Goal: Task Accomplishment & Management: Complete application form

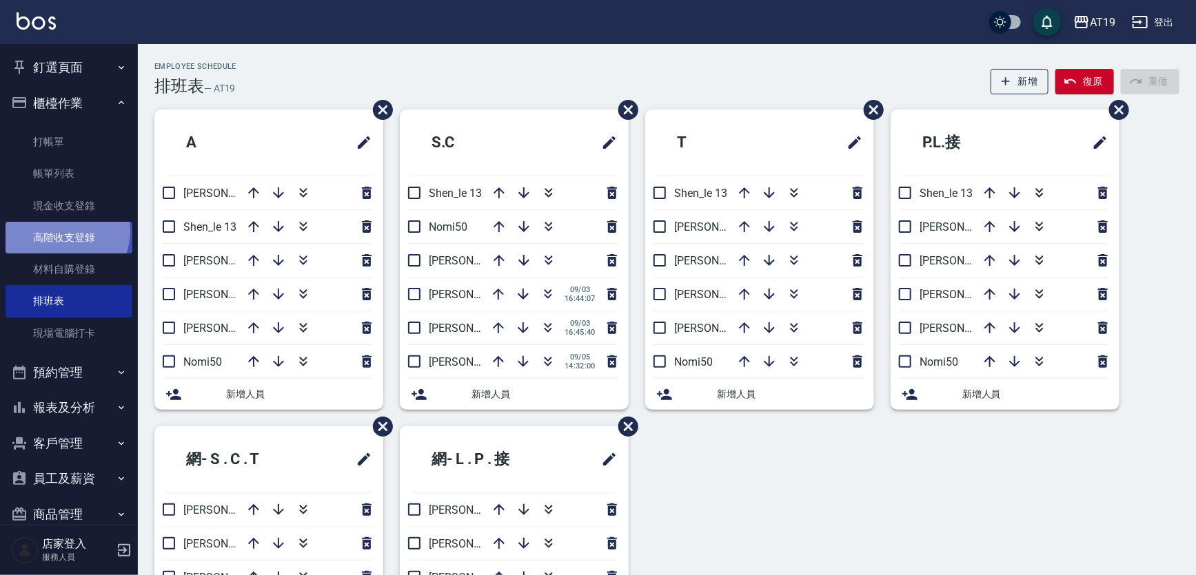
click at [61, 231] on link "高階收支登錄" at bounding box center [69, 238] width 127 height 32
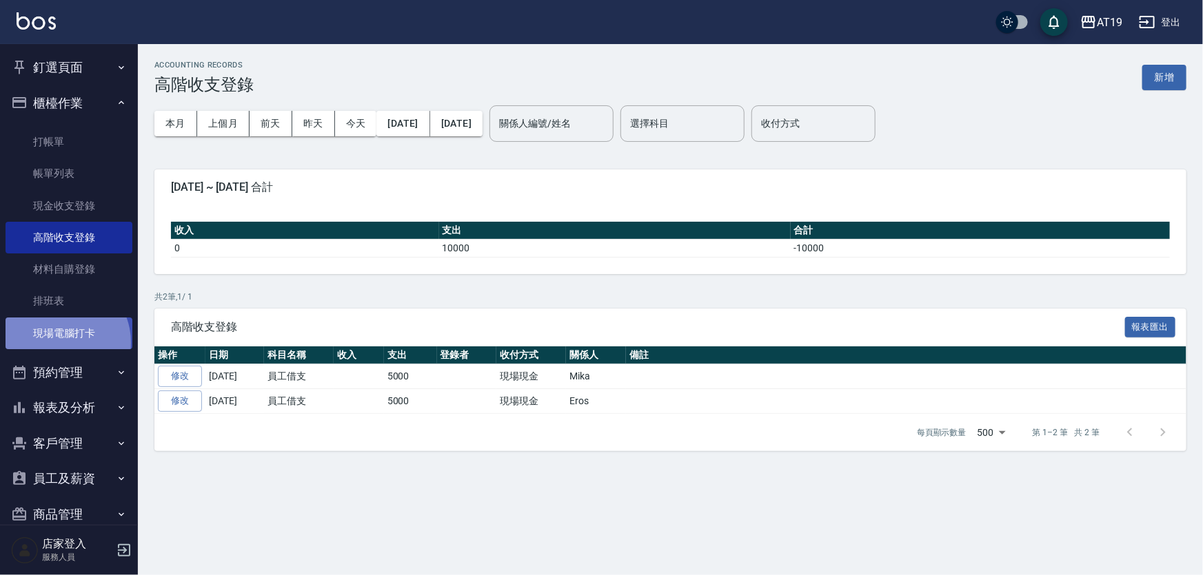
click at [59, 343] on link "現場電腦打卡" at bounding box center [69, 334] width 127 height 32
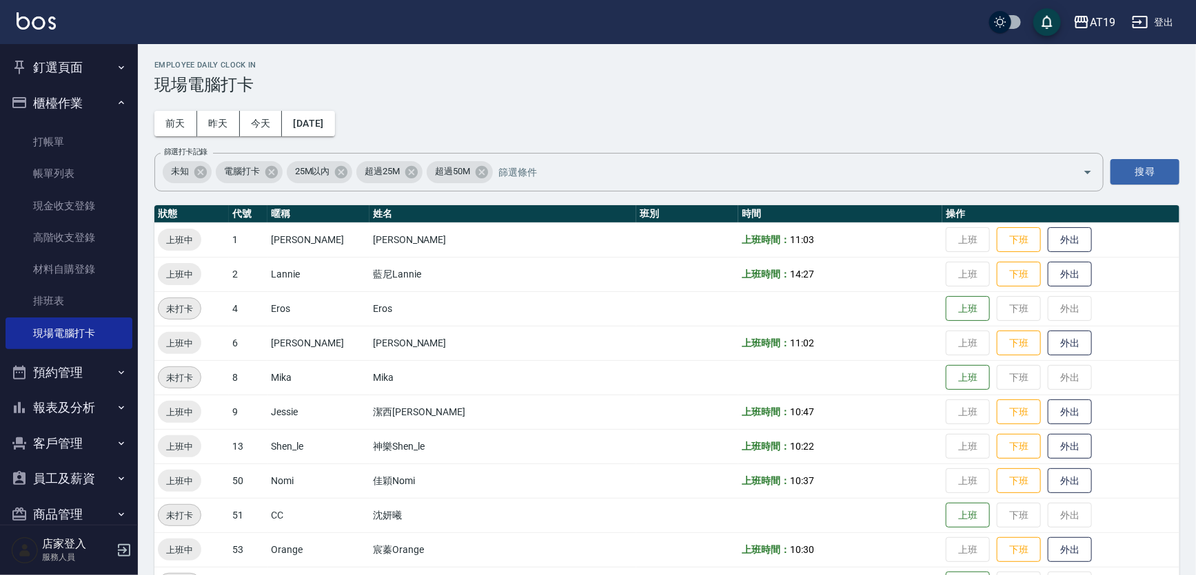
drag, startPoint x: 72, startPoint y: 300, endPoint x: 718, endPoint y: 255, distance: 647.4
click at [74, 300] on link "排班表" at bounding box center [69, 301] width 127 height 32
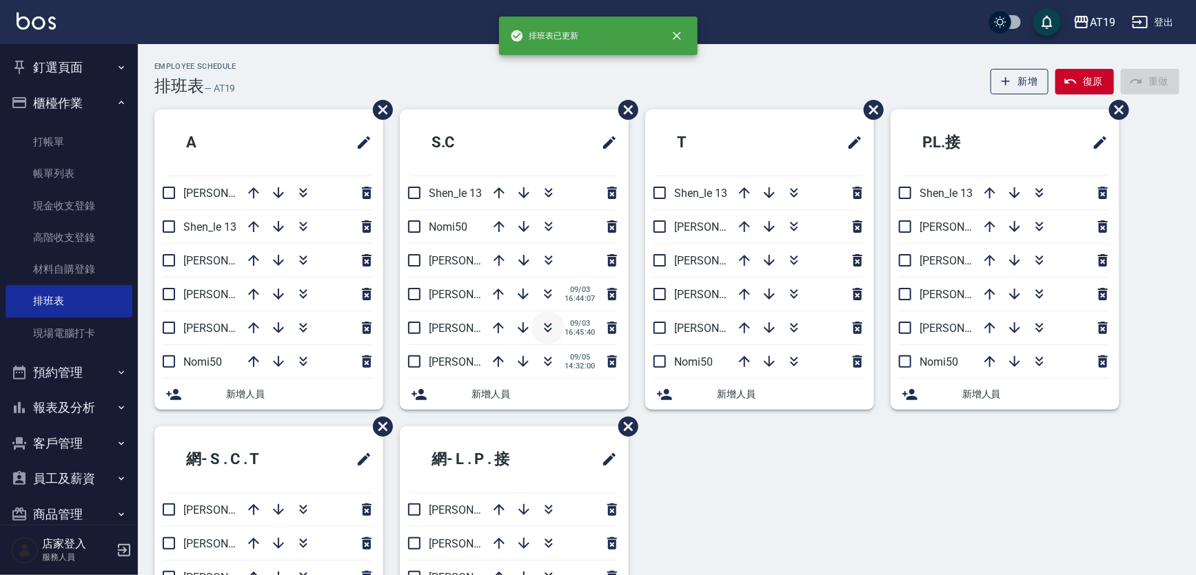
click at [549, 329] on icon "button" at bounding box center [548, 330] width 8 height 5
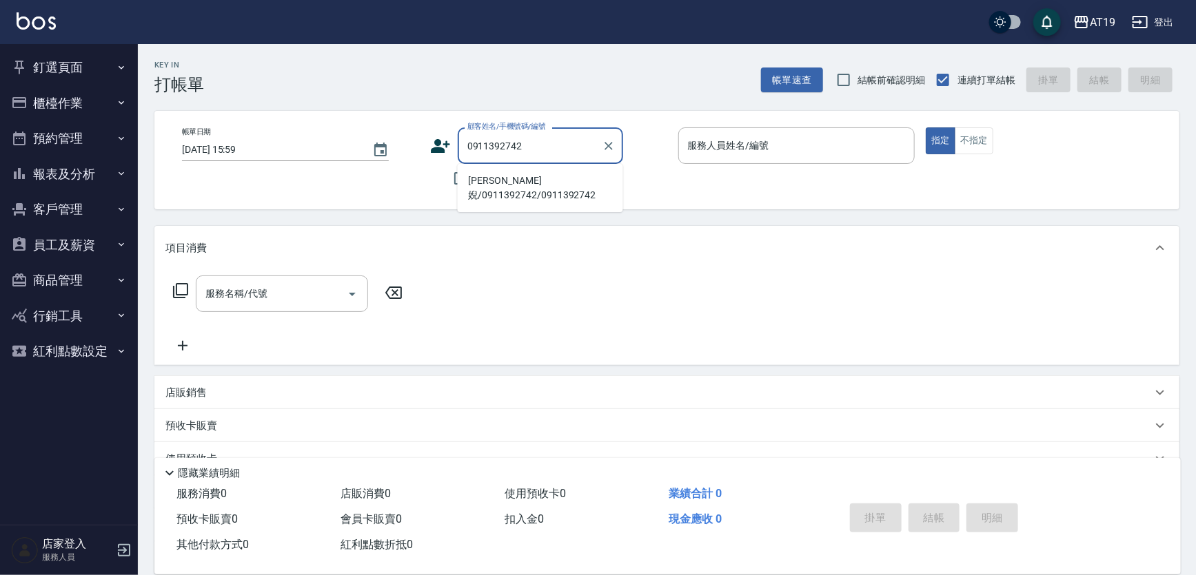
type input "[PERSON_NAME]婗/0911392742/0911392742"
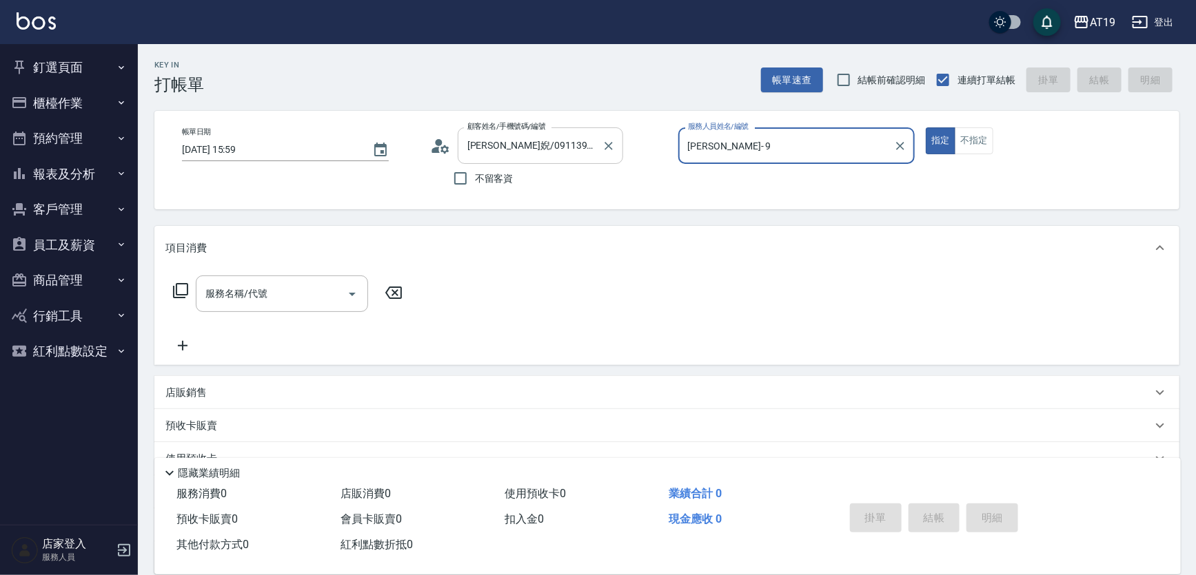
type input "[PERSON_NAME]- 9"
click at [926, 128] on button "指定" at bounding box center [941, 141] width 30 height 27
type button "true"
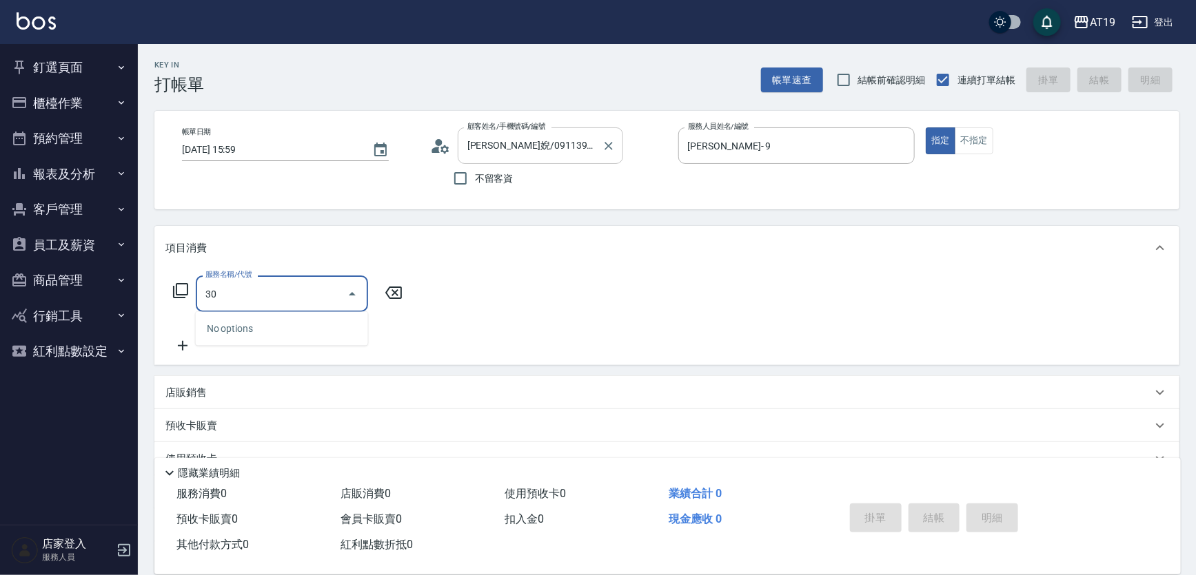
type input "301"
type input "150"
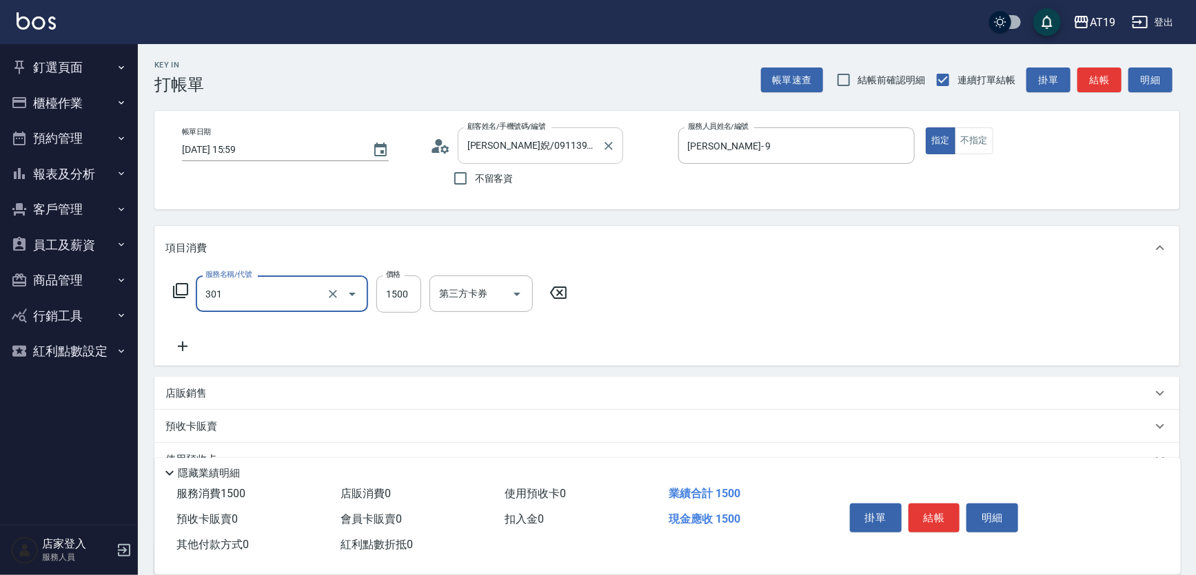
type input "燙髮(301)"
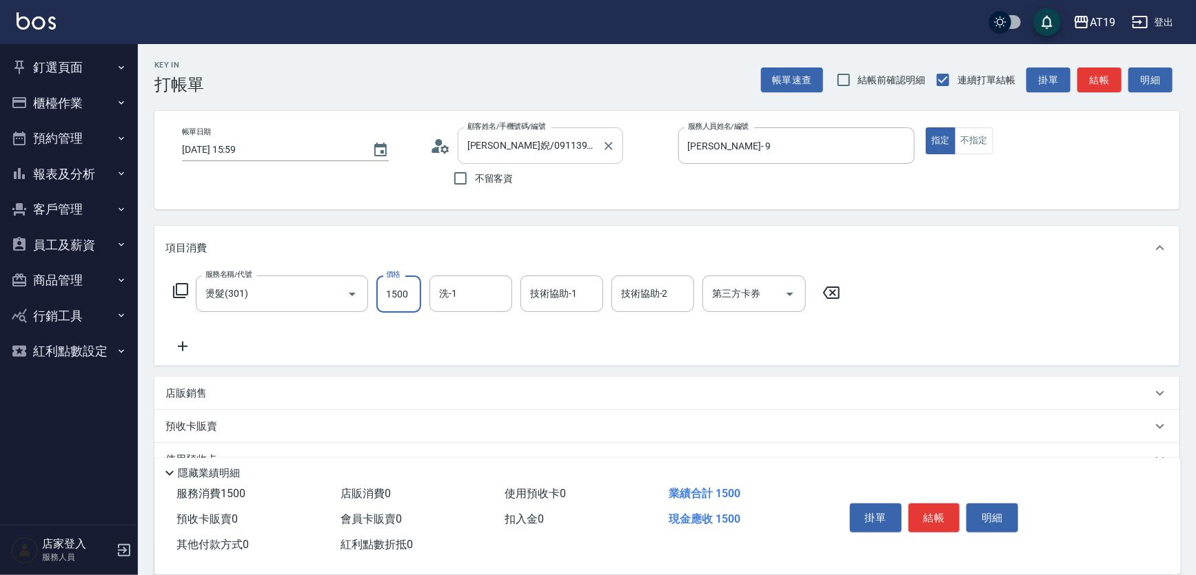
type input "0"
type input "23"
type input "20"
type input "238"
type input "230"
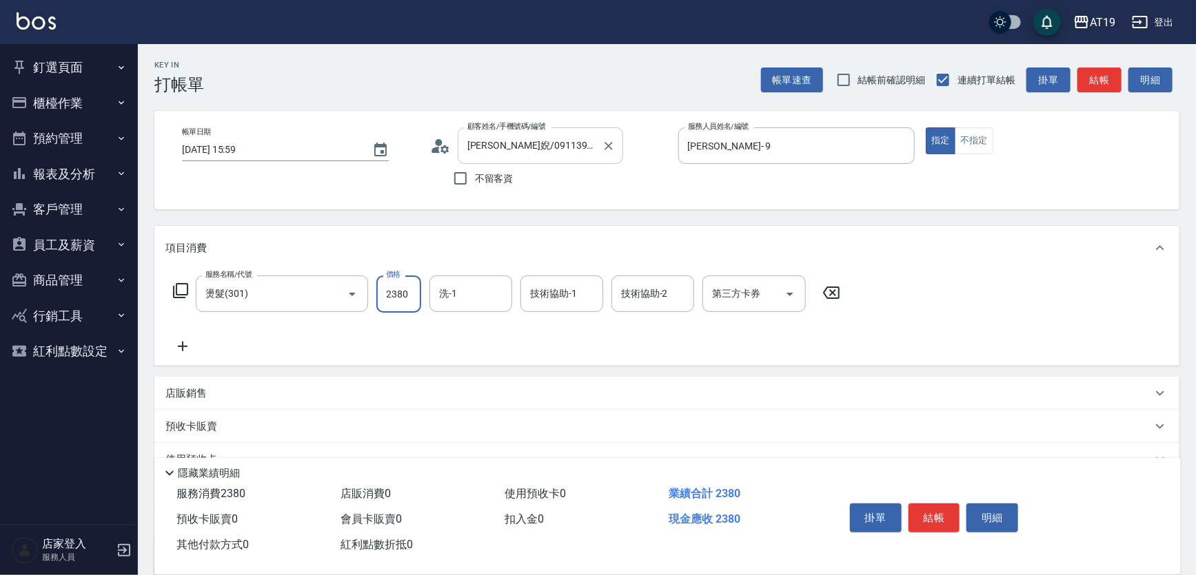
type input "2380"
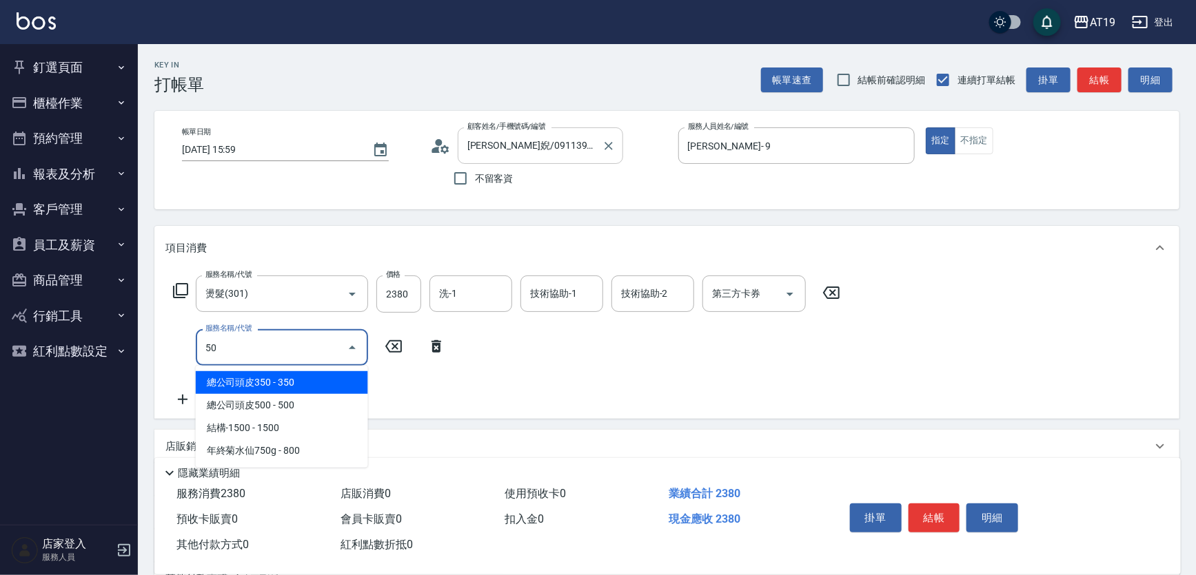
type input "501"
type input "330"
type input "染髮(501)"
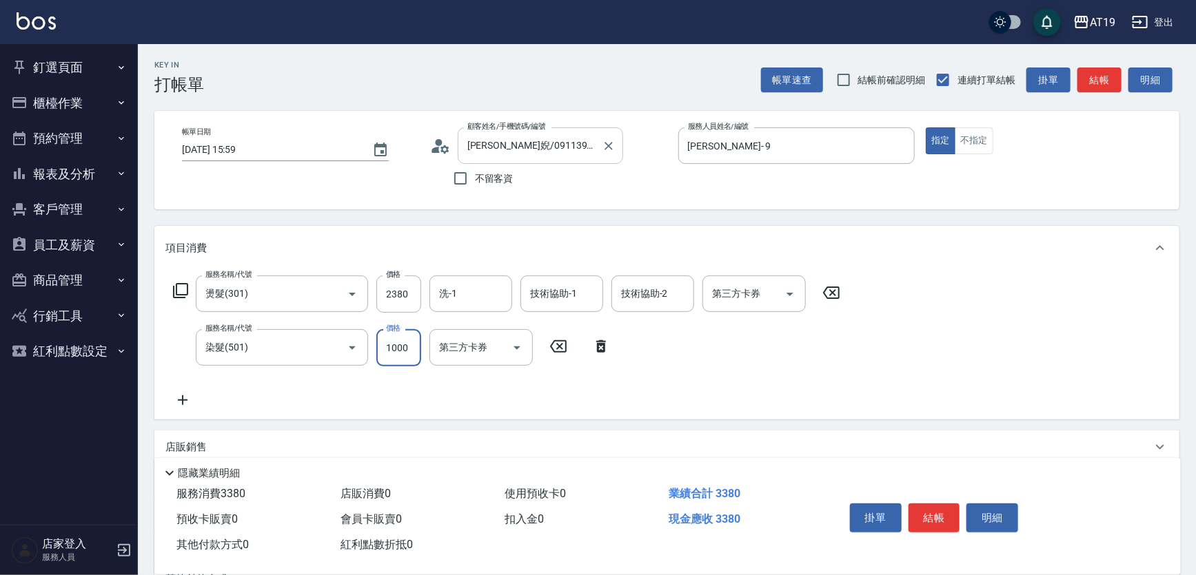
type input "1"
type input "230"
type input "159"
type input "390"
type input "1599"
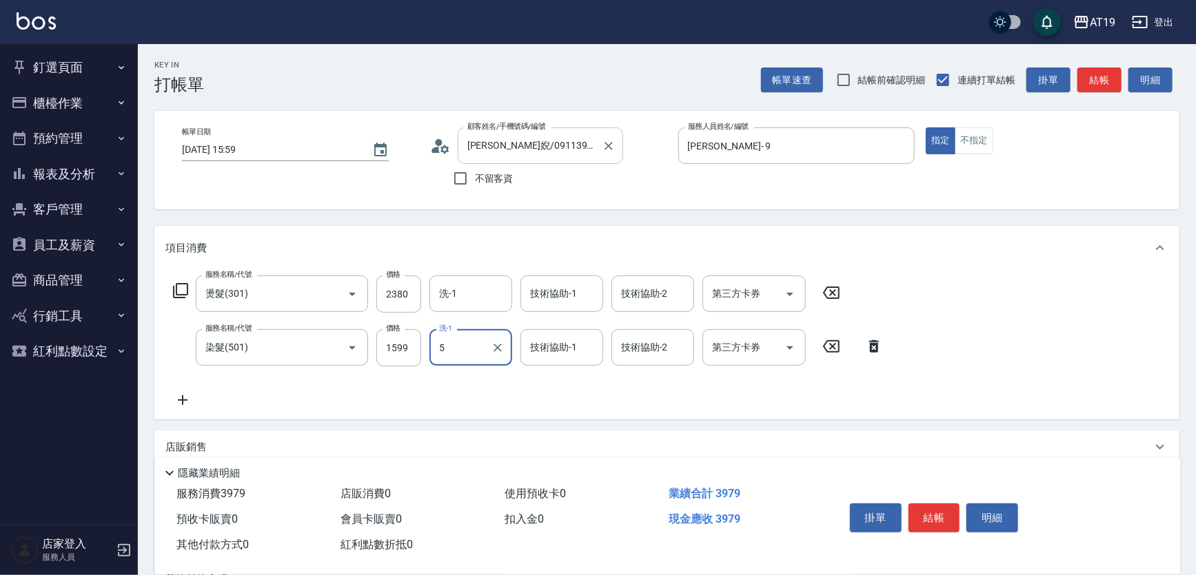
type input "5"
type input "Orange-53"
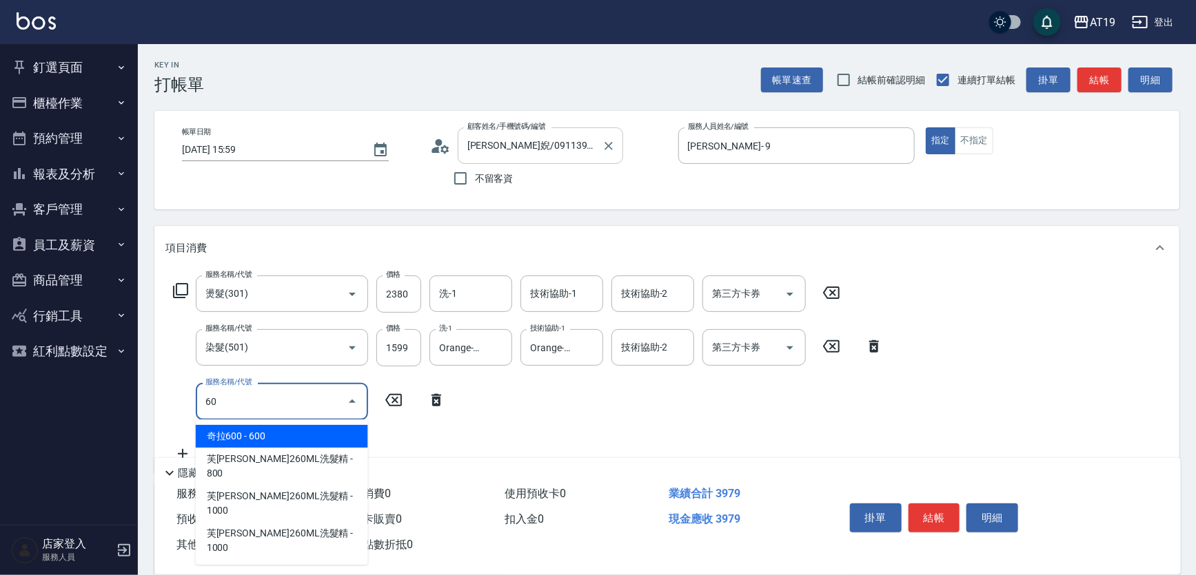
type input "601"
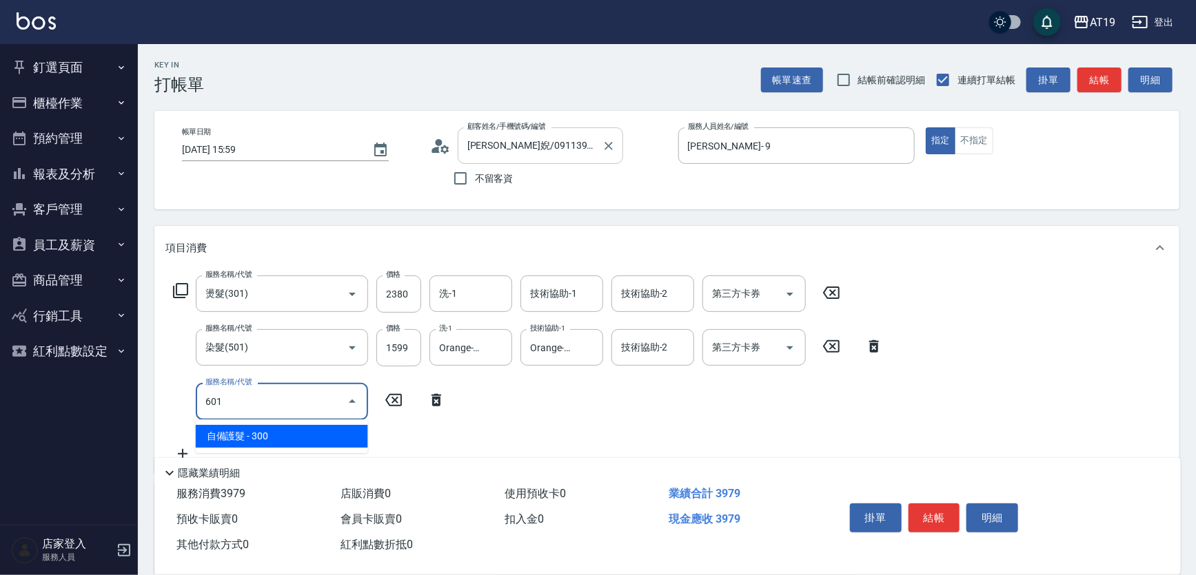
type input "420"
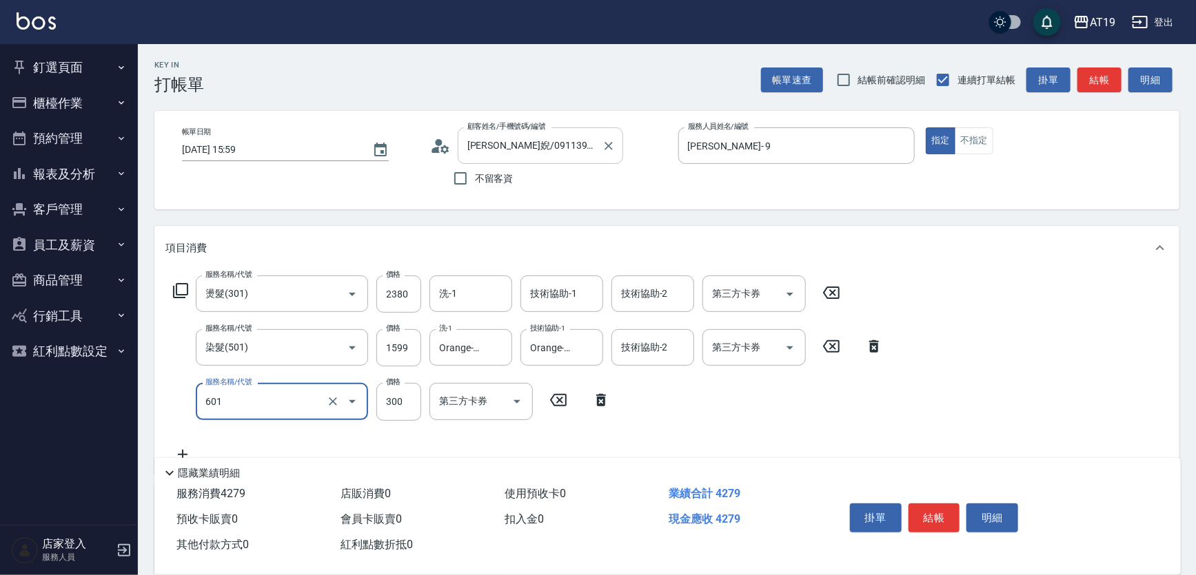
type input "自備護髮(601)"
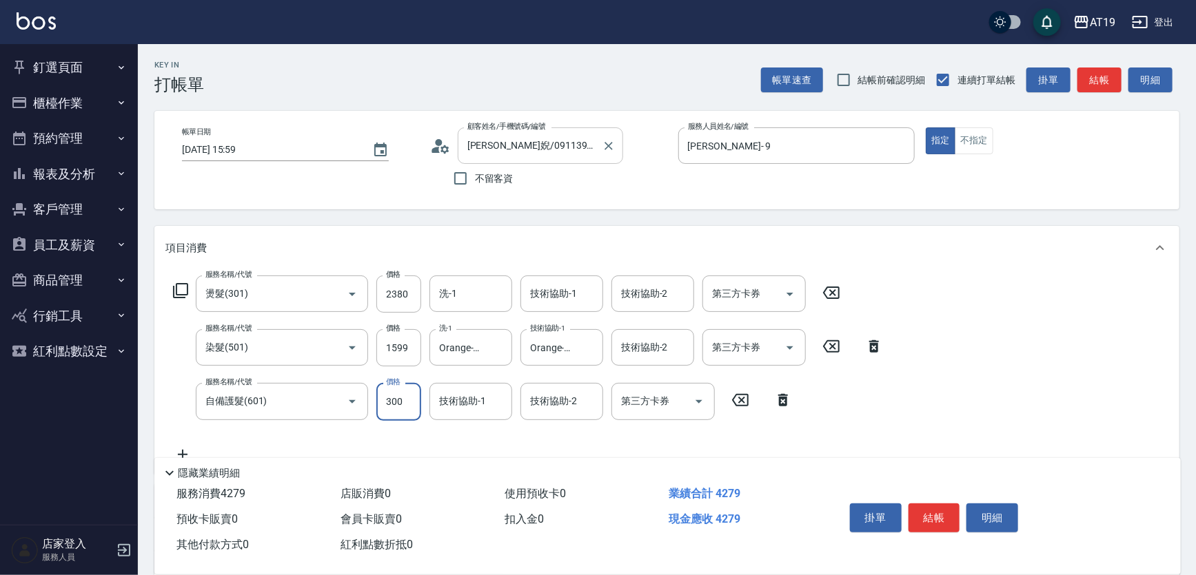
type input "2"
type input "390"
type input "200"
type input "590"
type input "2000"
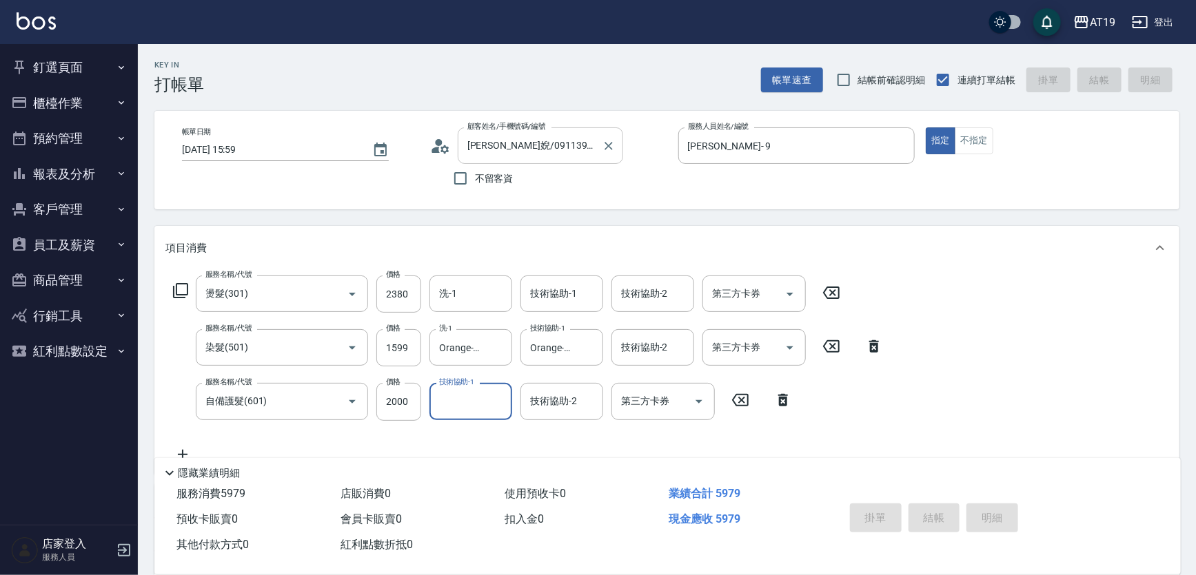
type input "2025/09/05 16:01"
type input "0"
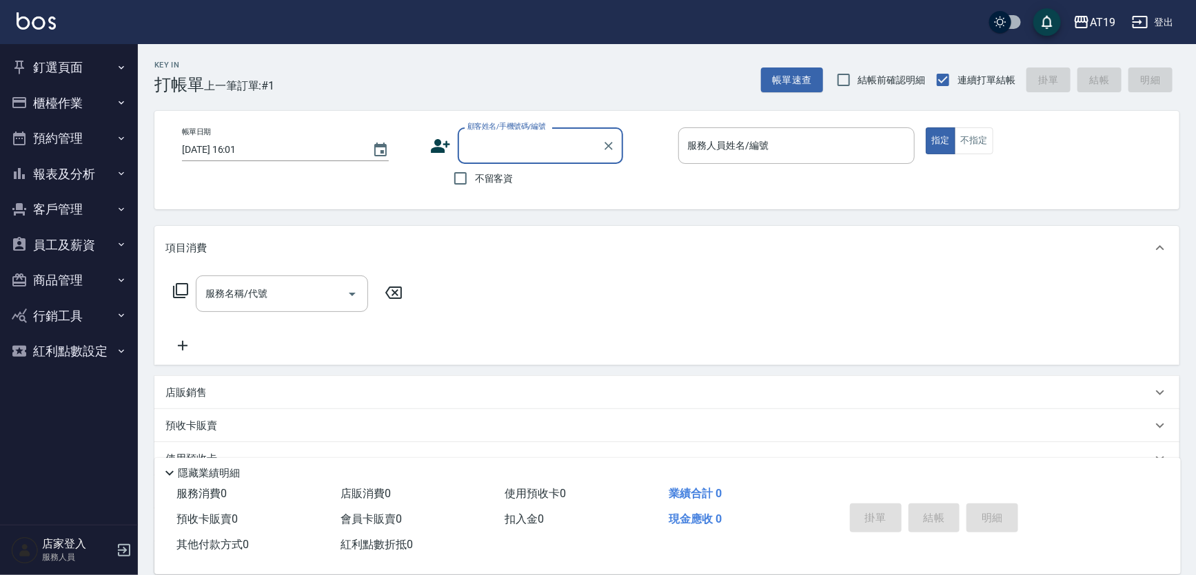
click at [524, 145] on input "顧客姓名/手機號碼/編號" at bounding box center [530, 146] width 132 height 24
type input "0976095059"
click at [442, 143] on icon at bounding box center [440, 146] width 21 height 21
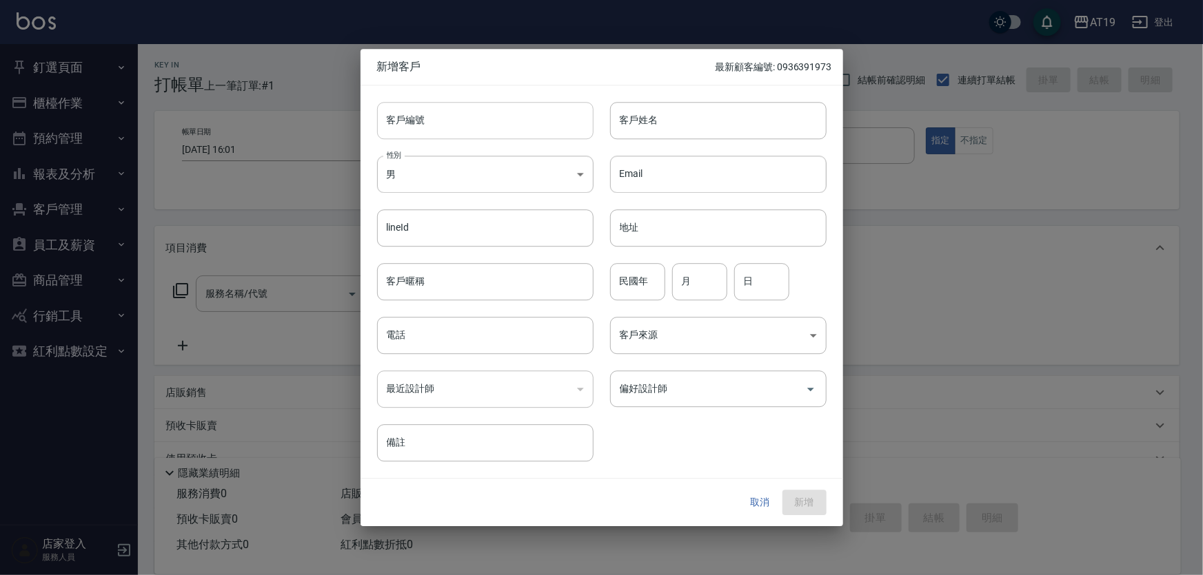
drag, startPoint x: 442, startPoint y: 143, endPoint x: 453, endPoint y: 134, distance: 14.2
click at [453, 134] on input "客戶編號" at bounding box center [485, 120] width 216 height 37
paste input "0976095059"
type input "0976095059"
click at [496, 325] on input "電話" at bounding box center [485, 335] width 216 height 37
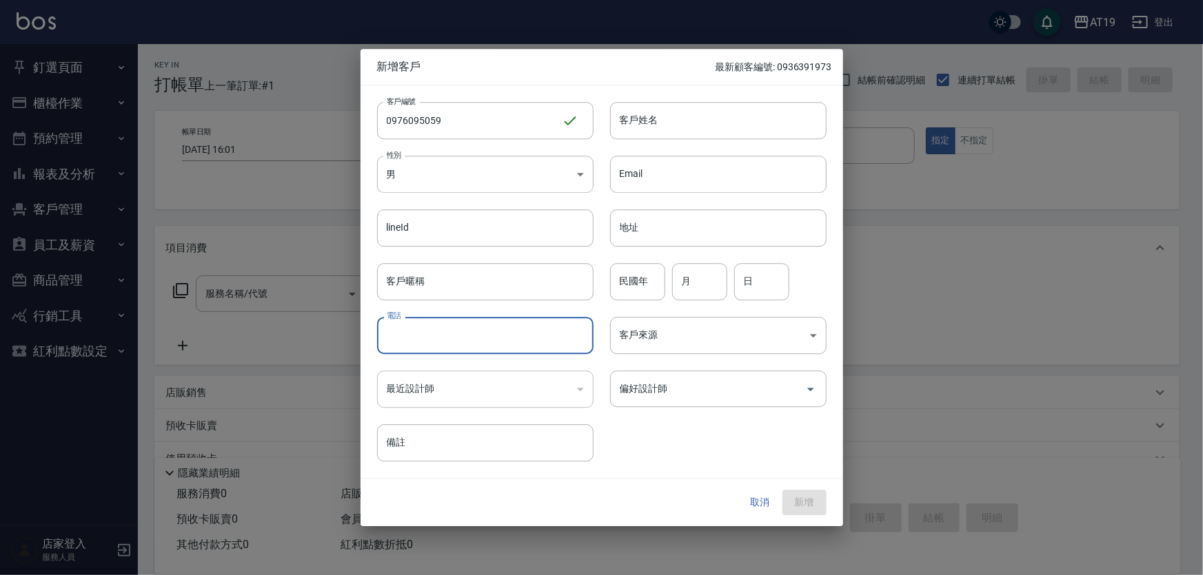
paste input "0976095059"
type input "0976095059"
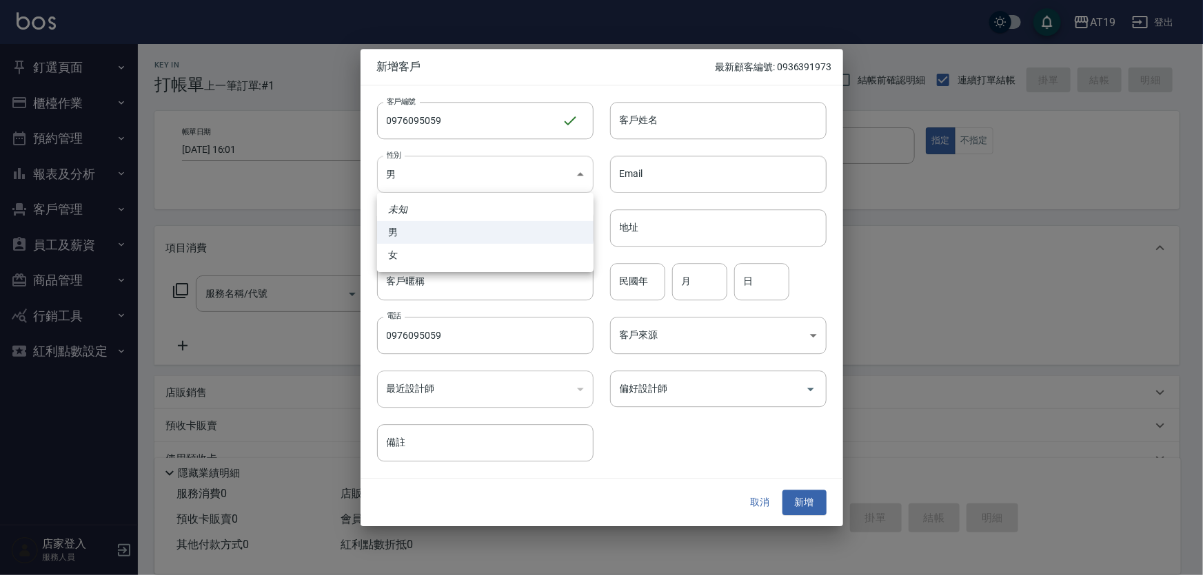
click at [478, 178] on body "AT19 登出 釘選頁面 打帳單 帳單列表 排班表 現場電腦打卡 店家日報表 互助日報表 設計師日報表 櫃檯作業 打帳單 帳單列表 現金收支登錄 高階收支登錄…" at bounding box center [601, 352] width 1203 height 704
click at [631, 119] on div at bounding box center [601, 287] width 1203 height 575
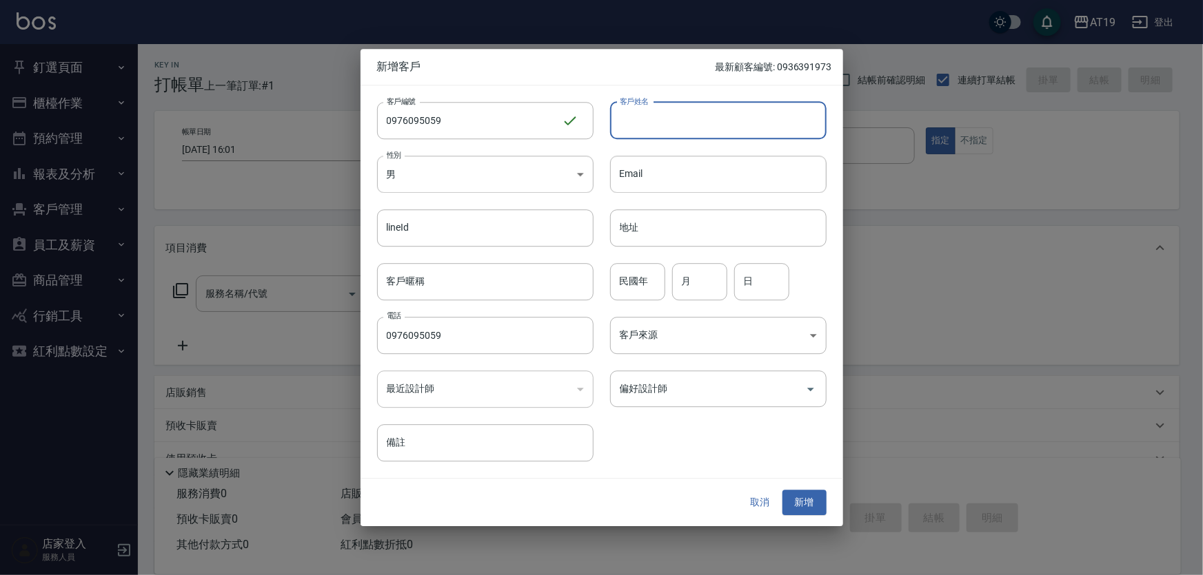
click at [632, 117] on input "客戶姓名" at bounding box center [718, 120] width 216 height 37
type input "邱俊傑"
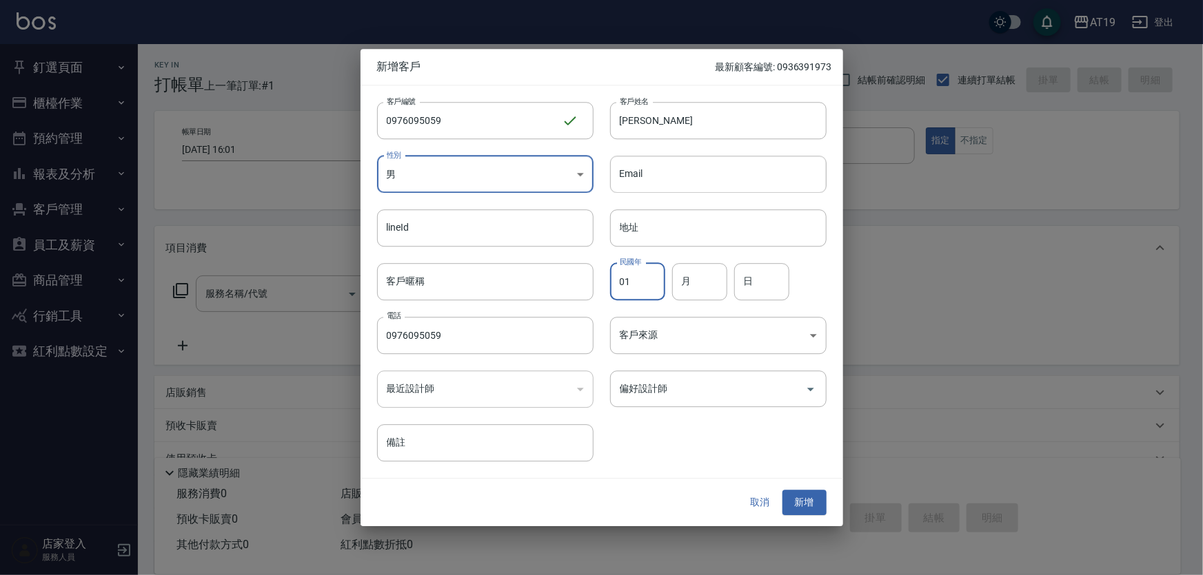
type input "01"
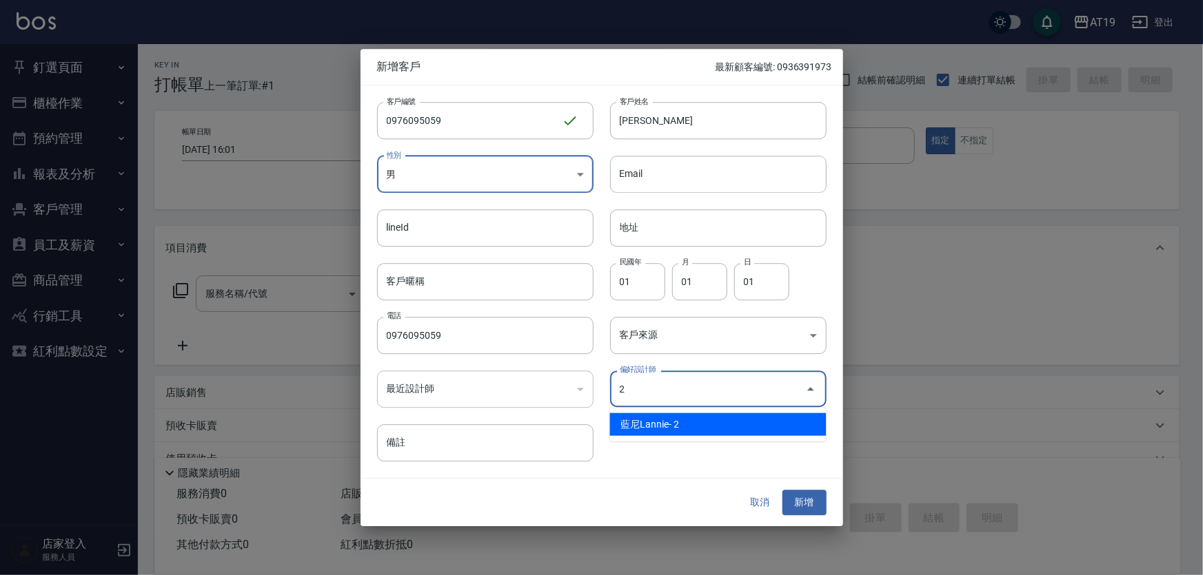
type input "藍尼Lannie"
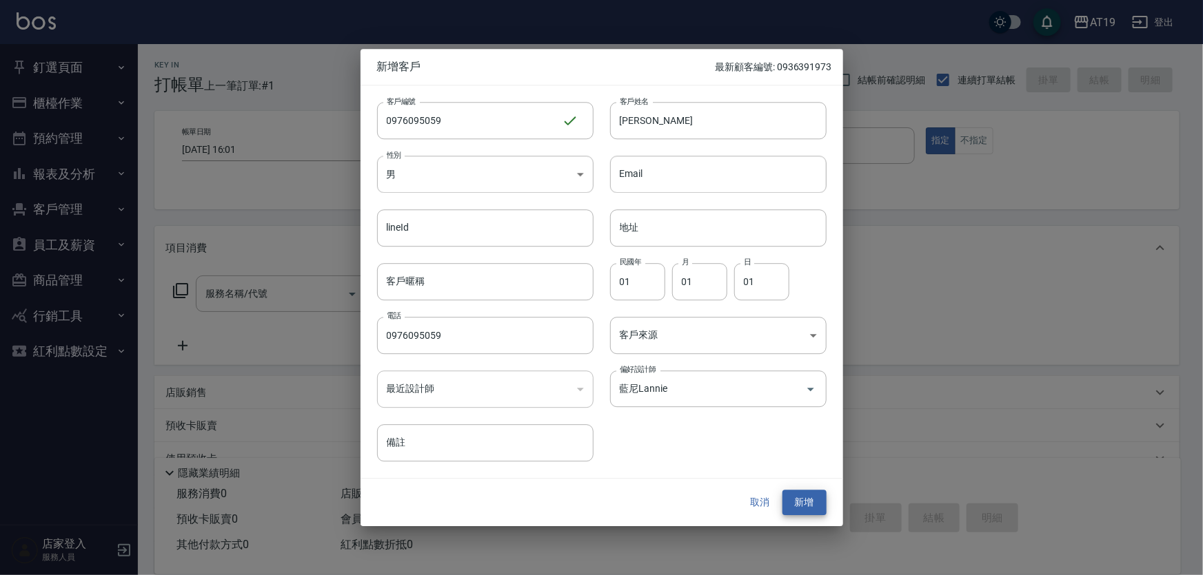
click at [782, 491] on button "新增" at bounding box center [804, 504] width 44 height 26
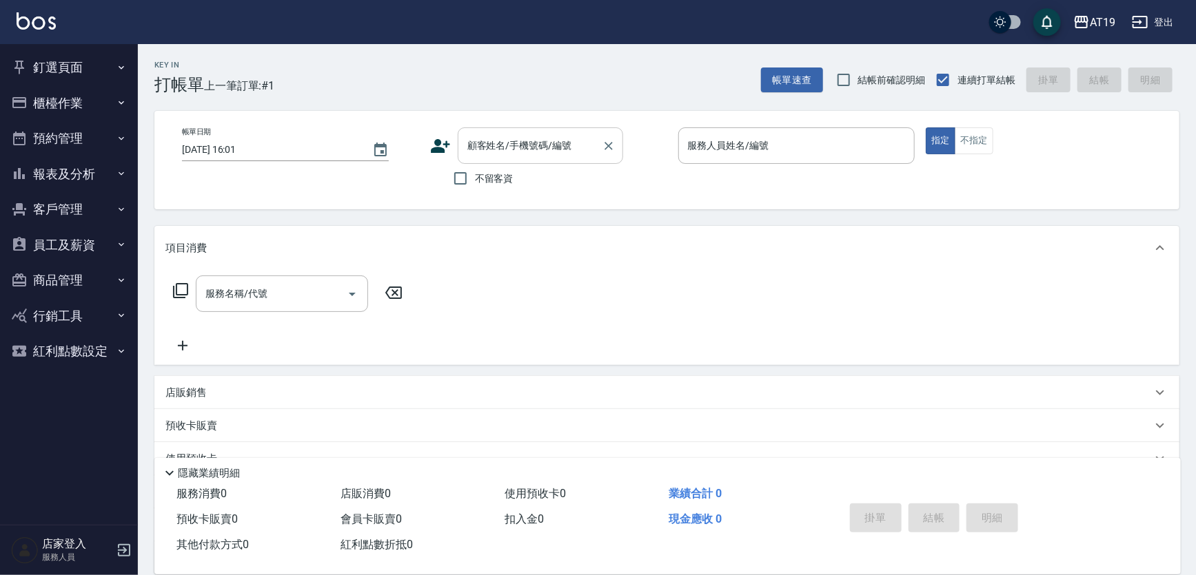
click at [564, 134] on input "顧客姓名/手機號碼/編號" at bounding box center [530, 146] width 132 height 24
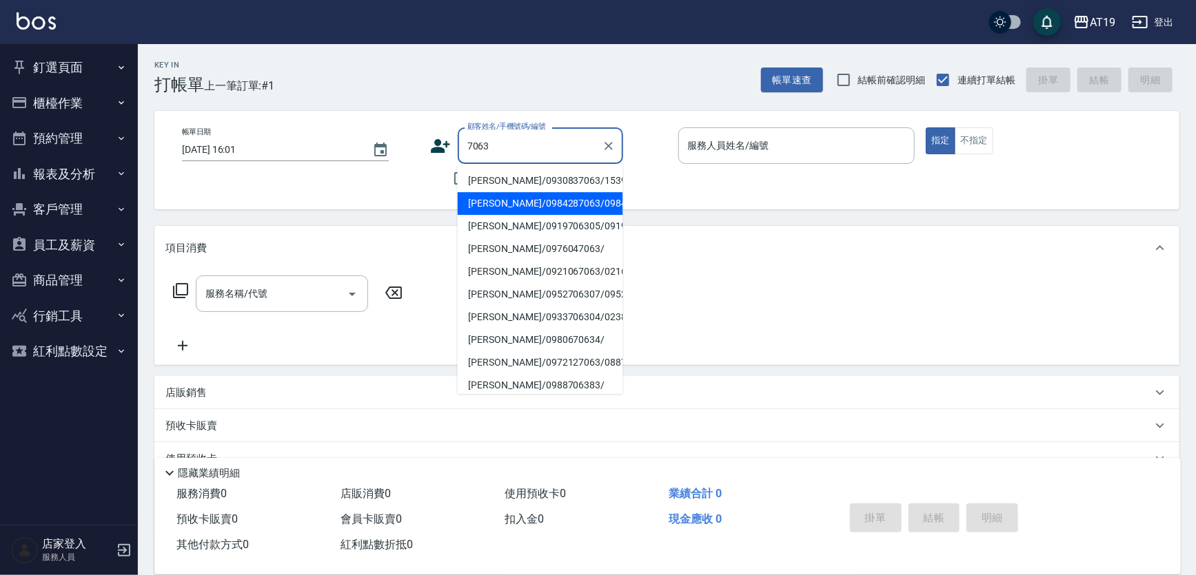
type input "陳宜瑄/0984287063/0984287063"
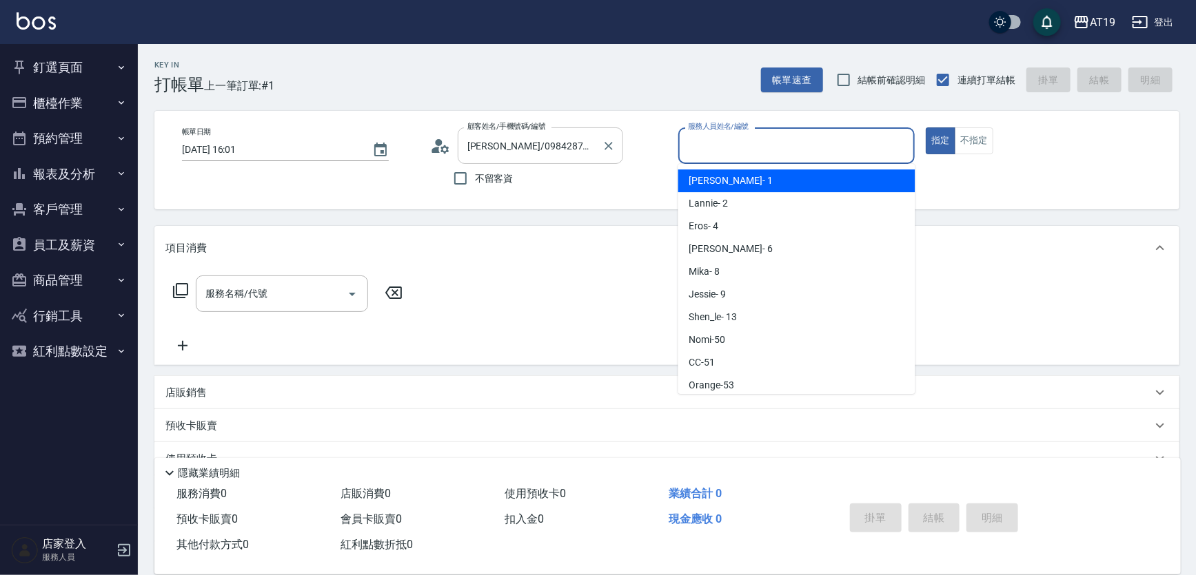
type input "Linda- 1"
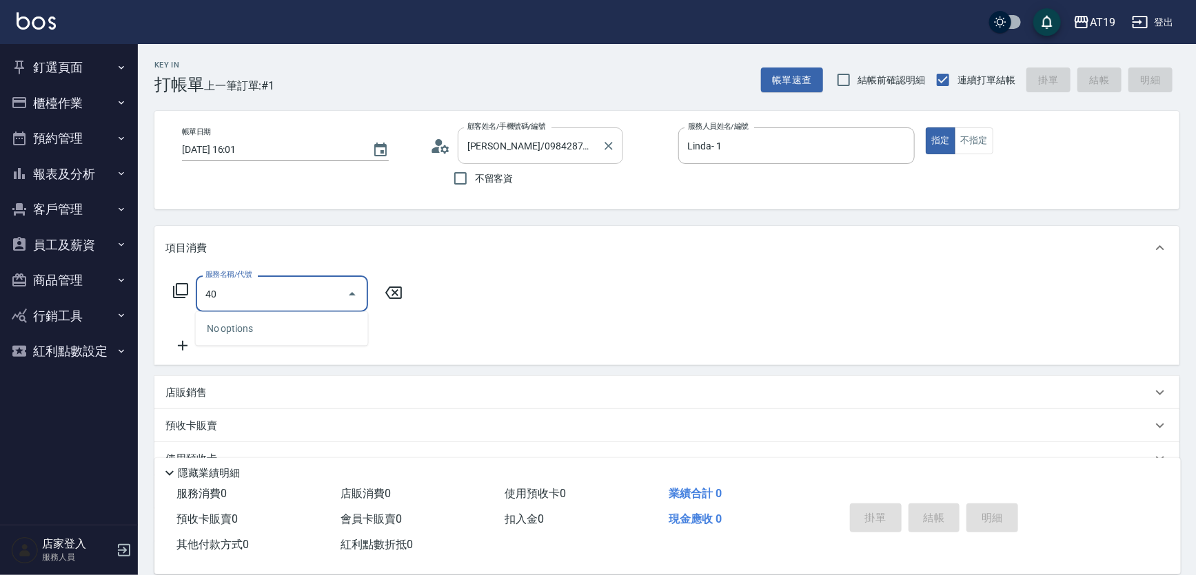
type input "401"
type input "30"
type input "剪髮(401)"
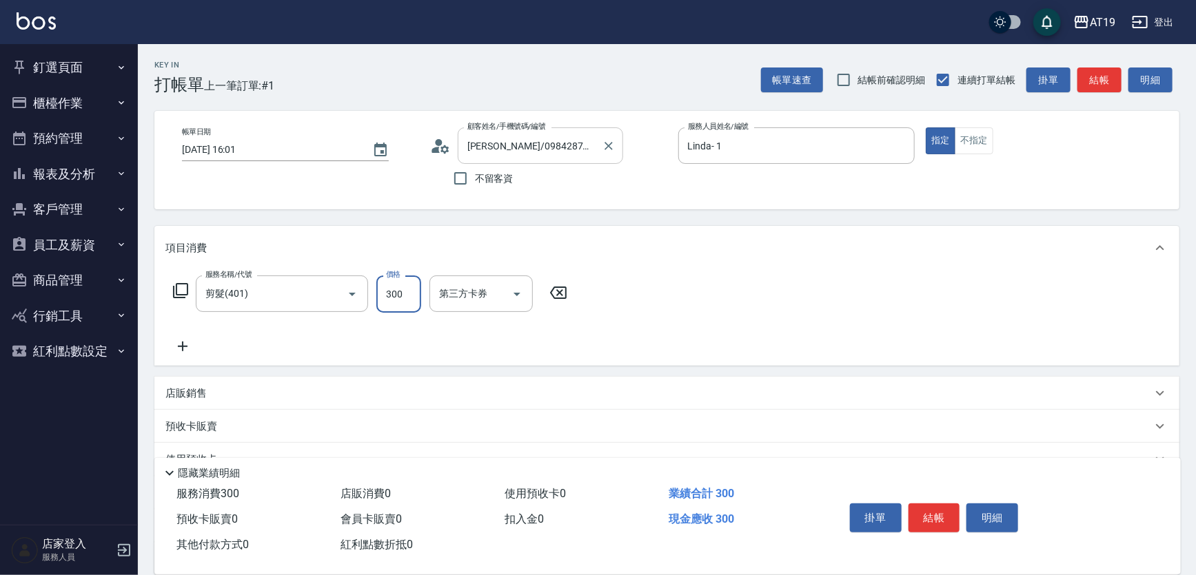
type input "36"
type input "30"
type input "360"
type input "3600"
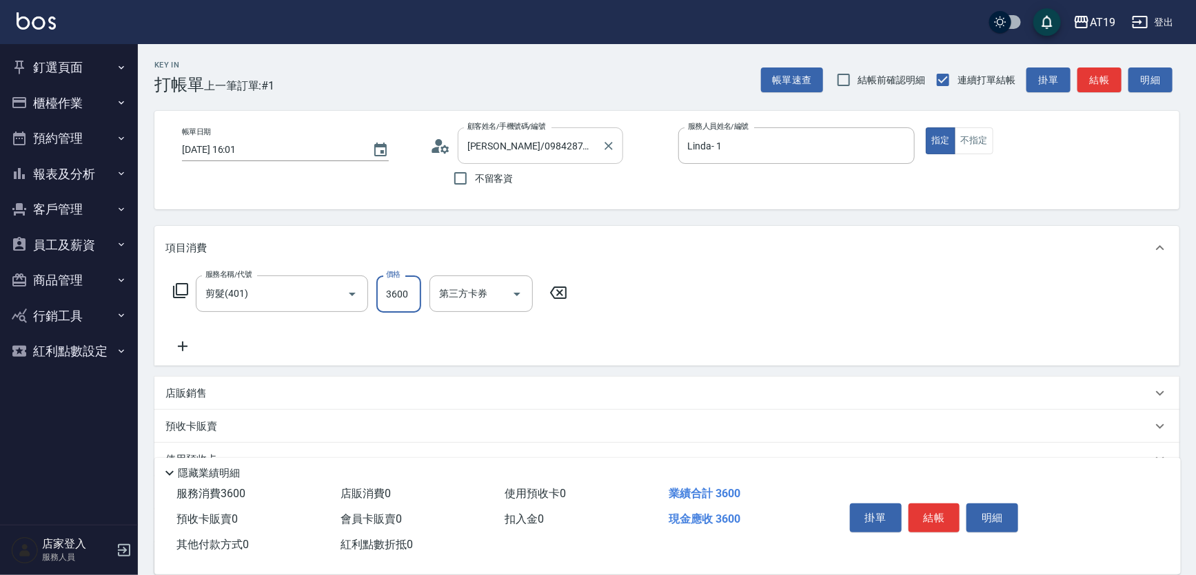
type input "0"
type input "60"
type input "600"
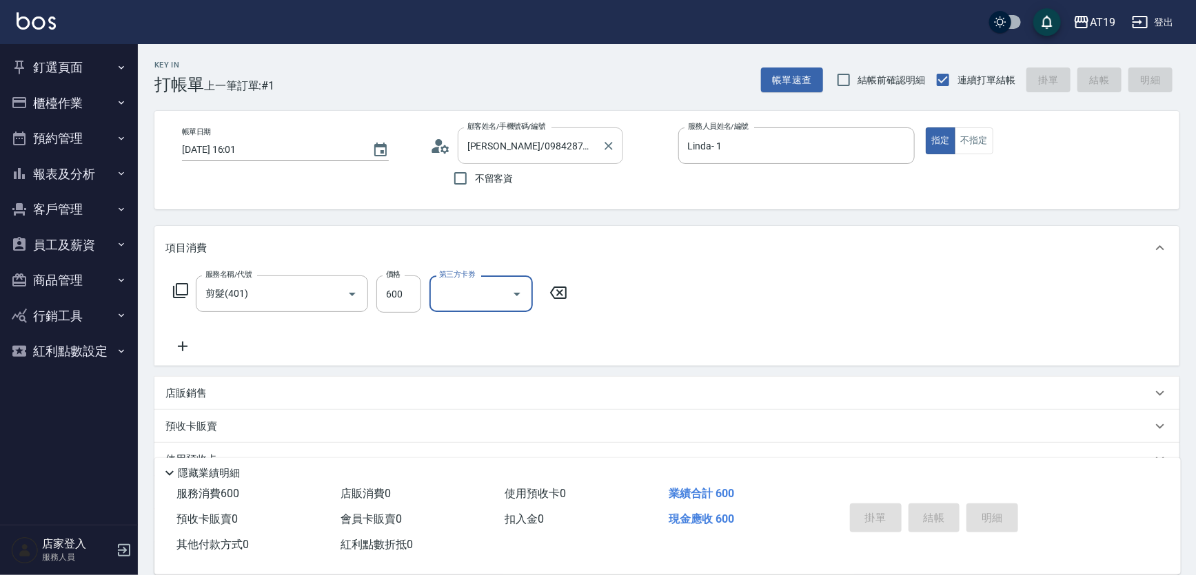
type input "2025/09/05 16:13"
type input "0"
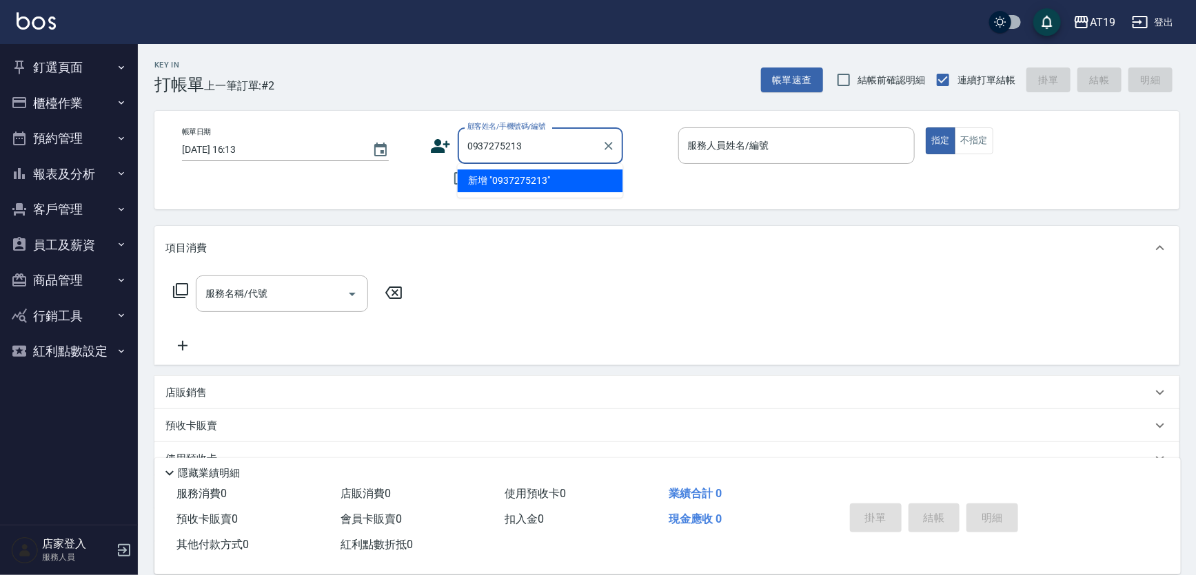
type input "0937275213"
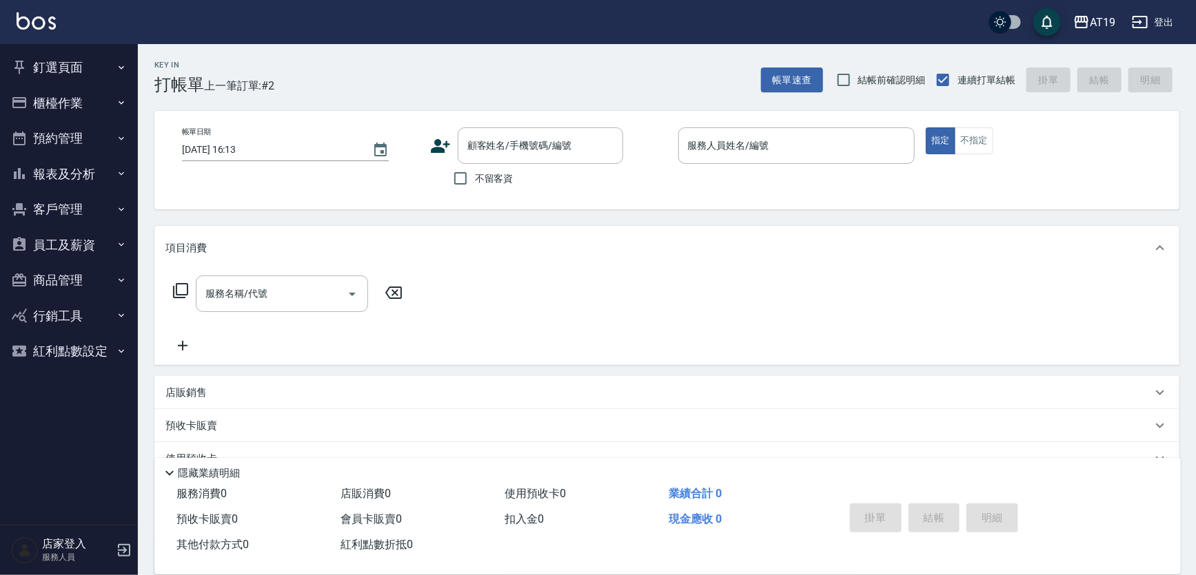
click at [440, 144] on icon at bounding box center [440, 146] width 19 height 14
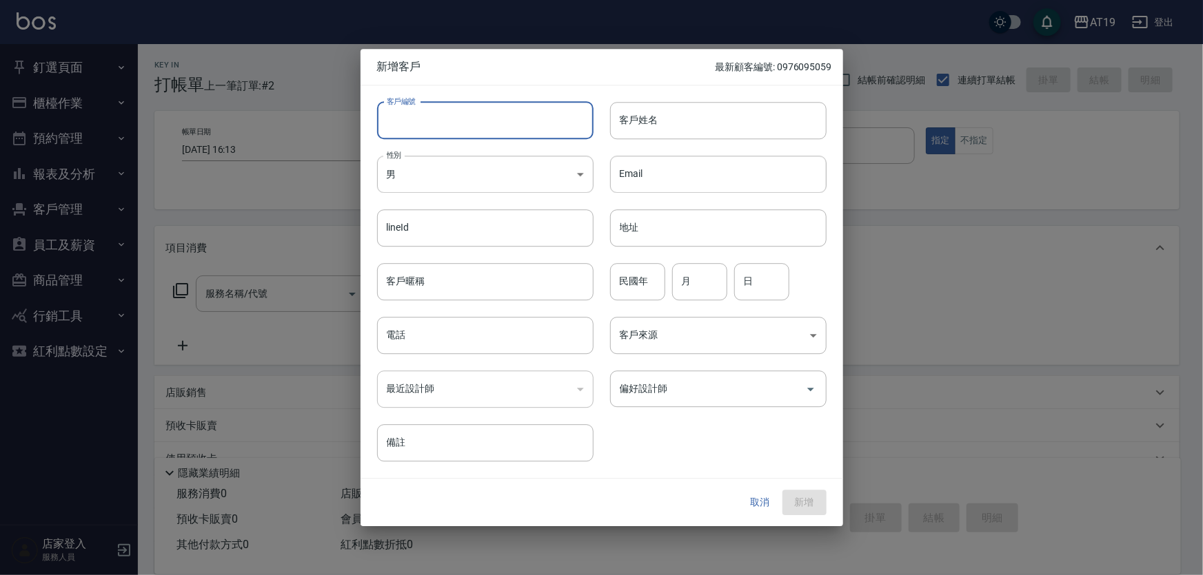
click at [473, 132] on input "客戶編號" at bounding box center [485, 120] width 216 height 37
paste input "0937275213"
type input "0937275213"
paste input "0937275213"
click at [490, 336] on input "電話" at bounding box center [485, 335] width 216 height 37
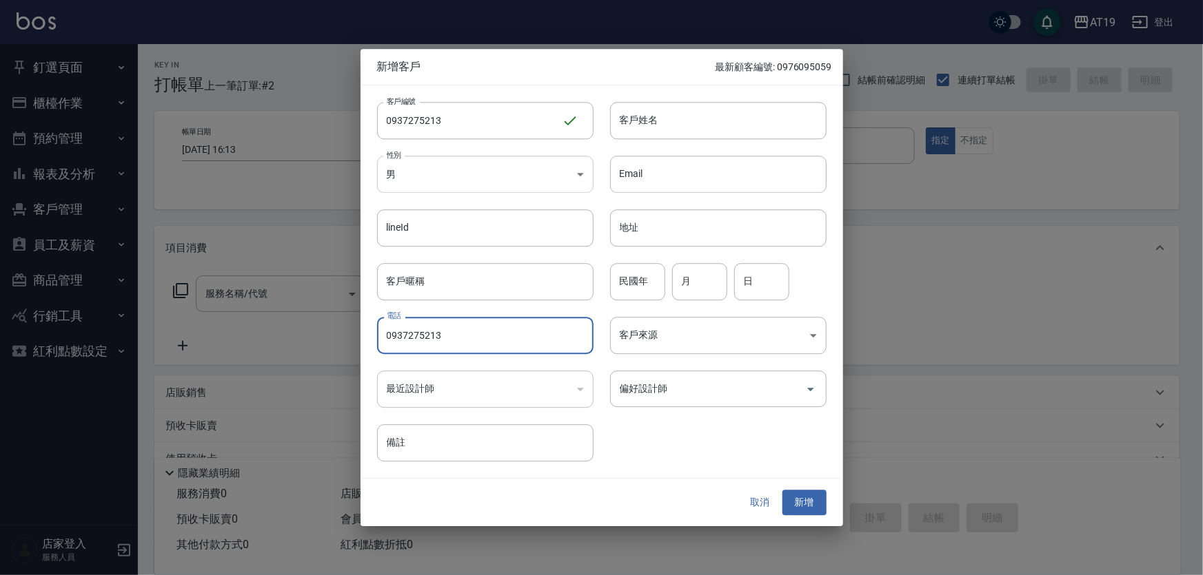
type input "0937275213"
click at [460, 178] on body "AT19 登出 釘選頁面 打帳單 帳單列表 排班表 現場電腦打卡 店家日報表 互助日報表 設計師日報表 櫃檯作業 打帳單 帳單列表 現金收支登錄 高階收支登錄…" at bounding box center [601, 352] width 1203 height 704
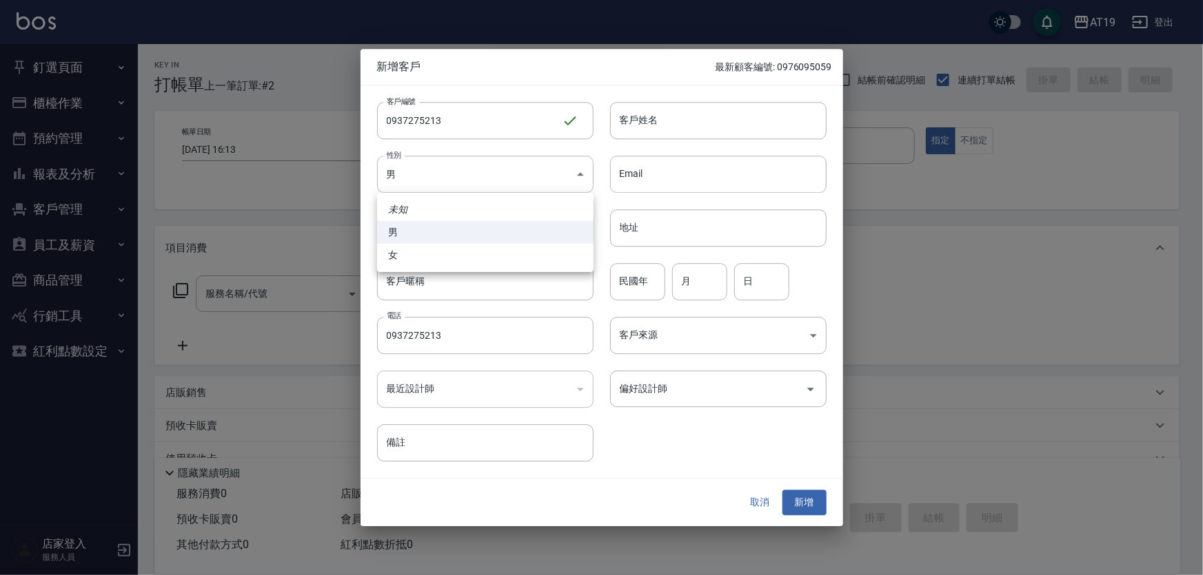
drag, startPoint x: 468, startPoint y: 258, endPoint x: 469, endPoint y: 251, distance: 7.0
click at [469, 256] on li "女" at bounding box center [485, 255] width 216 height 23
type input "FEMALE"
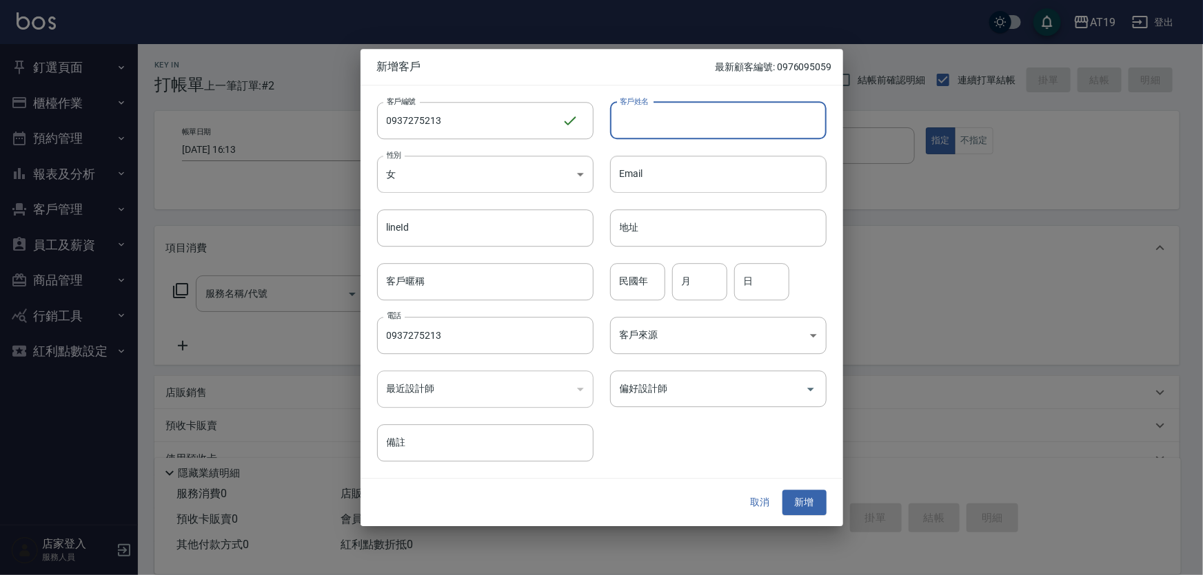
drag, startPoint x: 688, startPoint y: 131, endPoint x: 660, endPoint y: 77, distance: 61.3
click at [688, 128] on input "客戶姓名" at bounding box center [718, 120] width 216 height 37
type input "楊沛瑄"
type input "103"
type input "04"
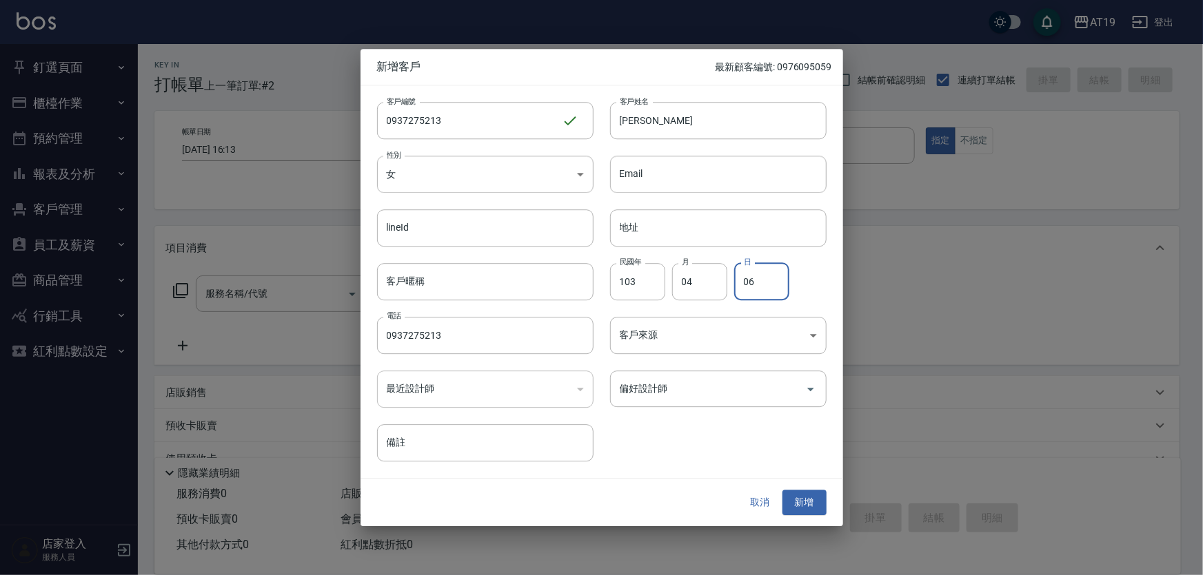
type input "06"
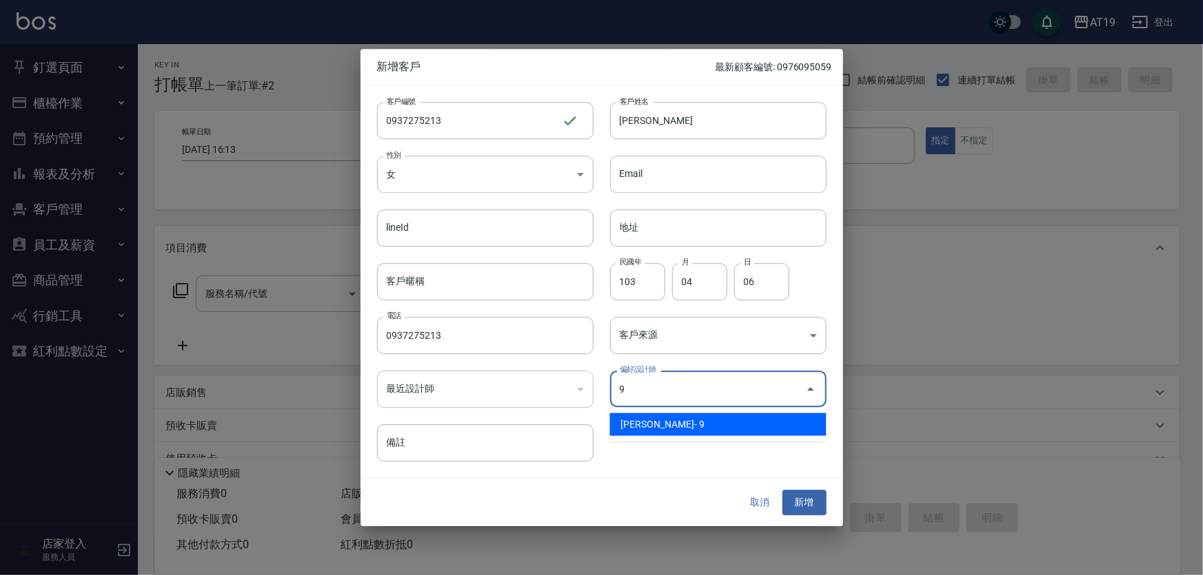
type input "潔西[PERSON_NAME]"
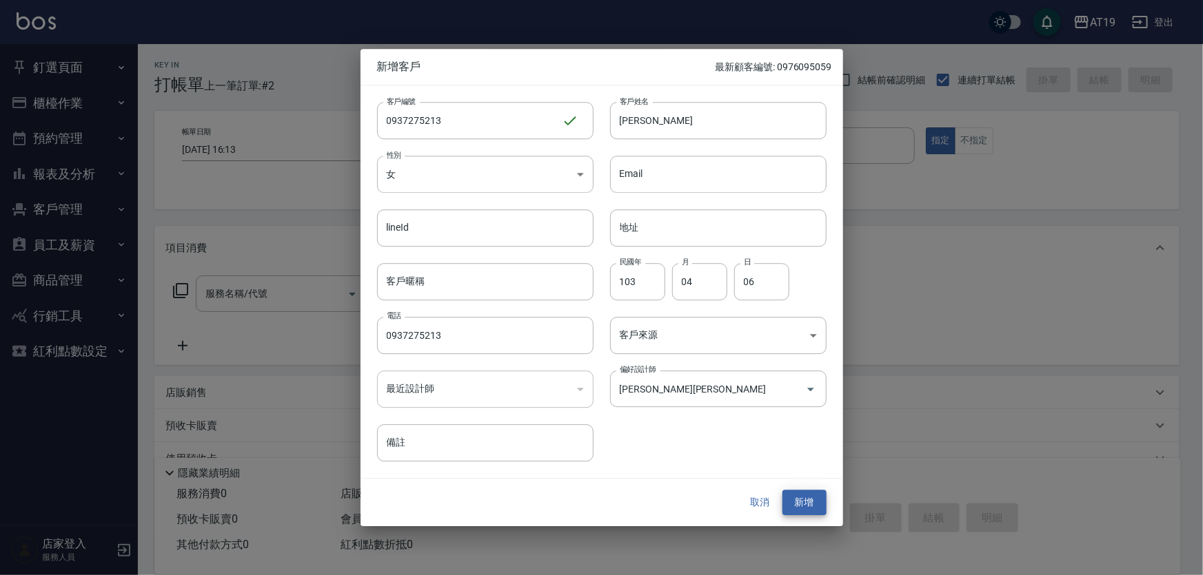
click at [782, 491] on button "新增" at bounding box center [804, 504] width 44 height 26
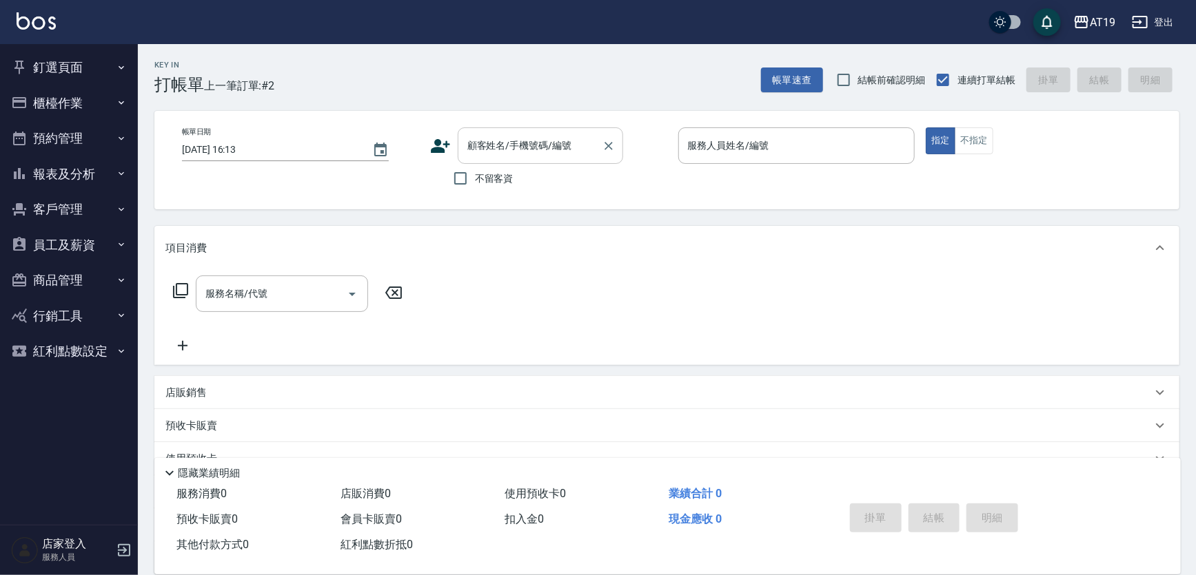
click at [503, 132] on div "顧客姓名/手機號碼/編號" at bounding box center [540, 146] width 165 height 37
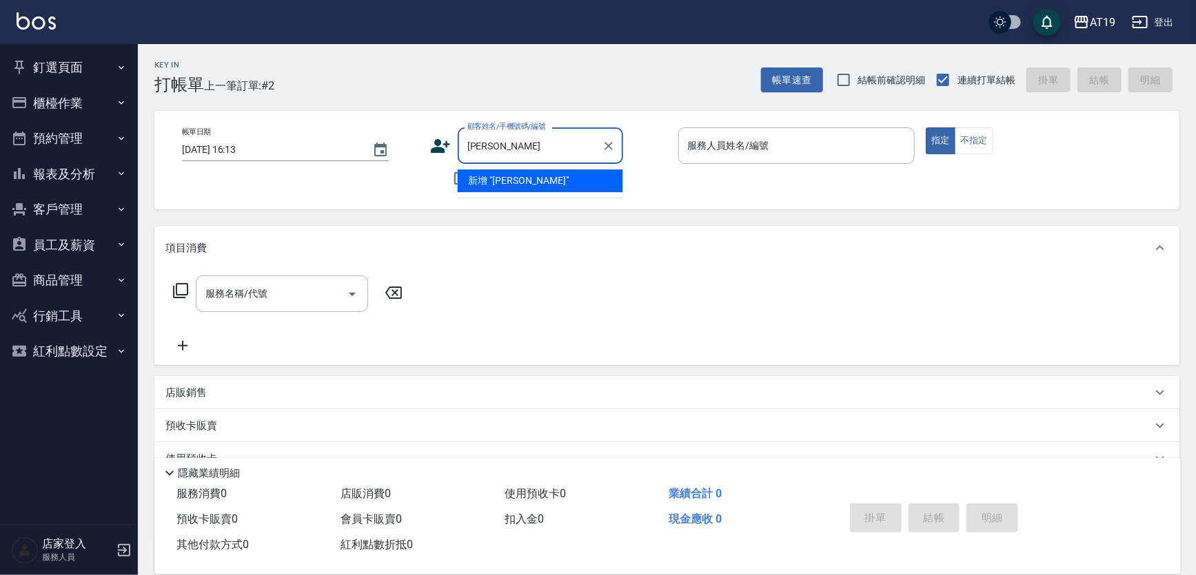
drag, startPoint x: 501, startPoint y: 146, endPoint x: 457, endPoint y: 146, distance: 44.1
click at [458, 146] on div "林士勛 顧客姓名/手機號碼/編號" at bounding box center [540, 146] width 165 height 37
type input "林士勛"
click at [431, 146] on icon at bounding box center [440, 146] width 21 height 21
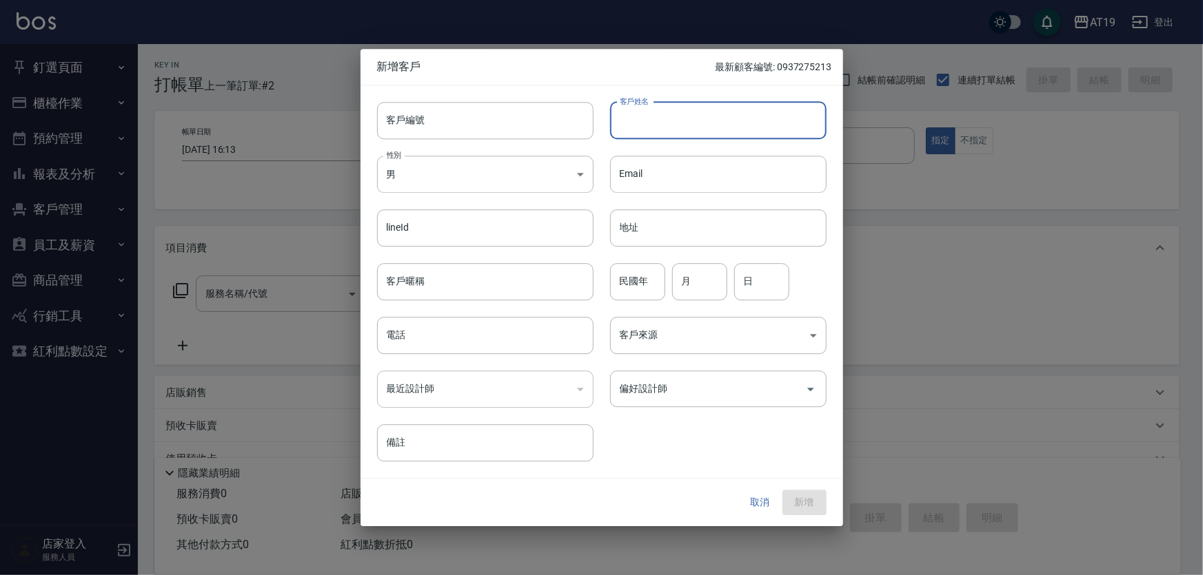
drag, startPoint x: 614, startPoint y: 128, endPoint x: 624, endPoint y: 119, distance: 13.2
click at [622, 120] on input "客戶姓名" at bounding box center [718, 120] width 216 height 37
click at [624, 119] on input "客戶姓名" at bounding box center [718, 120] width 216 height 37
paste input "林士勛"
type input "林士勛"
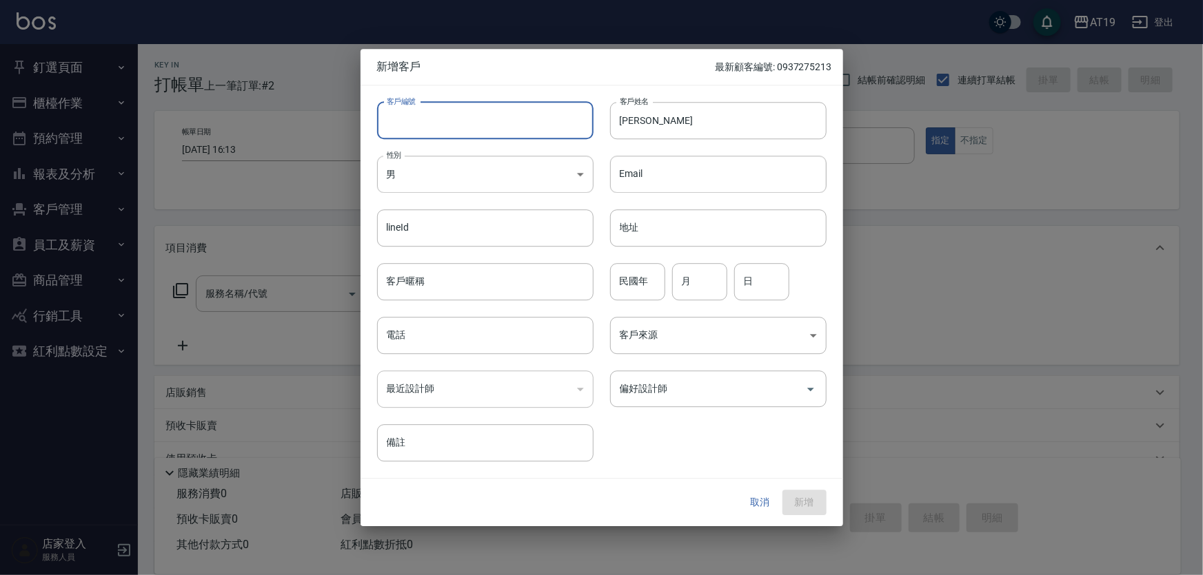
click at [477, 129] on input "客戶編號" at bounding box center [485, 120] width 216 height 37
click at [767, 507] on button "取消" at bounding box center [760, 504] width 44 height 26
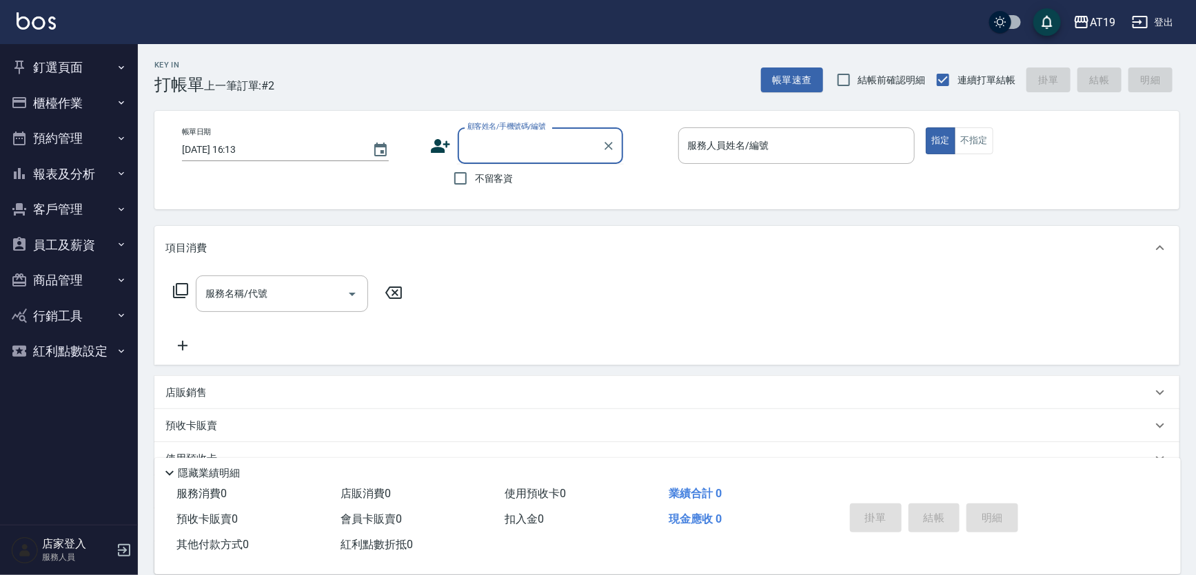
drag, startPoint x: 511, startPoint y: 145, endPoint x: 569, endPoint y: 80, distance: 86.9
click at [514, 138] on input "顧客姓名/手機號碼/編號" at bounding box center [530, 146] width 132 height 24
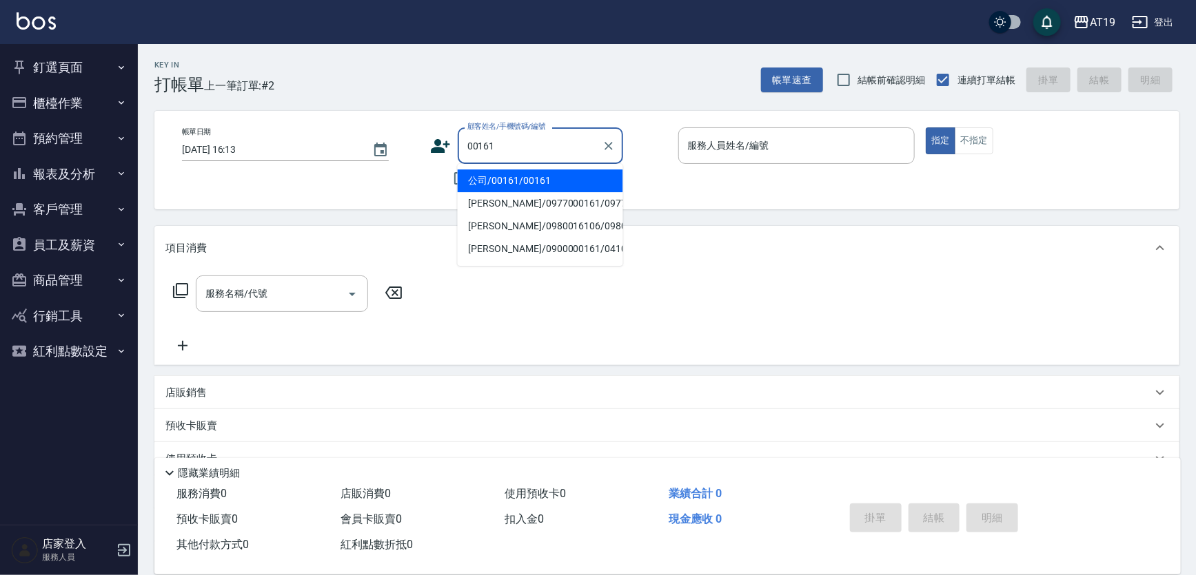
type input "公司/00161/00161"
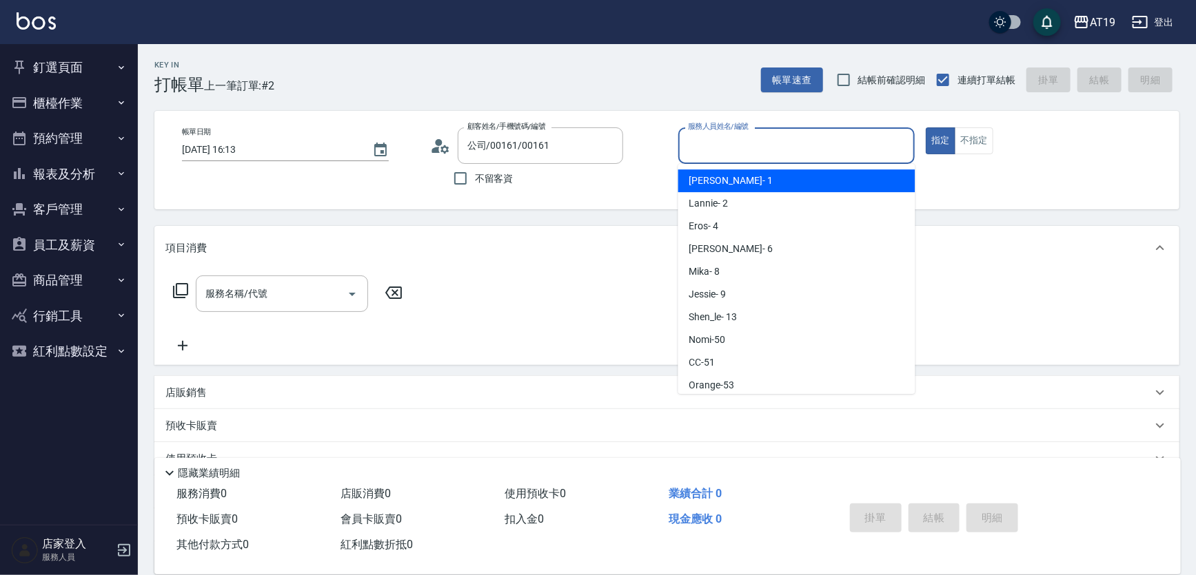
scroll to position [26, 0]
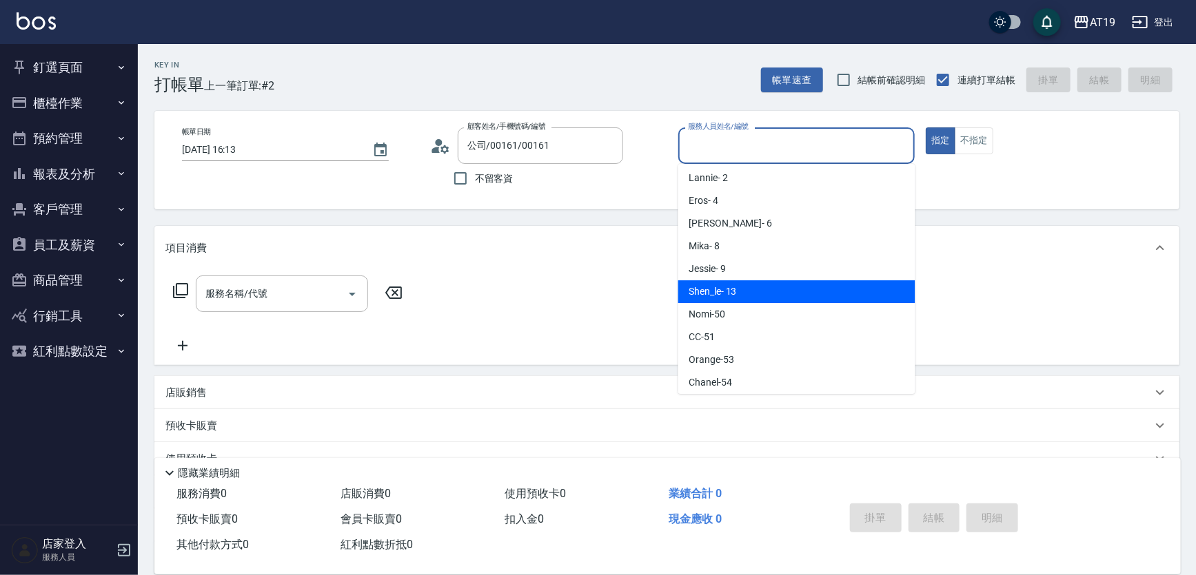
type input "Shen_le- 13"
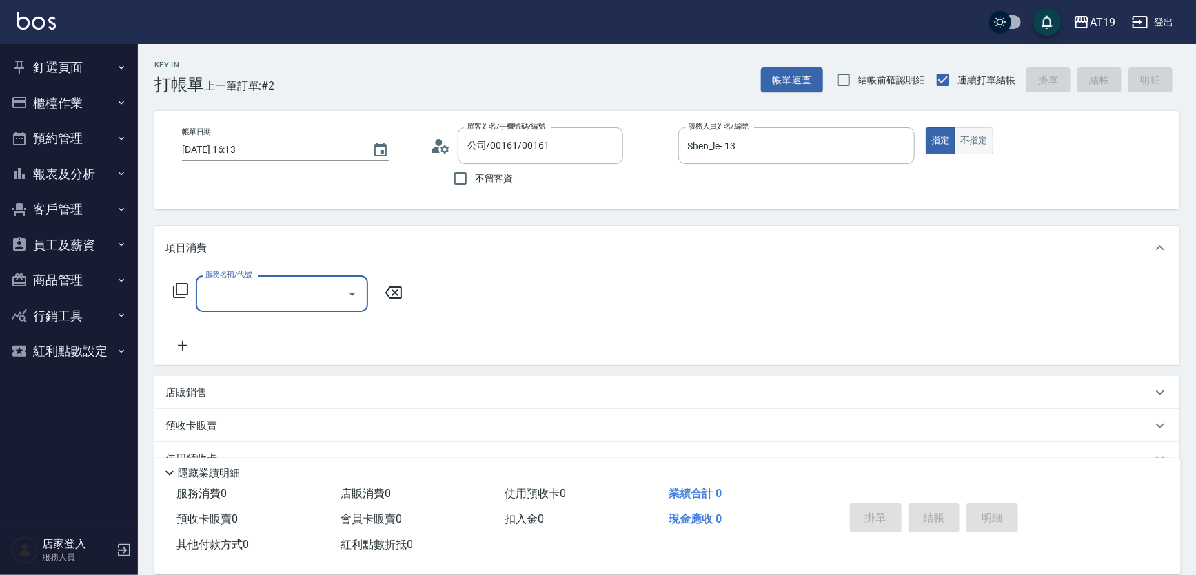
click at [972, 142] on button "不指定" at bounding box center [974, 141] width 39 height 27
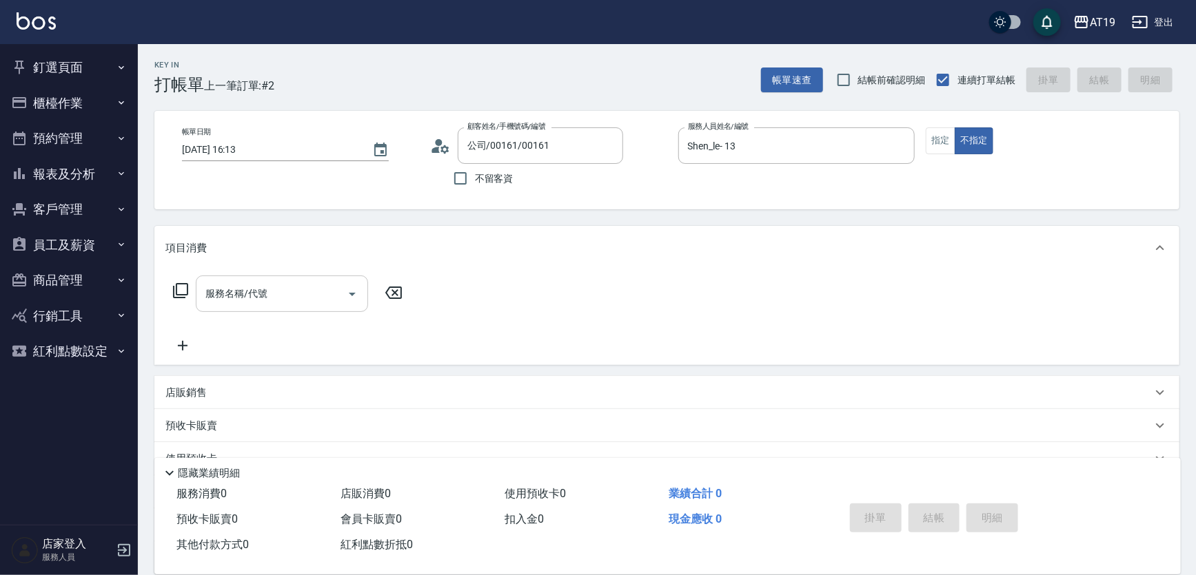
click at [287, 296] on input "服務名稱/代號" at bounding box center [271, 294] width 139 height 24
type input "401"
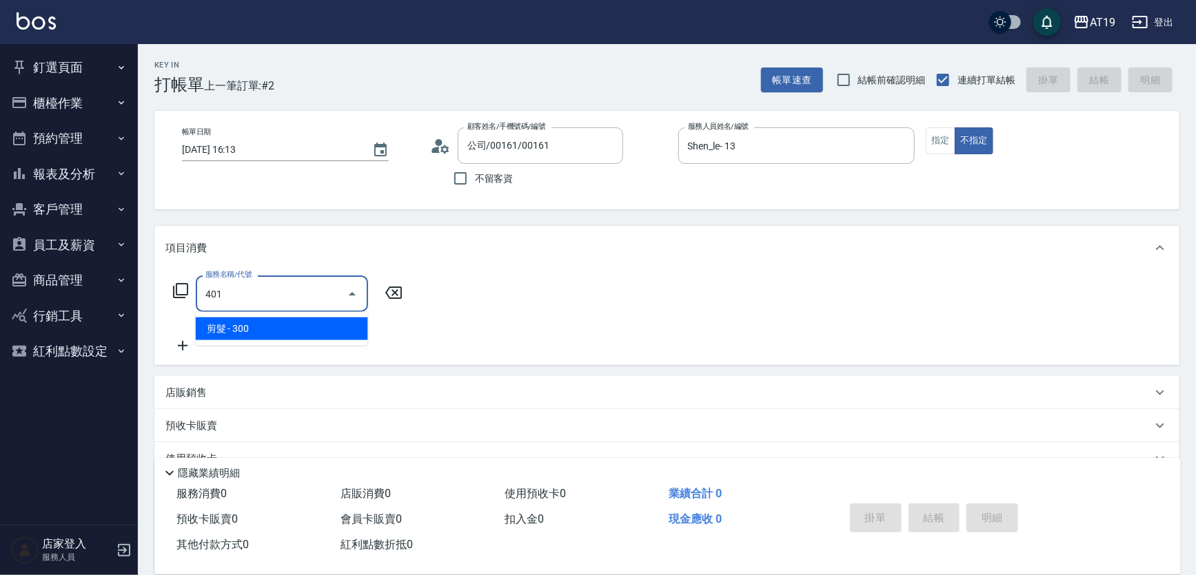
type input "30"
type input "401"
type input "2025/09/05 16:18"
type input "0"
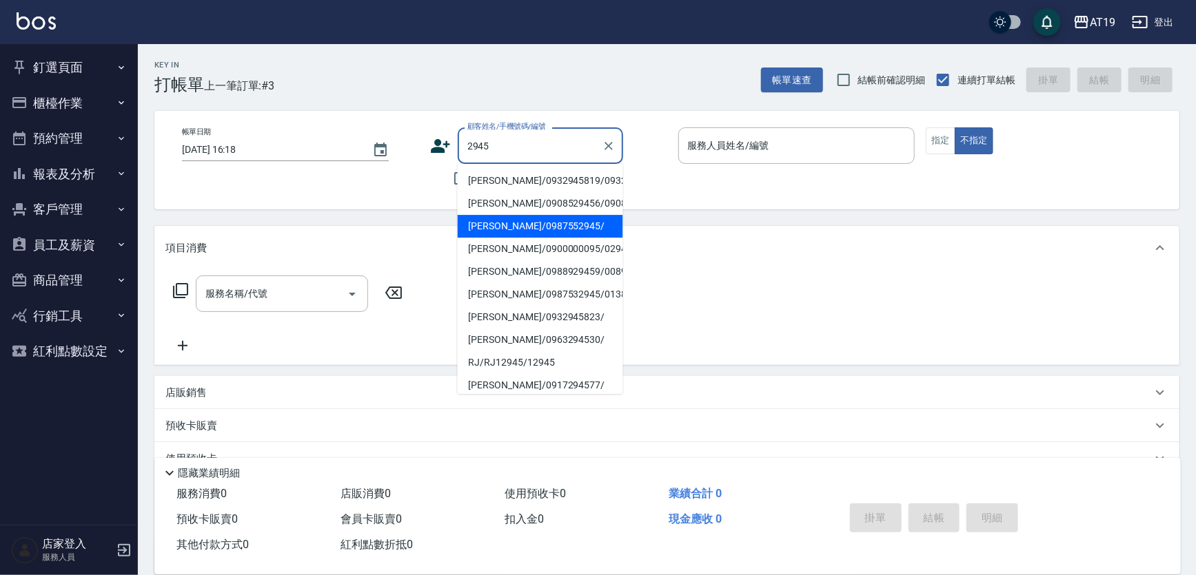
type input "黃允文/0987552945/"
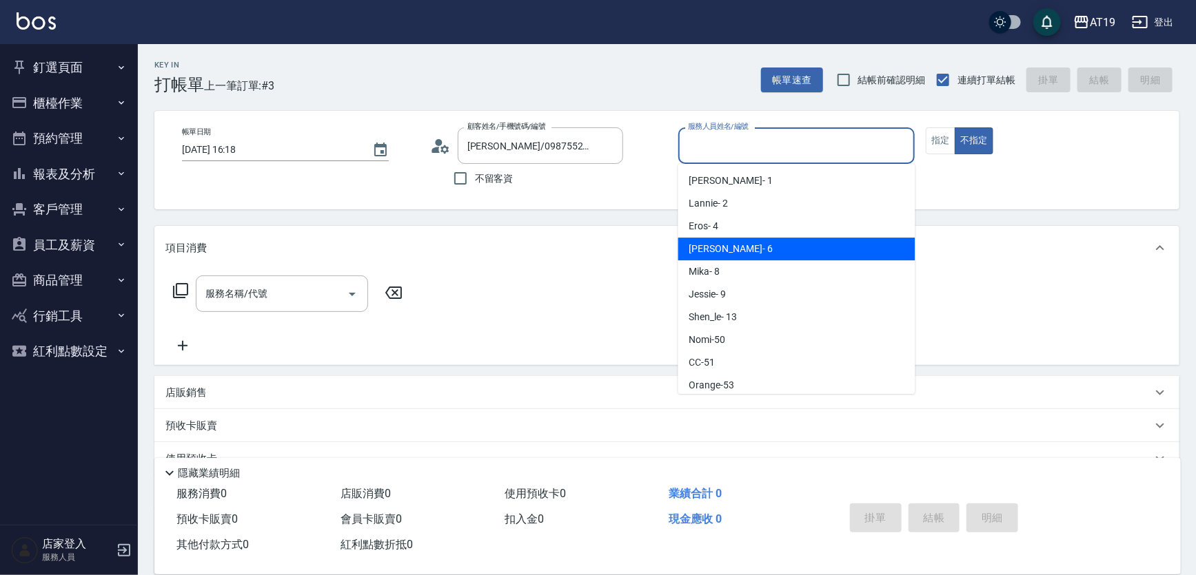
type input "Julie- 6"
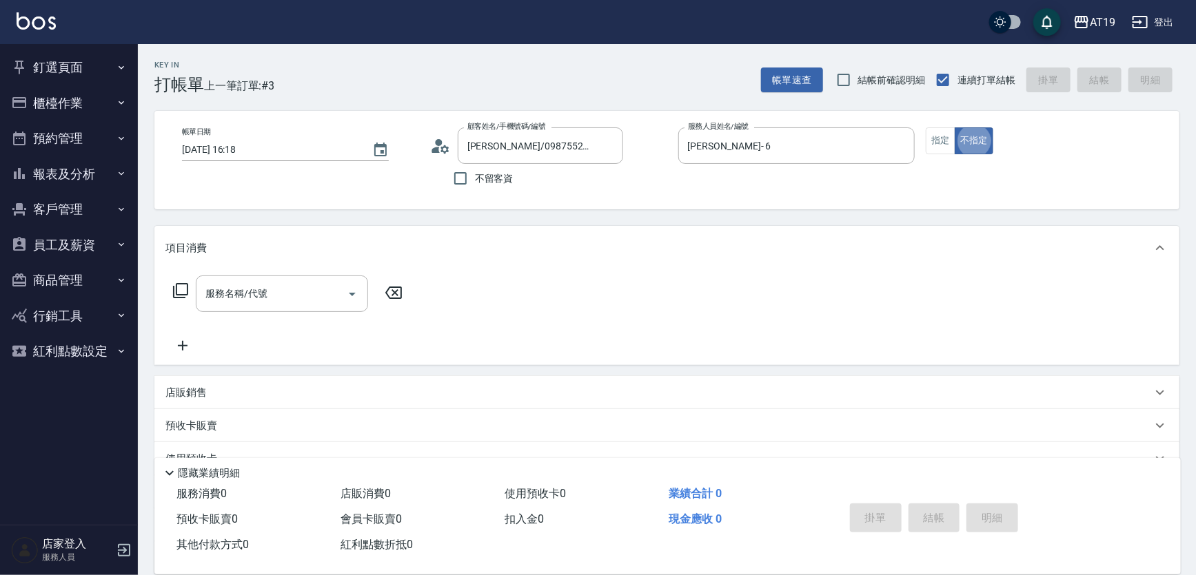
type button "false"
type input "401"
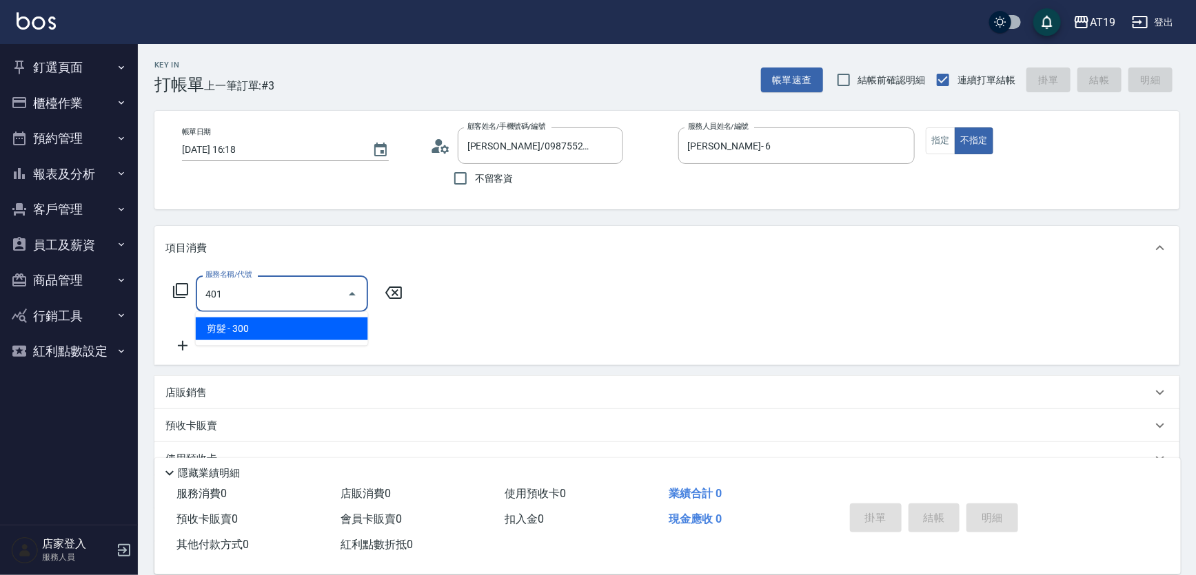
type input "30"
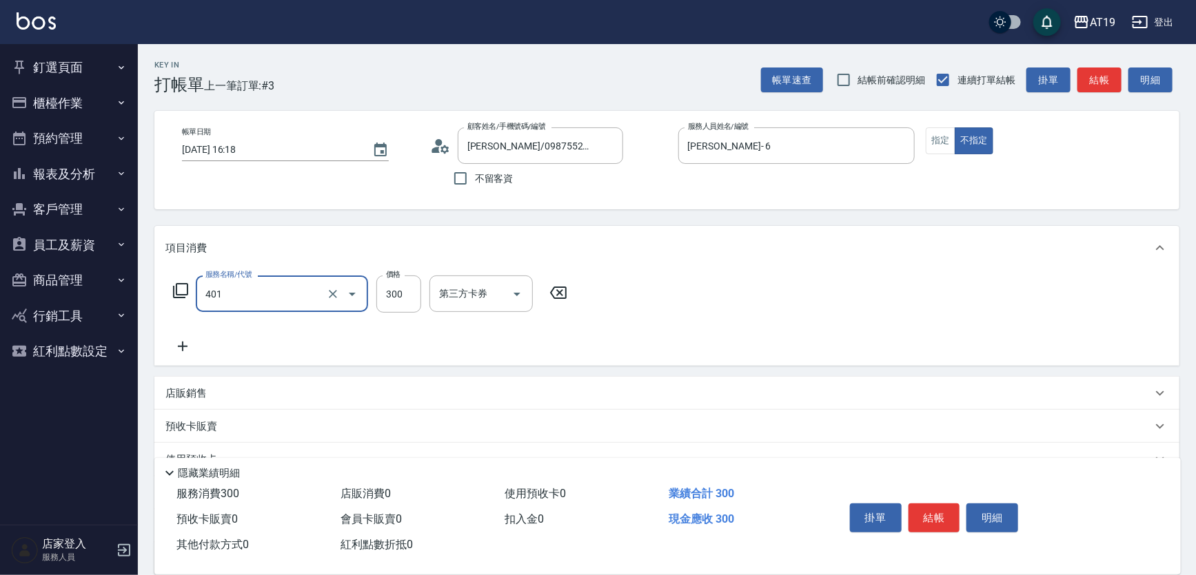
type input "剪髮(401)"
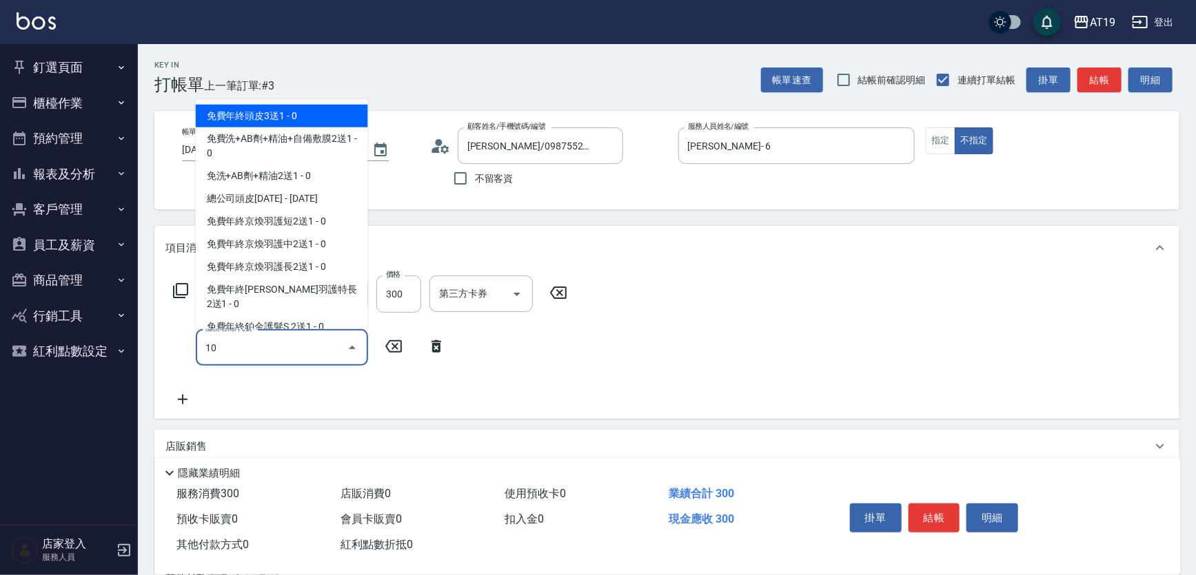
type input "101"
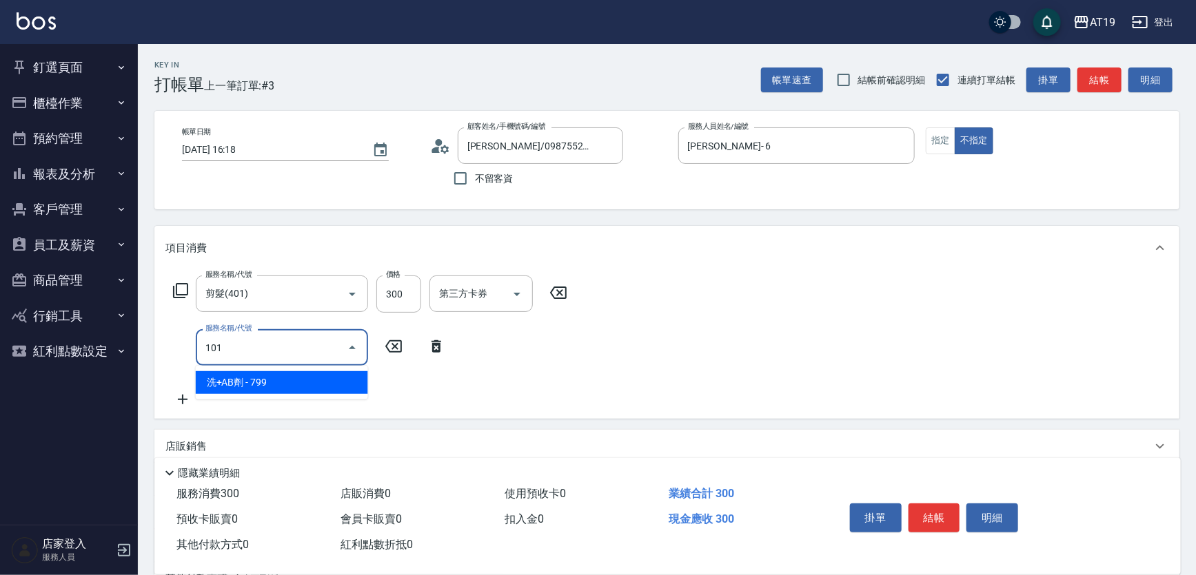
type input "100"
type input "洗+AB劑(101)"
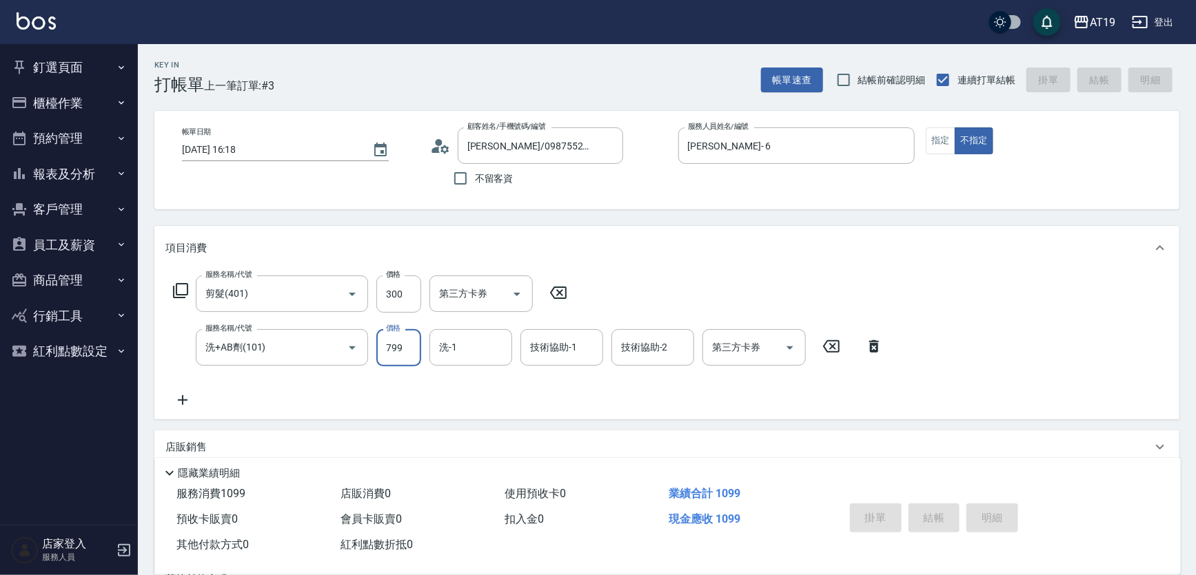
type input "2025/09/05 16:19"
type input "0"
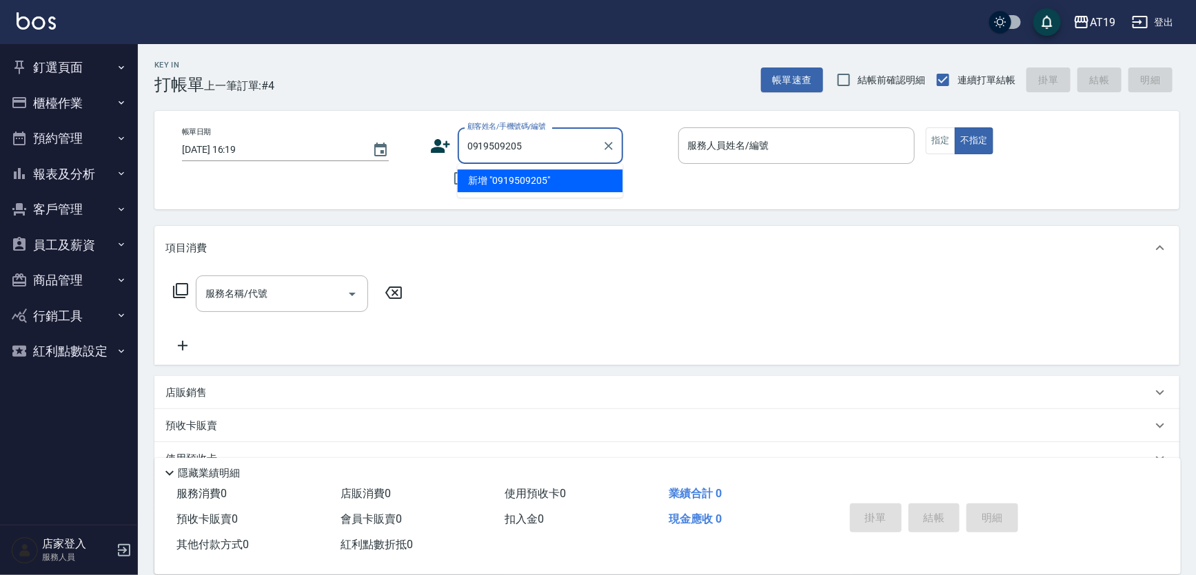
type input "0919509205"
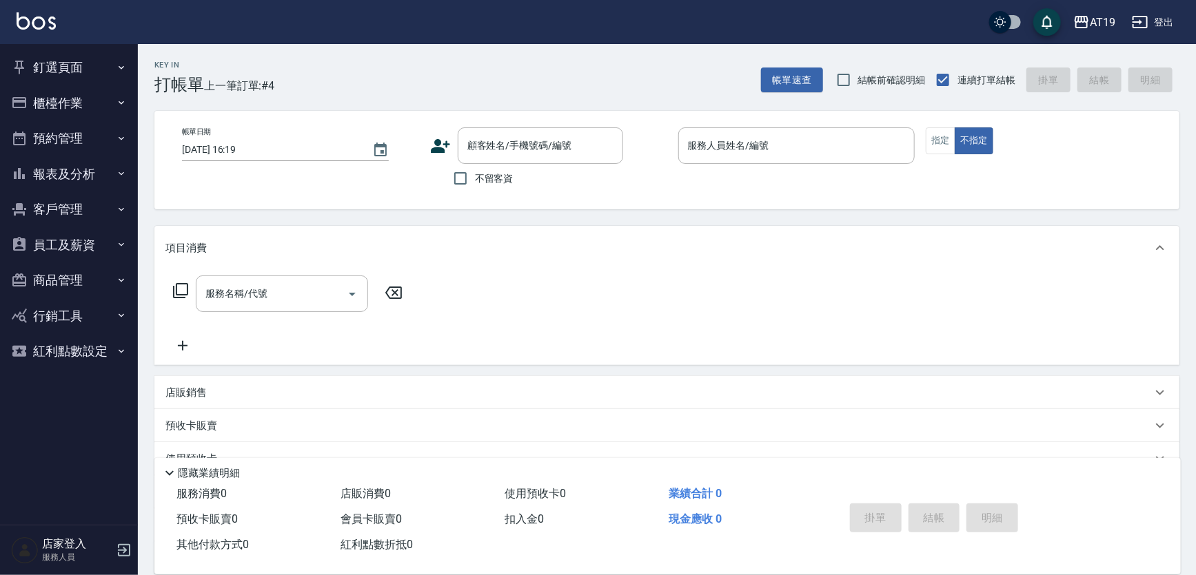
click at [444, 154] on icon at bounding box center [440, 146] width 21 height 21
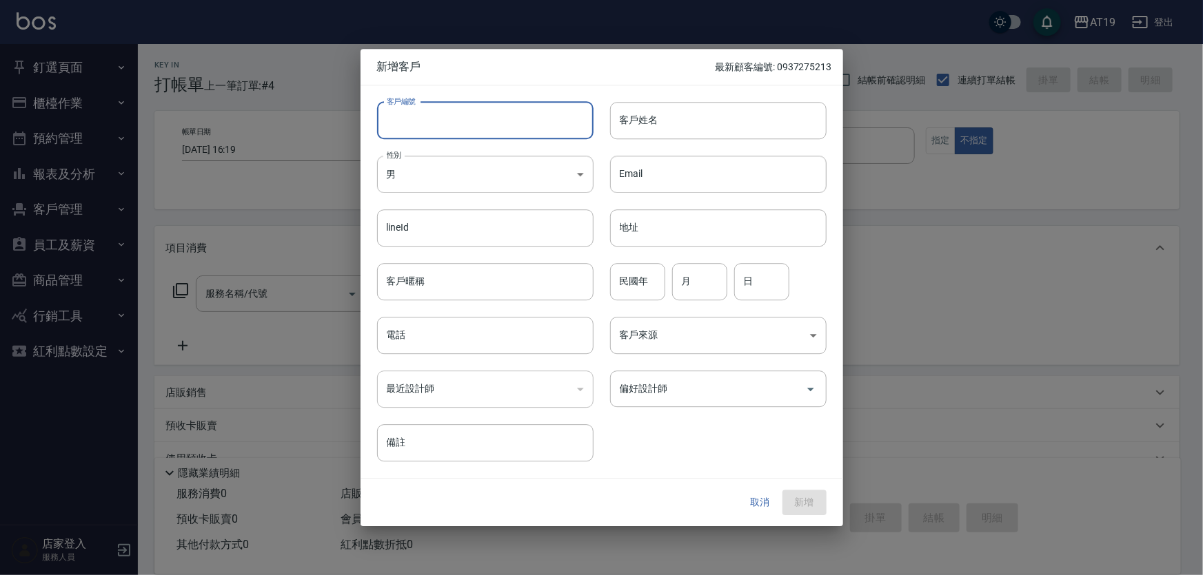
paste input "0919509205"
click at [455, 130] on input "客戶編號" at bounding box center [485, 120] width 216 height 37
type input "0919509205"
click at [455, 345] on input "電話" at bounding box center [485, 335] width 216 height 37
paste input "0919509205"
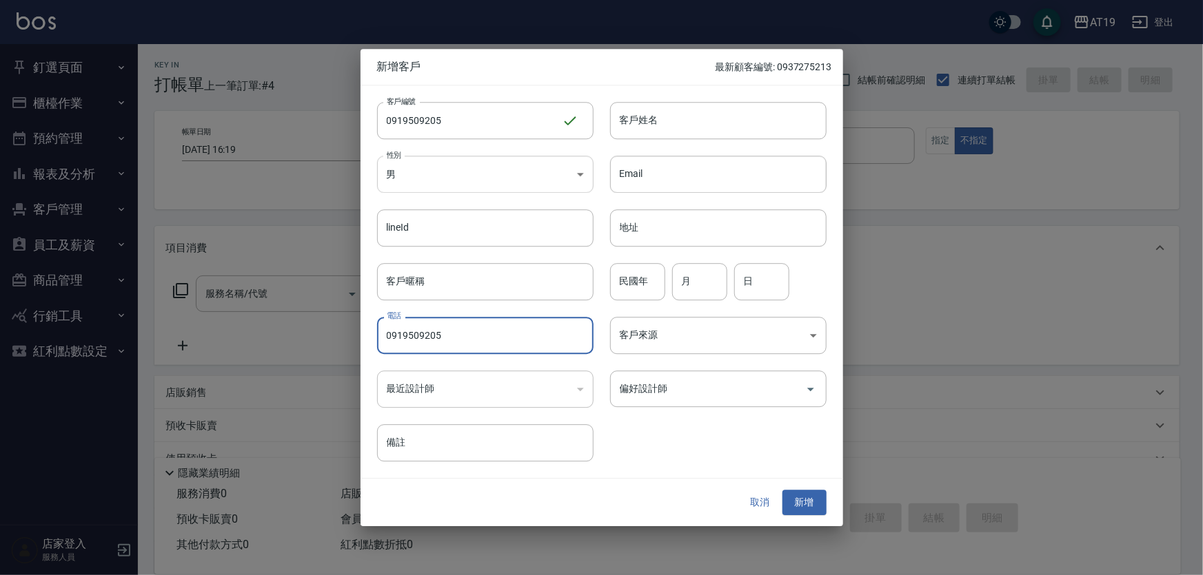
type input "0919509205"
click at [431, 183] on body "AT19 登出 釘選頁面 打帳單 帳單列表 排班表 現場電腦打卡 店家日報表 互助日報表 設計師日報表 櫃檯作業 打帳單 帳單列表 現金收支登錄 高階收支登錄…" at bounding box center [601, 352] width 1203 height 704
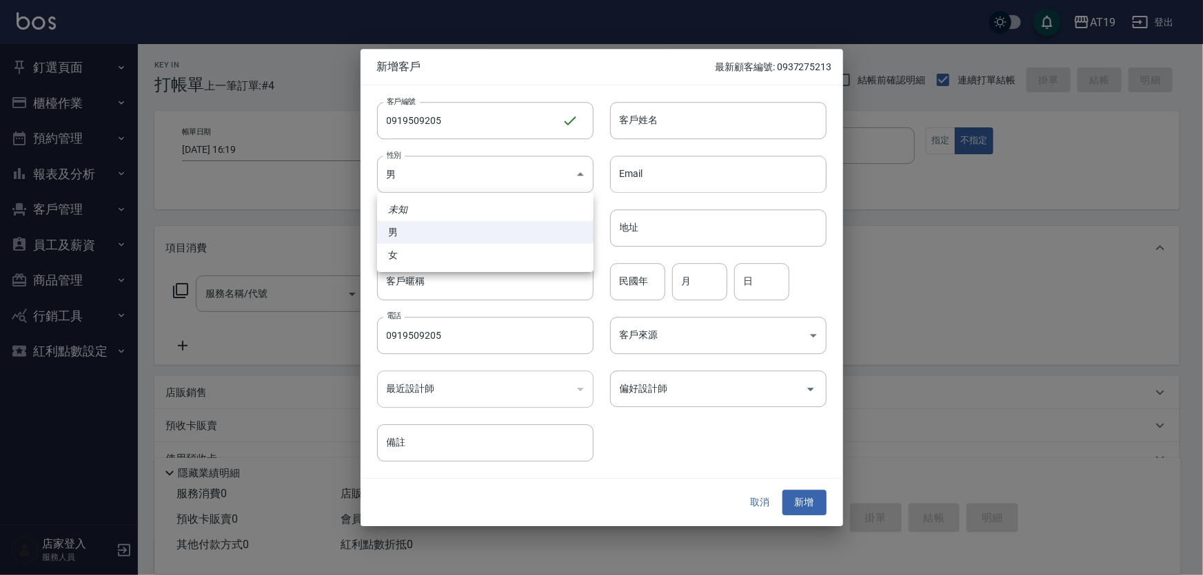
drag, startPoint x: 455, startPoint y: 231, endPoint x: 473, endPoint y: 218, distance: 21.8
click at [455, 231] on li "男" at bounding box center [485, 232] width 216 height 23
drag, startPoint x: 635, startPoint y: 122, endPoint x: 629, endPoint y: 110, distance: 12.9
click at [633, 117] on input "客戶姓名" at bounding box center [718, 120] width 216 height 37
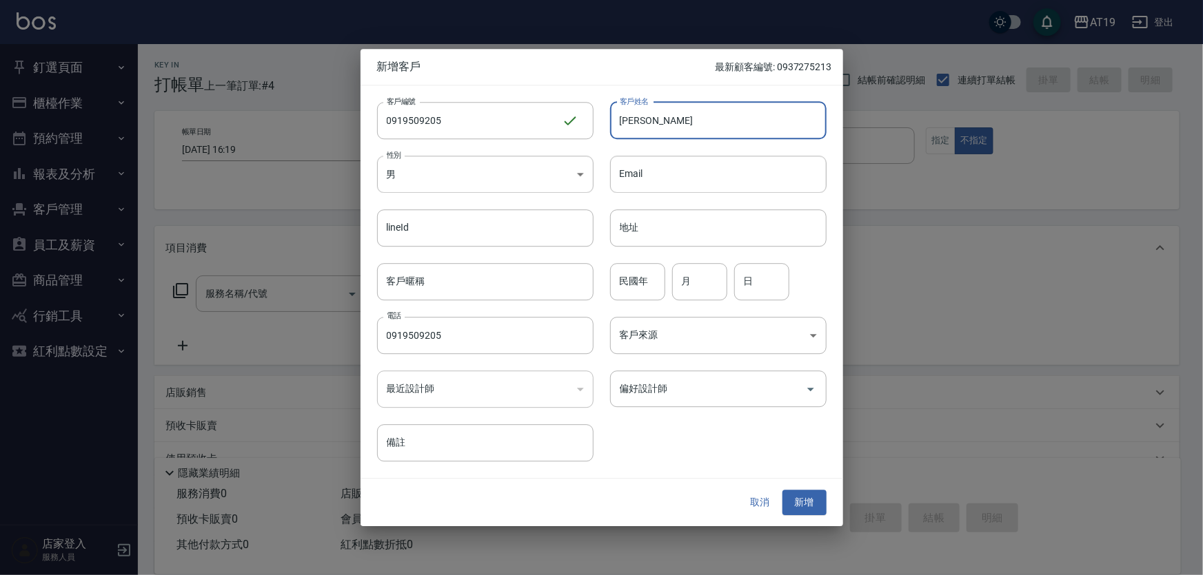
type input "范振安"
type input "82"
type input "12"
type input "24"
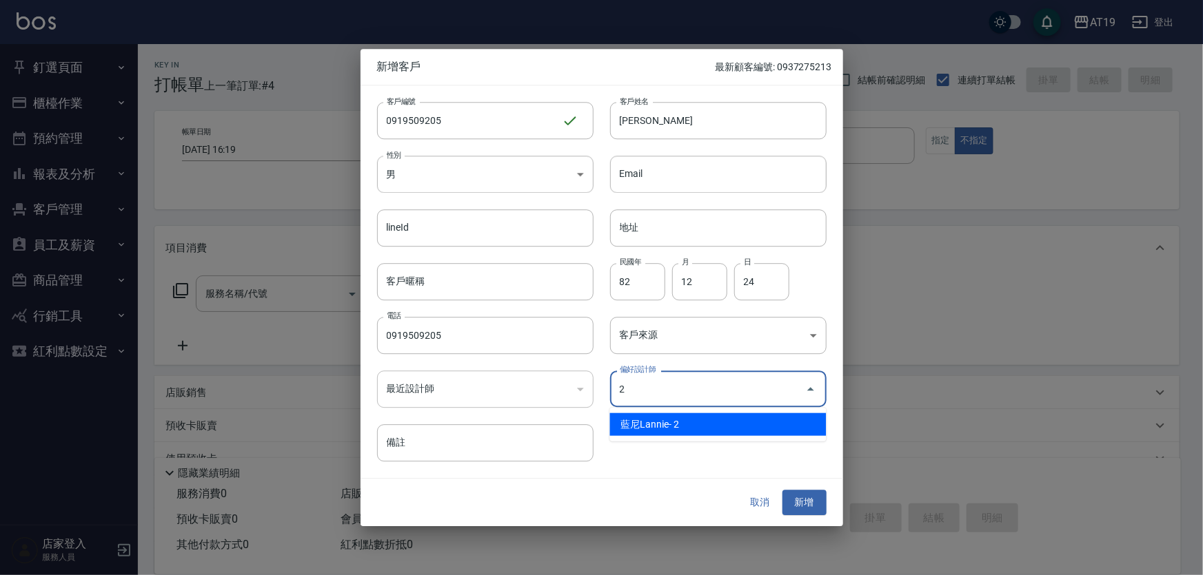
type input "藍尼Lannie"
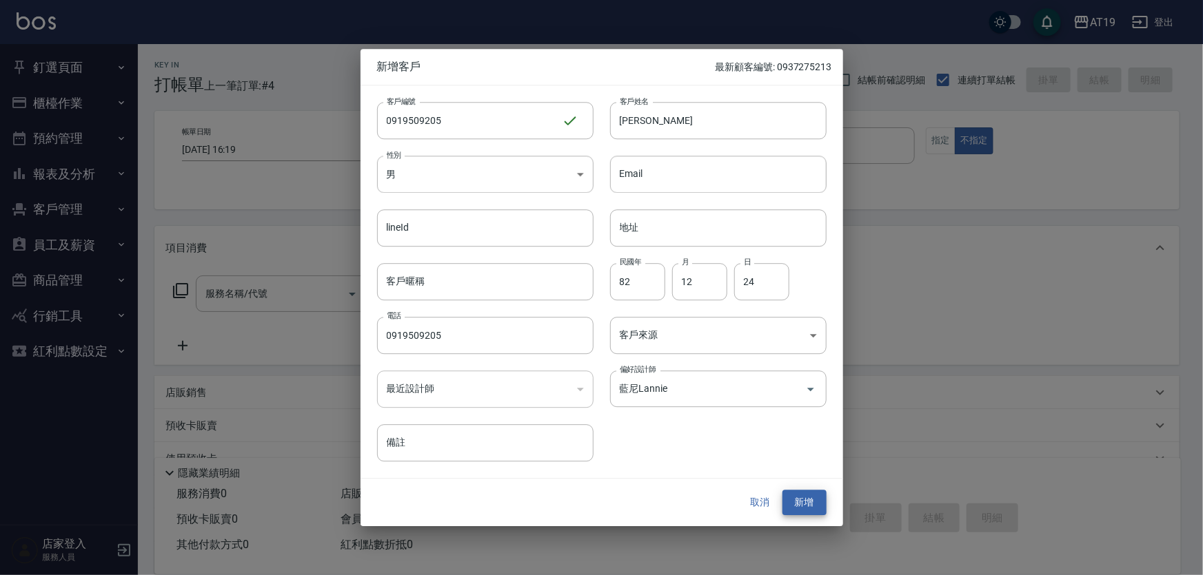
click at [782, 491] on button "新增" at bounding box center [804, 504] width 44 height 26
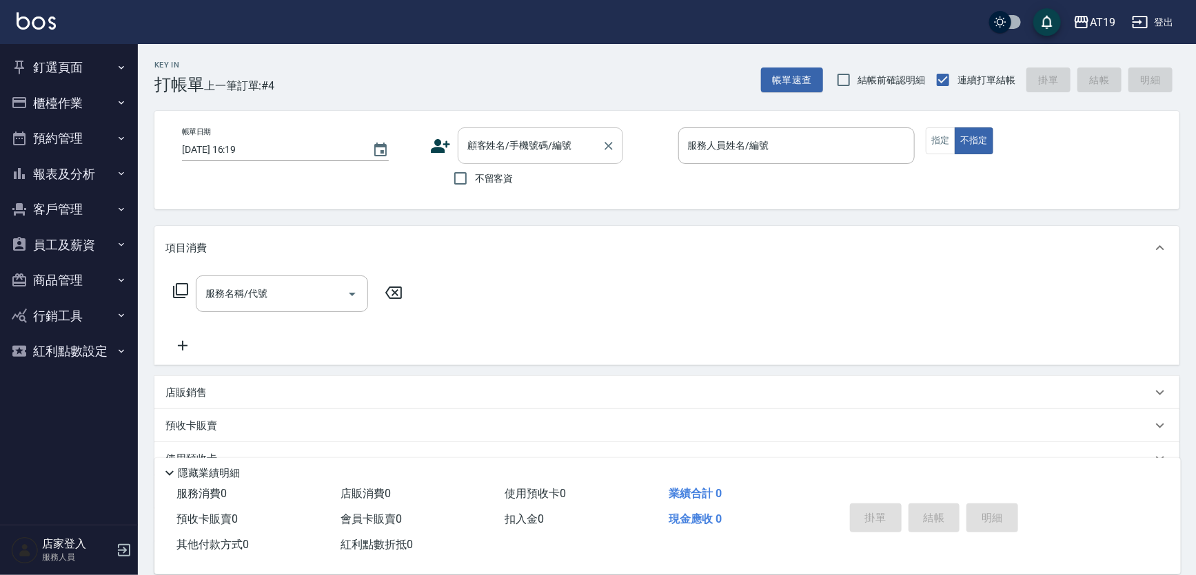
click at [482, 128] on div "顧客姓名/手機號碼/編號" at bounding box center [540, 146] width 165 height 37
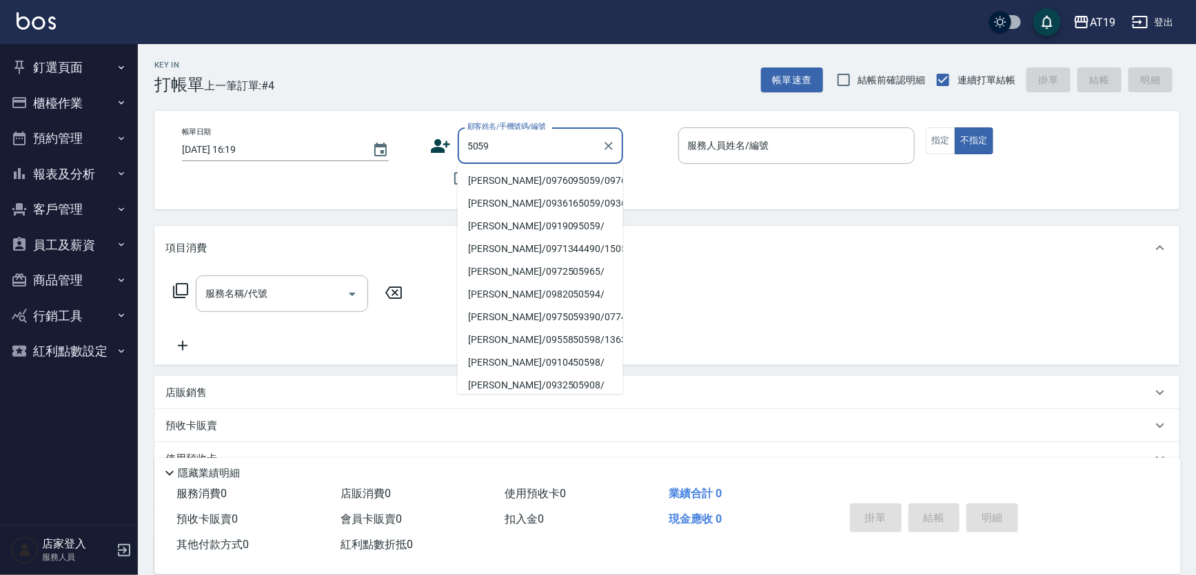
type input "邱俊傑/0976095059/0976095059"
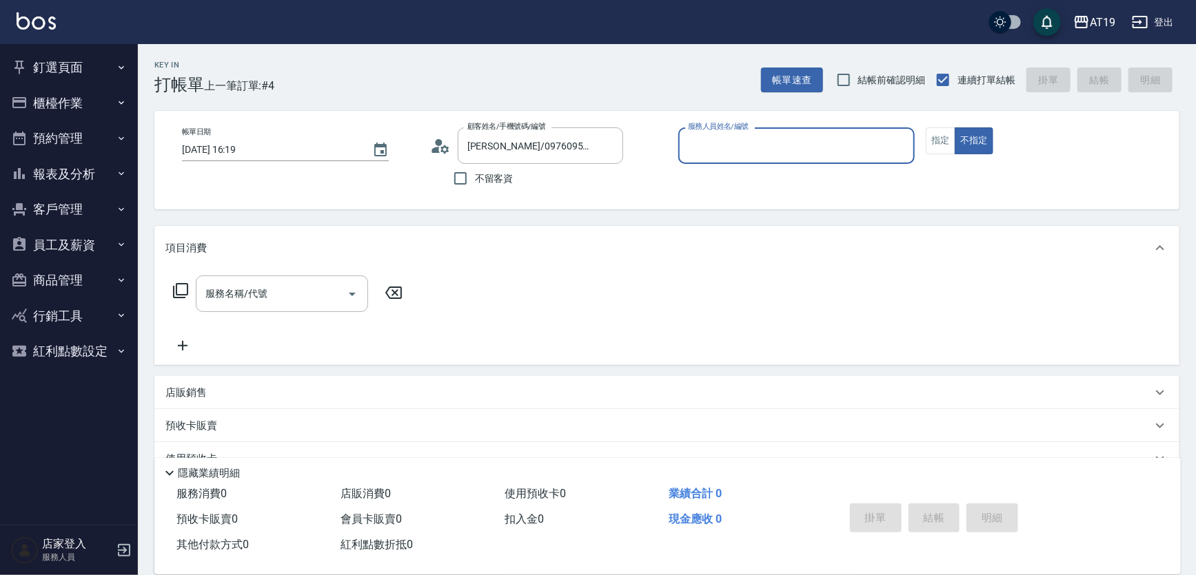
type input "Lannie- 2"
click at [955, 128] on button "不指定" at bounding box center [974, 141] width 39 height 27
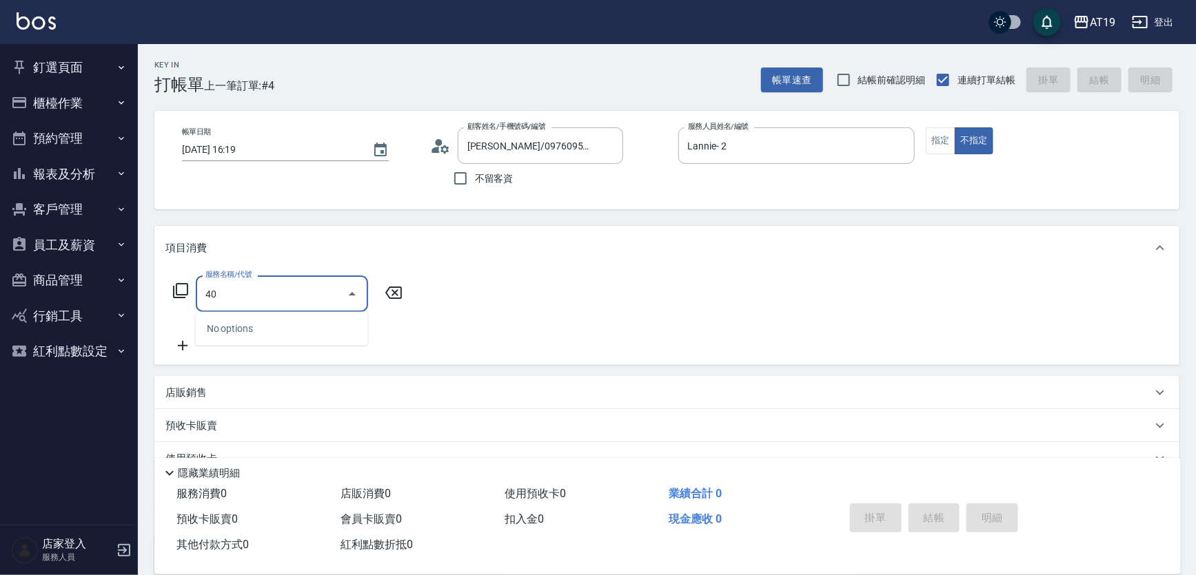
type input "401"
type input "30"
type input "剪髮(401)"
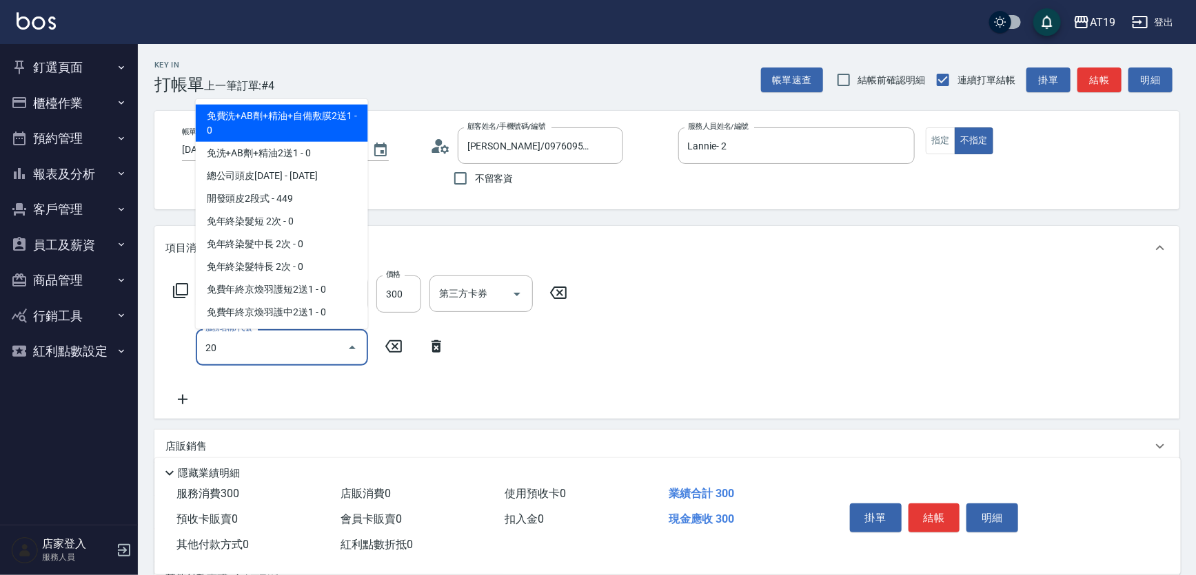
type input "201"
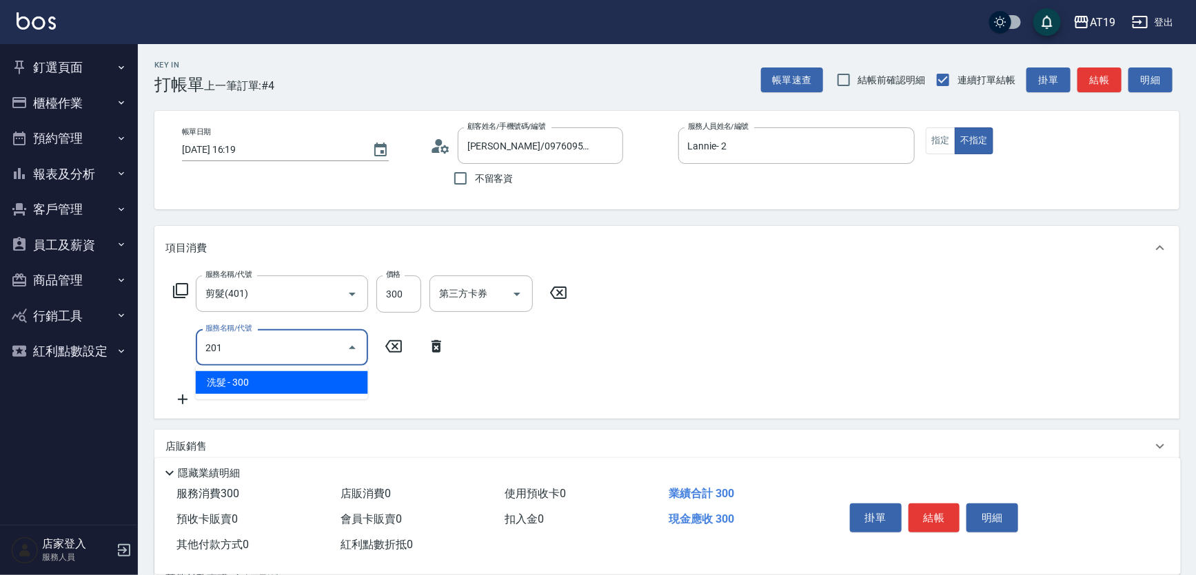
type input "60"
type input "洗髮(201)"
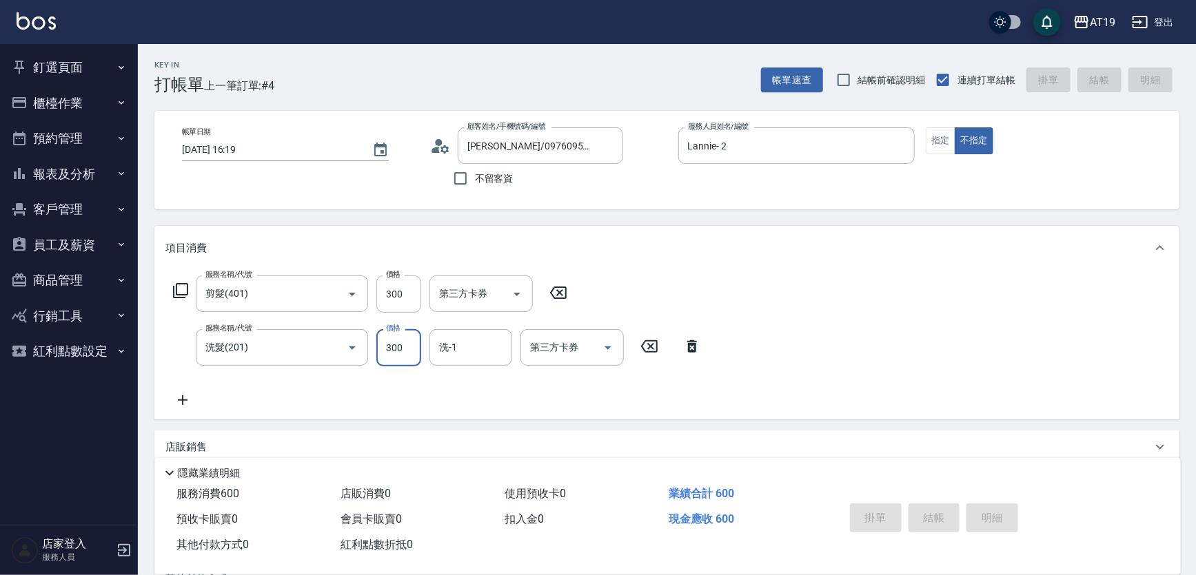
type input "2025/09/05 16:20"
type input "0"
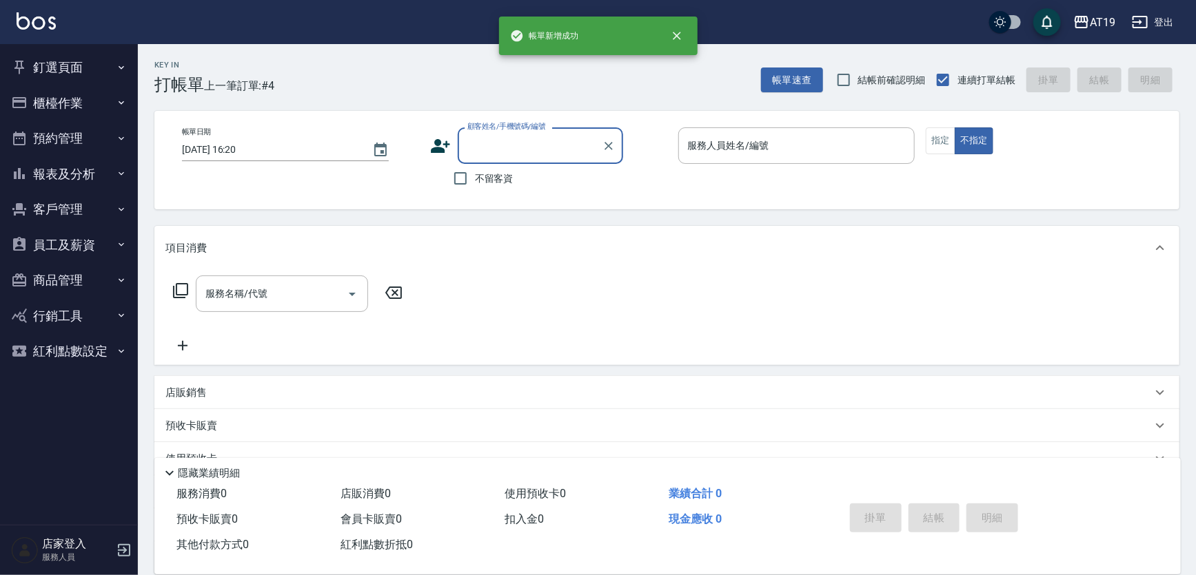
scroll to position [0, 0]
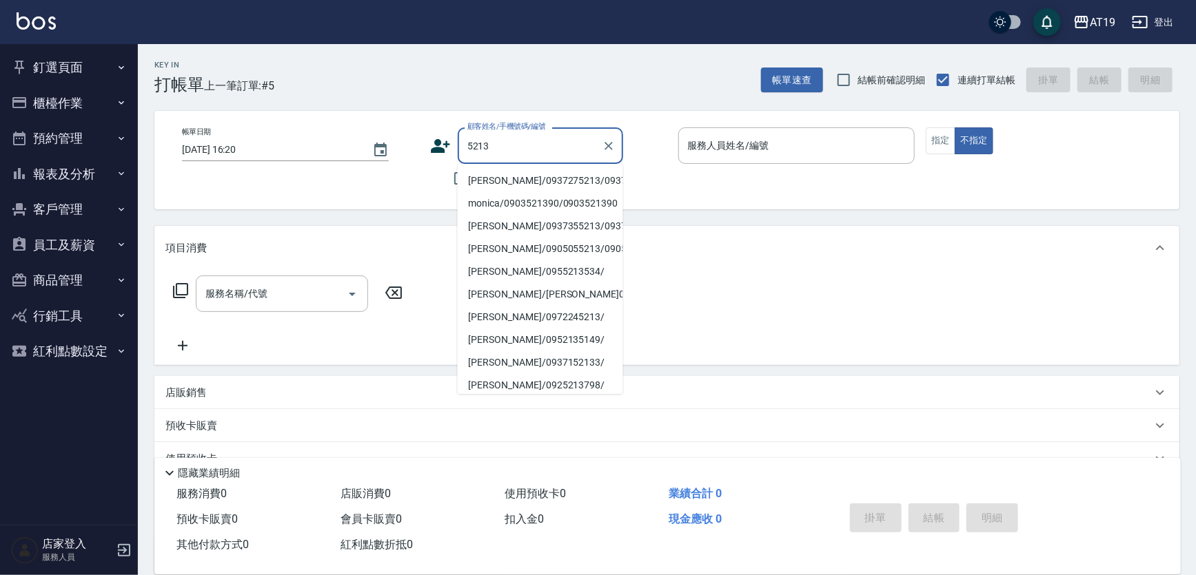
type input "楊沛瑄/0937275213/0937275213"
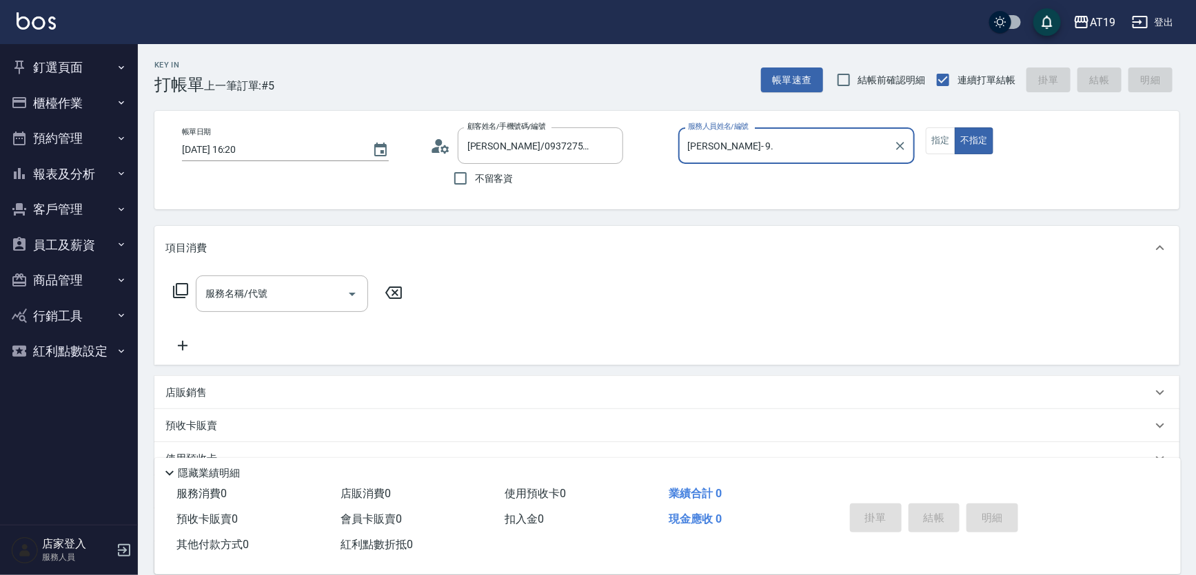
click at [955, 128] on button "不指定" at bounding box center [974, 141] width 39 height 27
type input "Jessie- 9"
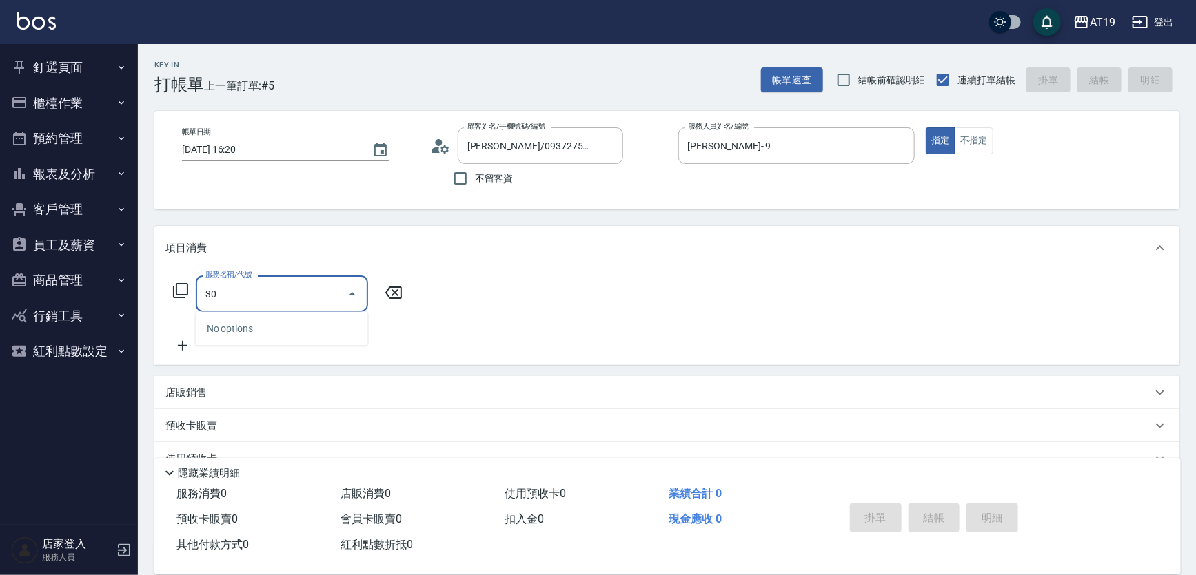
type input "301"
type input "150"
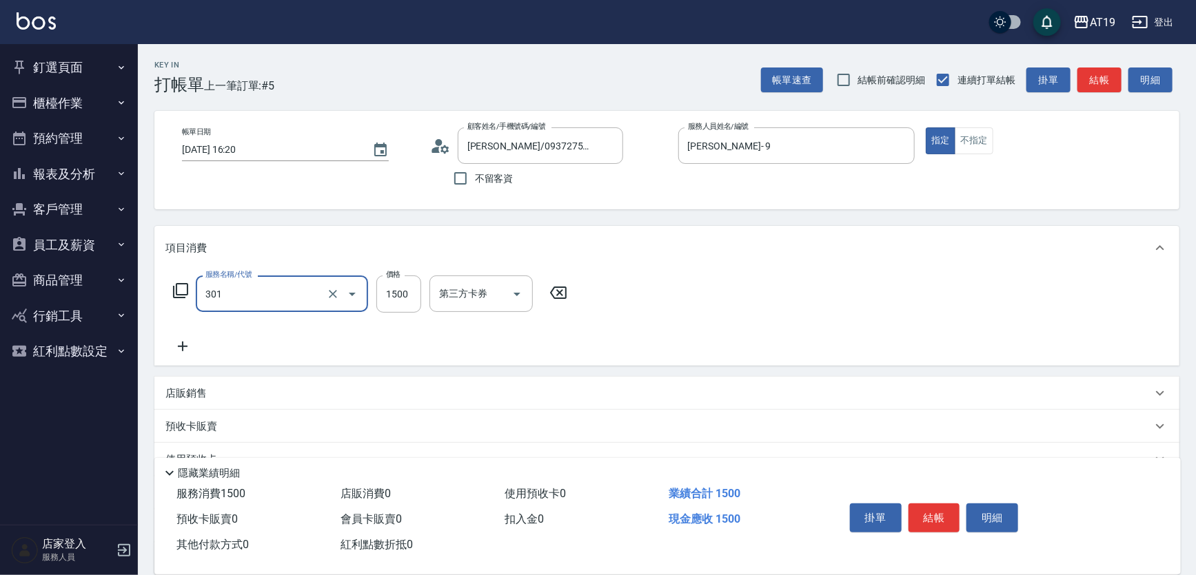
type input "燙髮(301)"
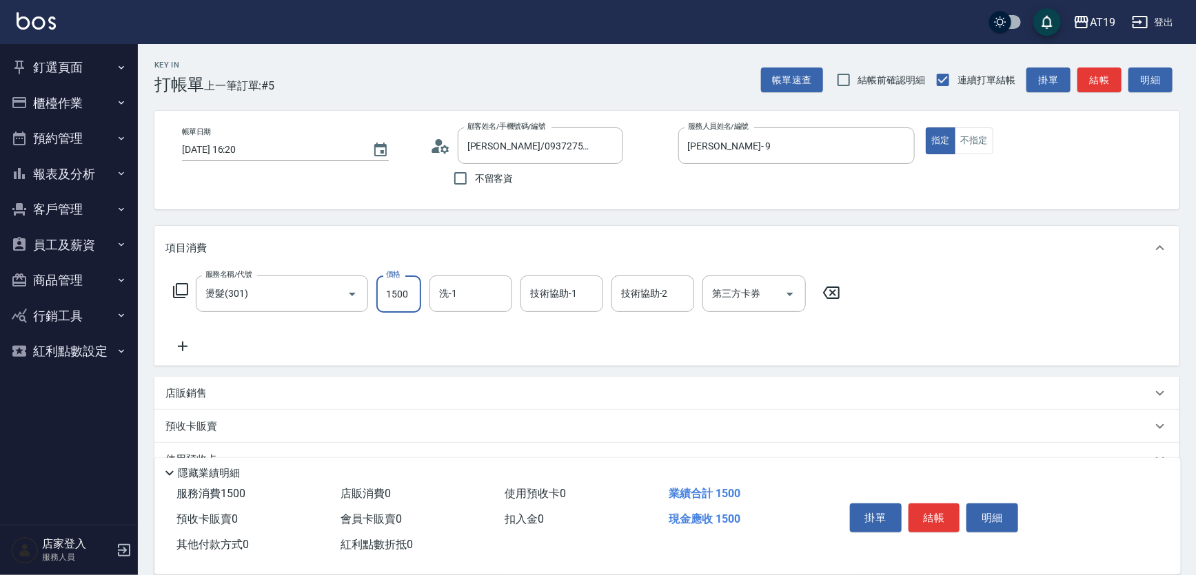
type input "0"
type input "185"
type input "10"
type input "1858"
type input "10"
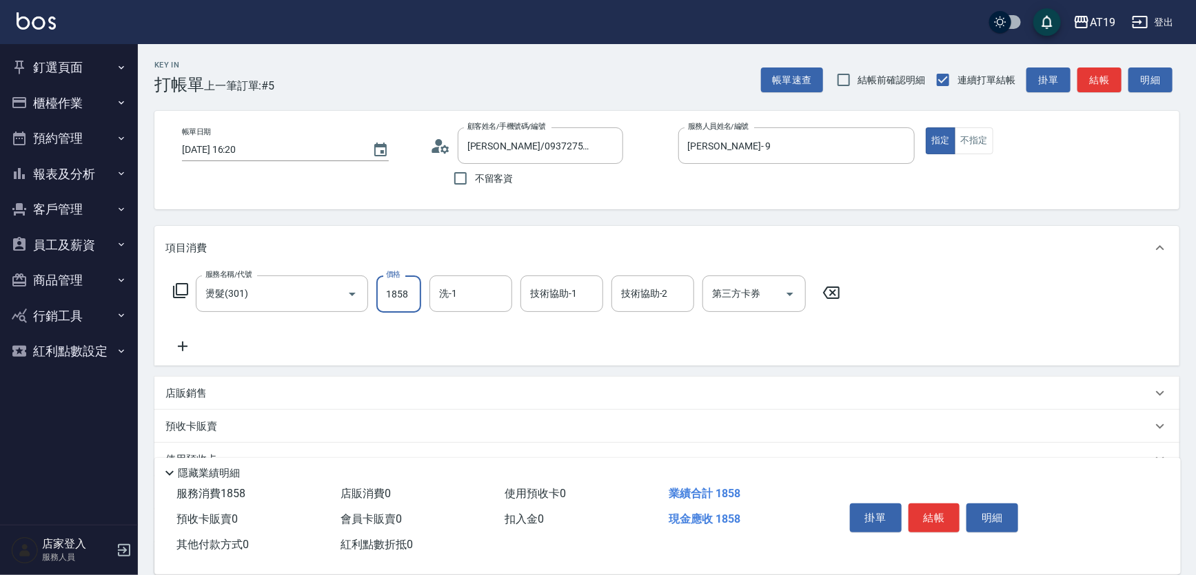
type input "185"
type input "0"
type input "18"
type input "10"
type input "188"
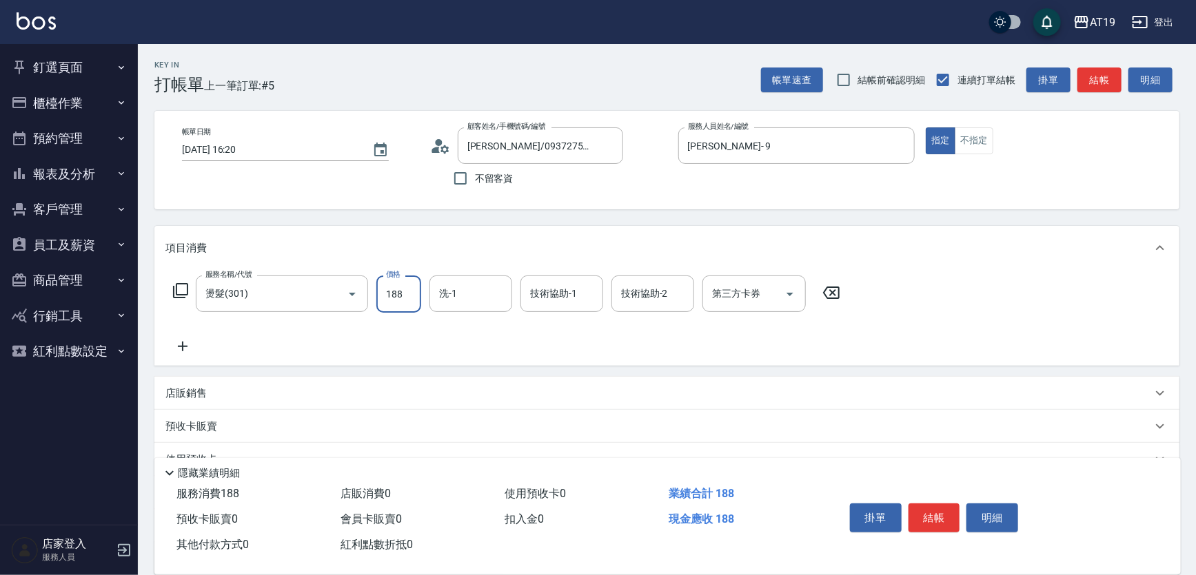
type input "180"
type input "1880"
type input "Orange-53"
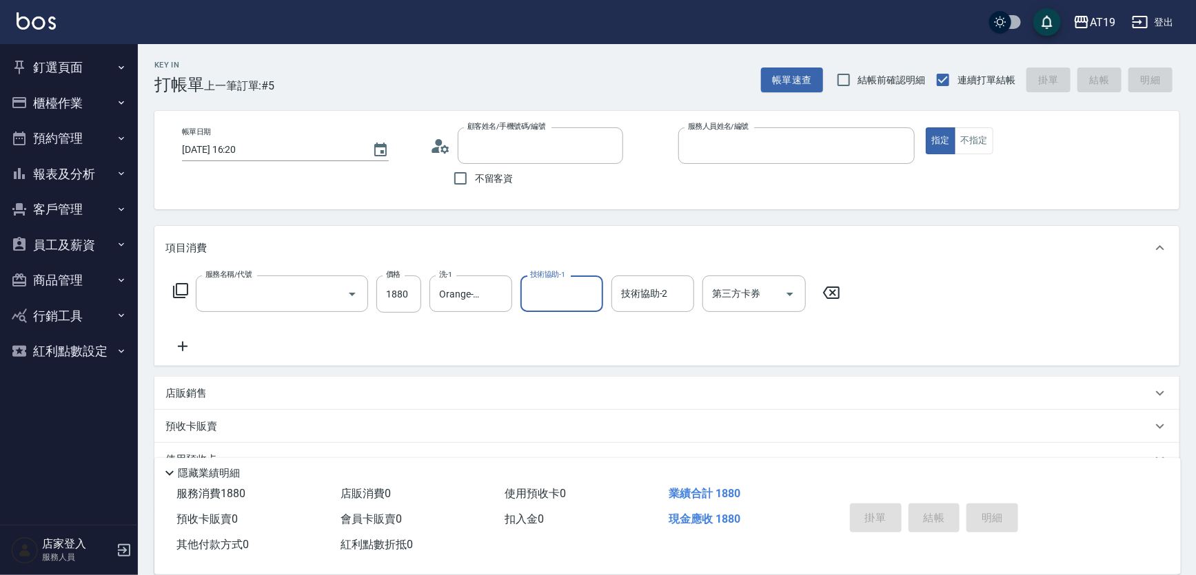
type input "0"
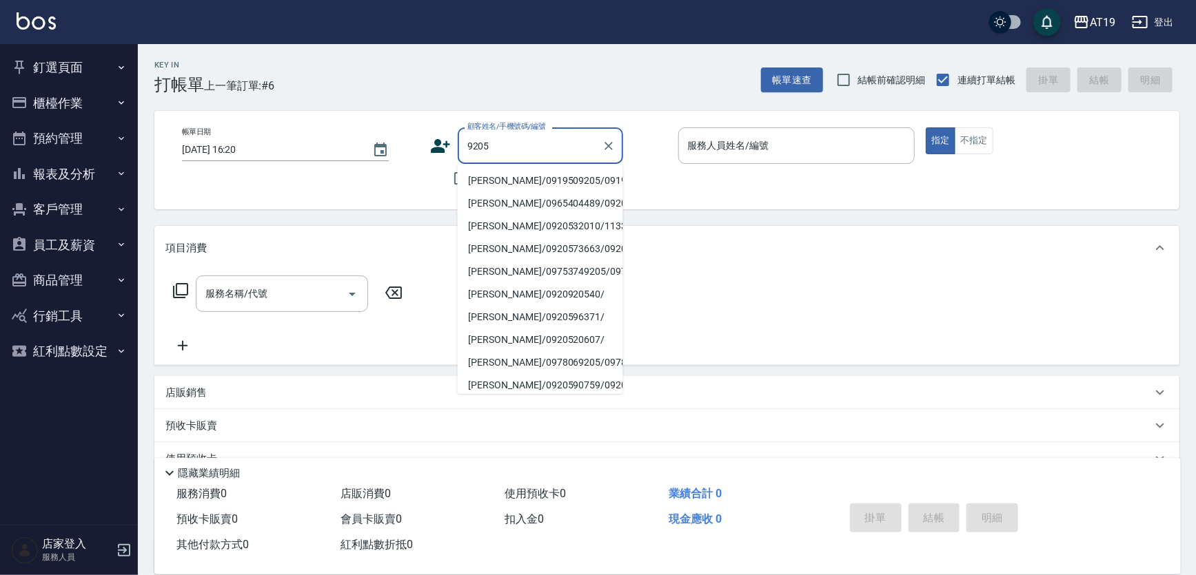
type input "范振安/0919509205/0919509205"
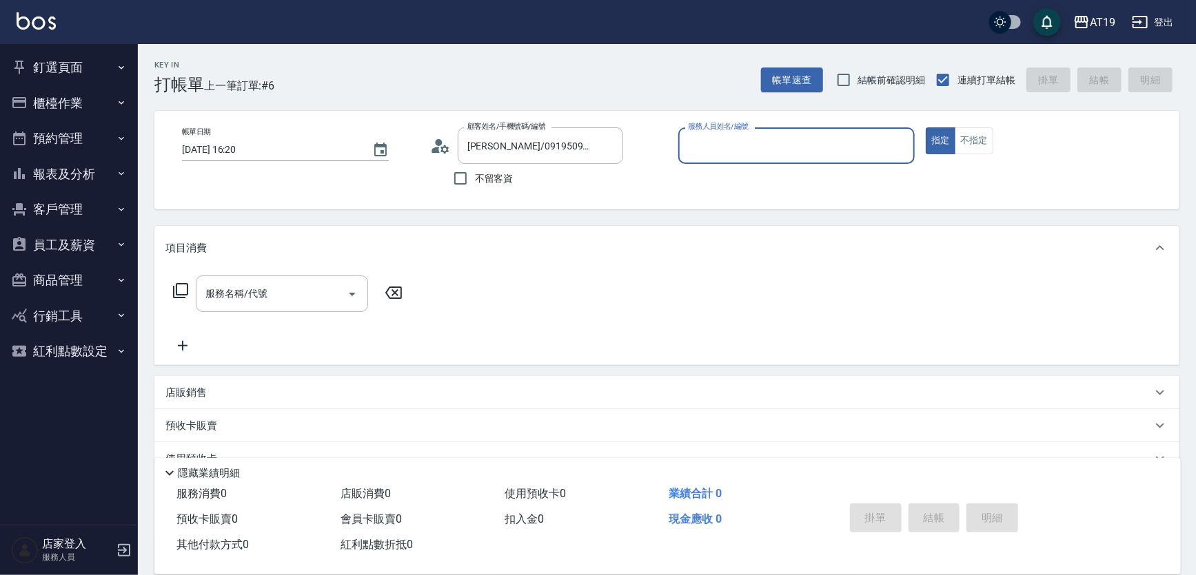
type input "Lannie- 2"
click at [926, 128] on button "指定" at bounding box center [941, 141] width 30 height 27
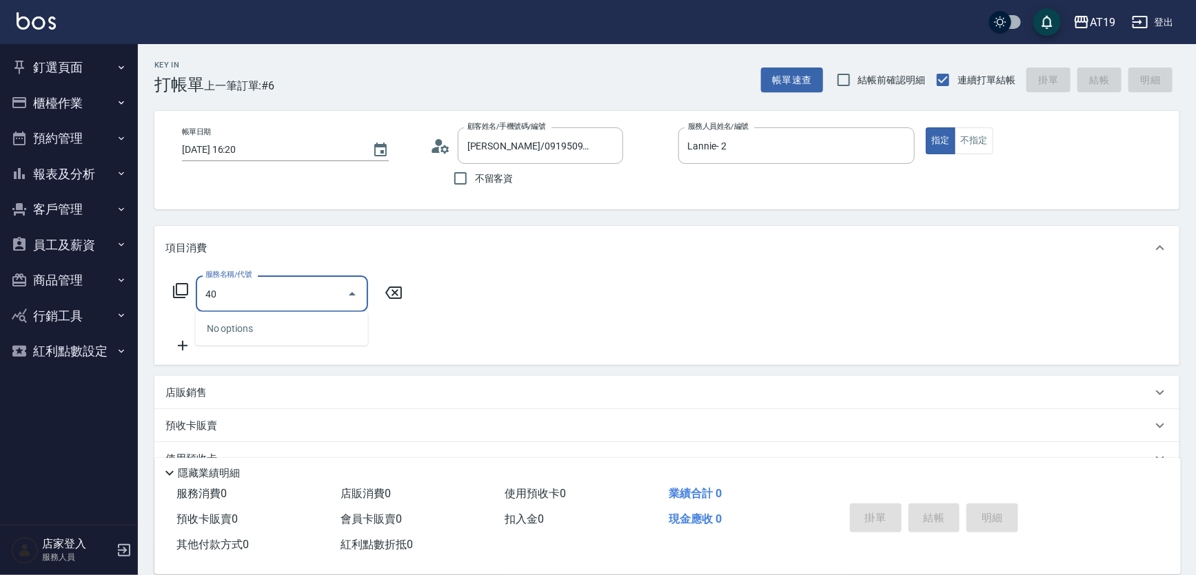
type input "401"
type input "30"
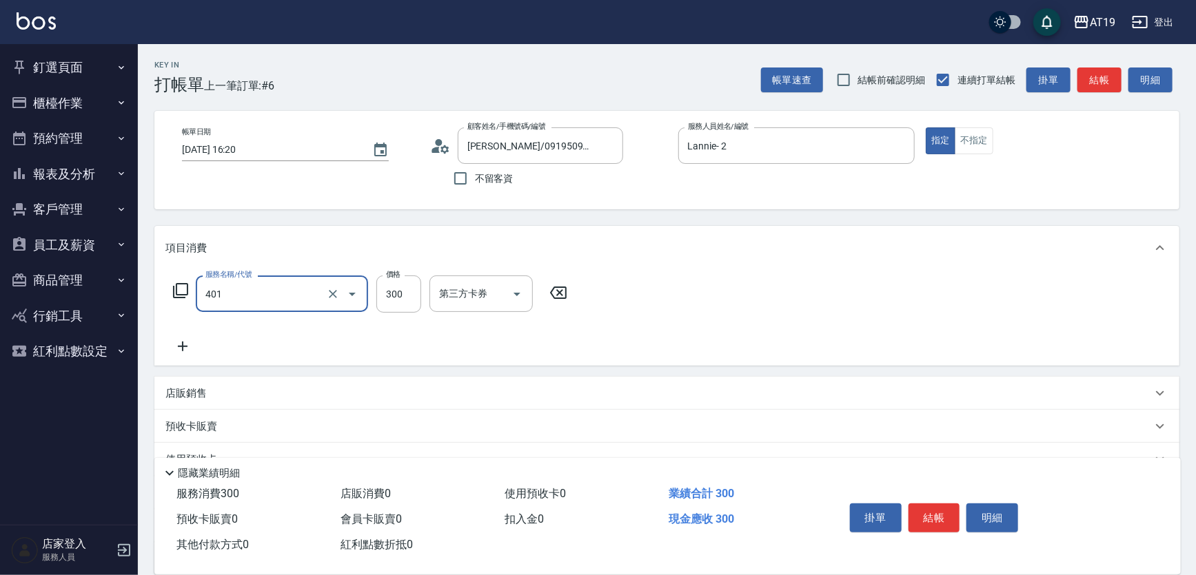
type input "剪髮(401)"
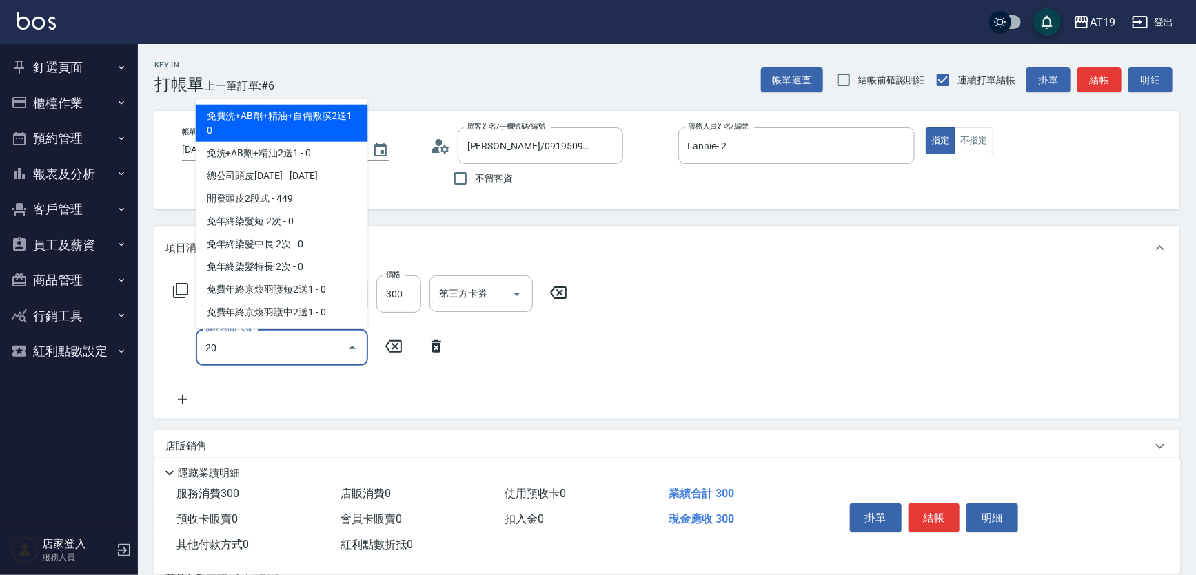
type input "201"
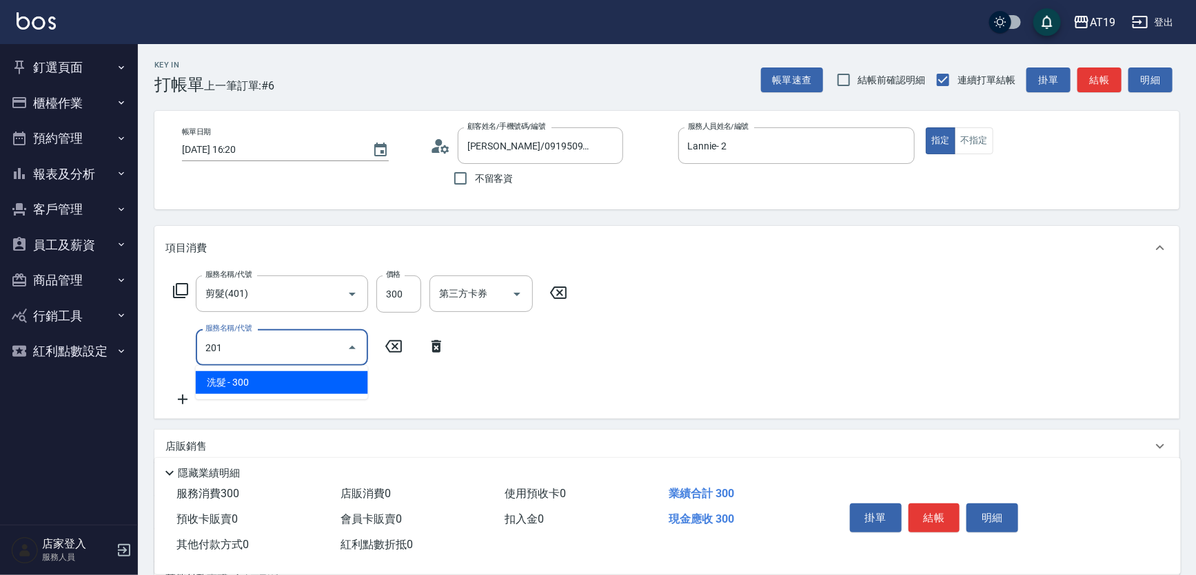
type input "60"
type input "洗髮(201)"
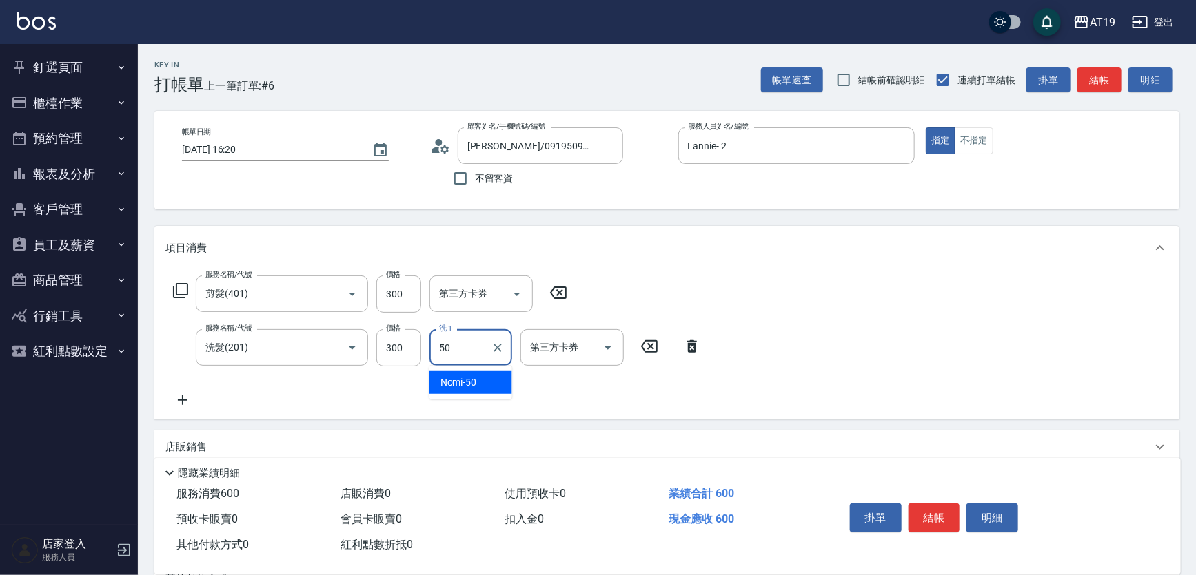
type input "Nomi-50"
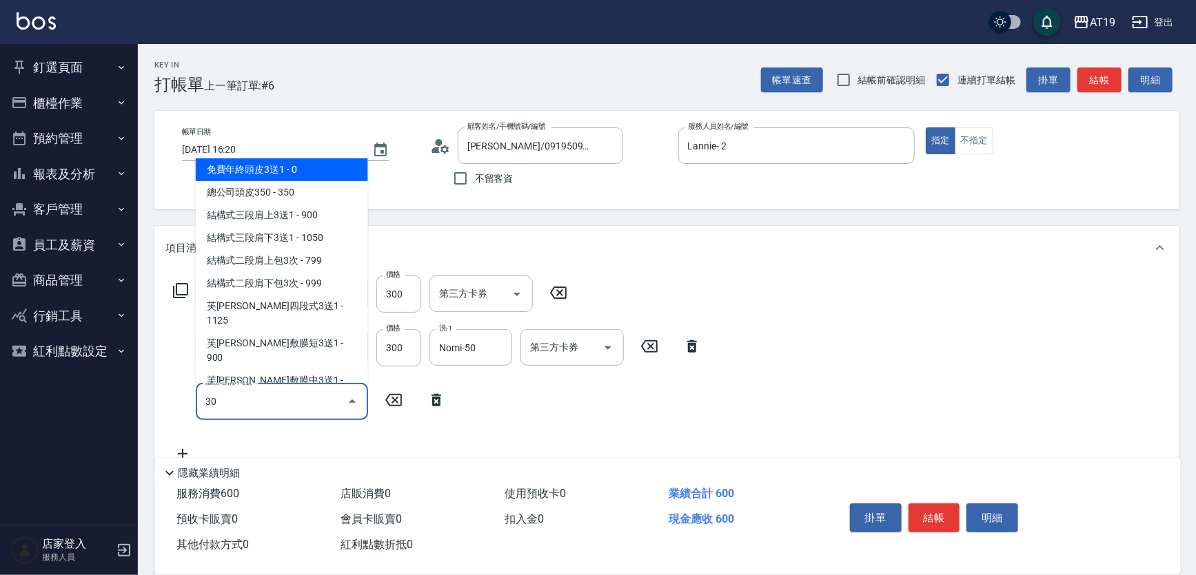
type input "301"
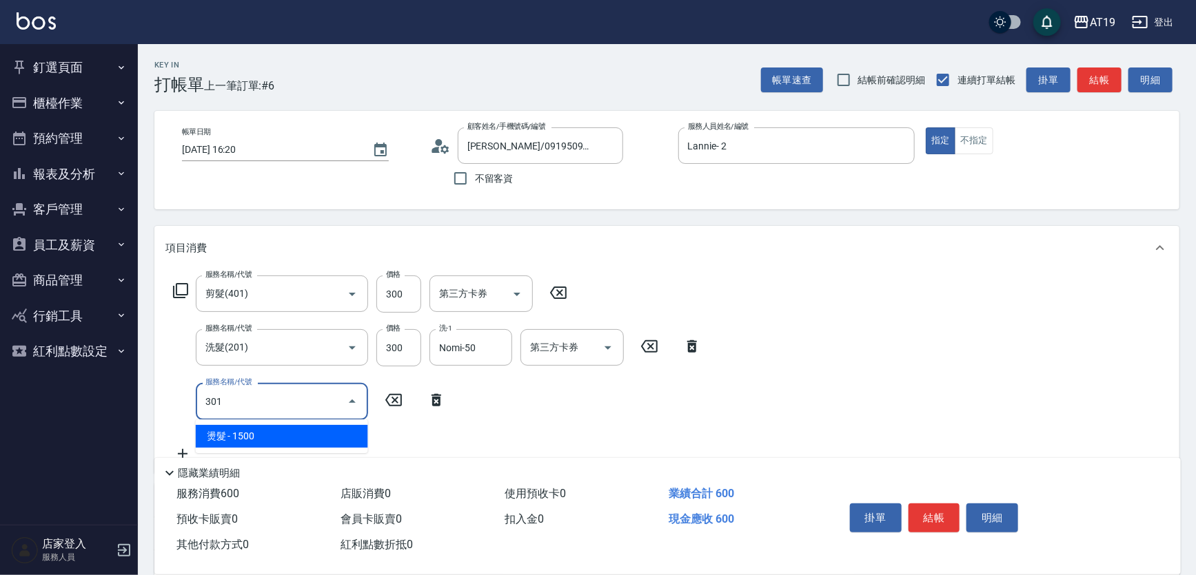
type input "210"
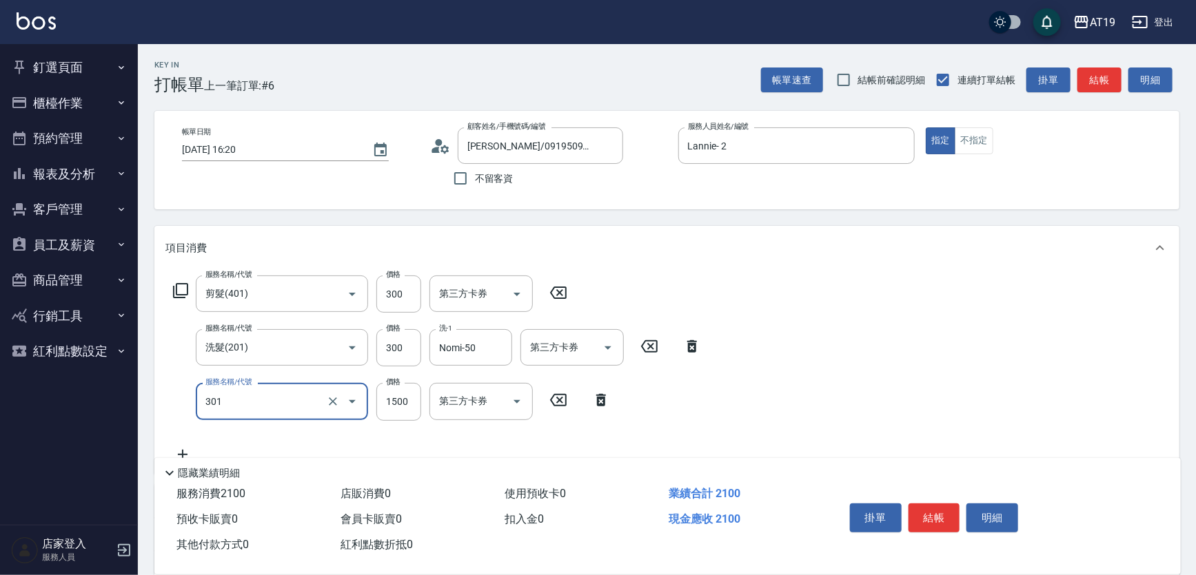
type input "燙髮(301)"
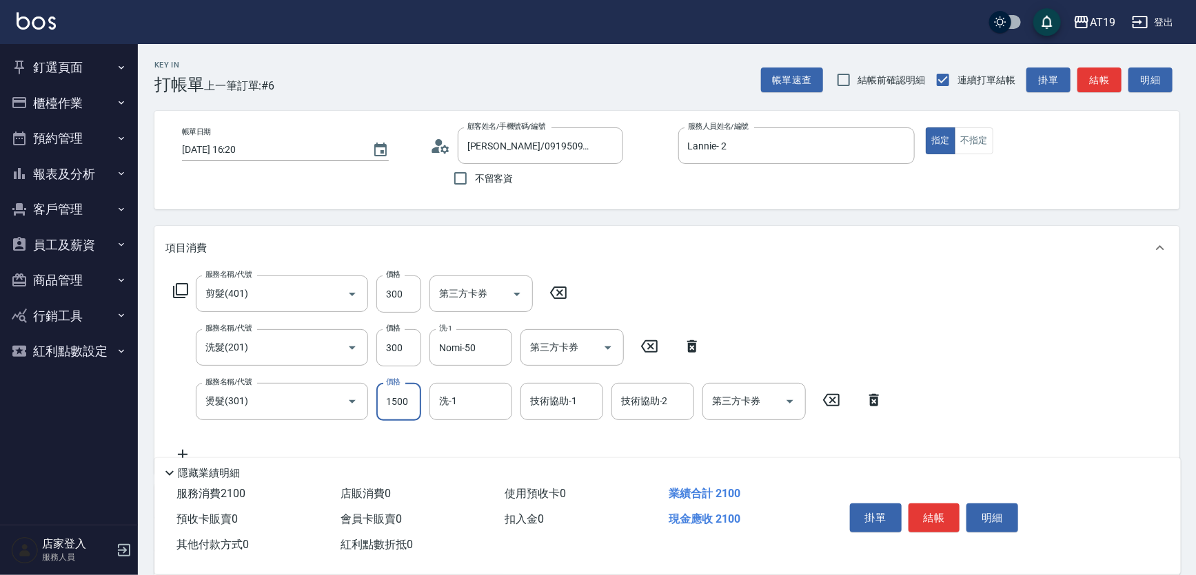
type input "60"
type input "200"
type input "260"
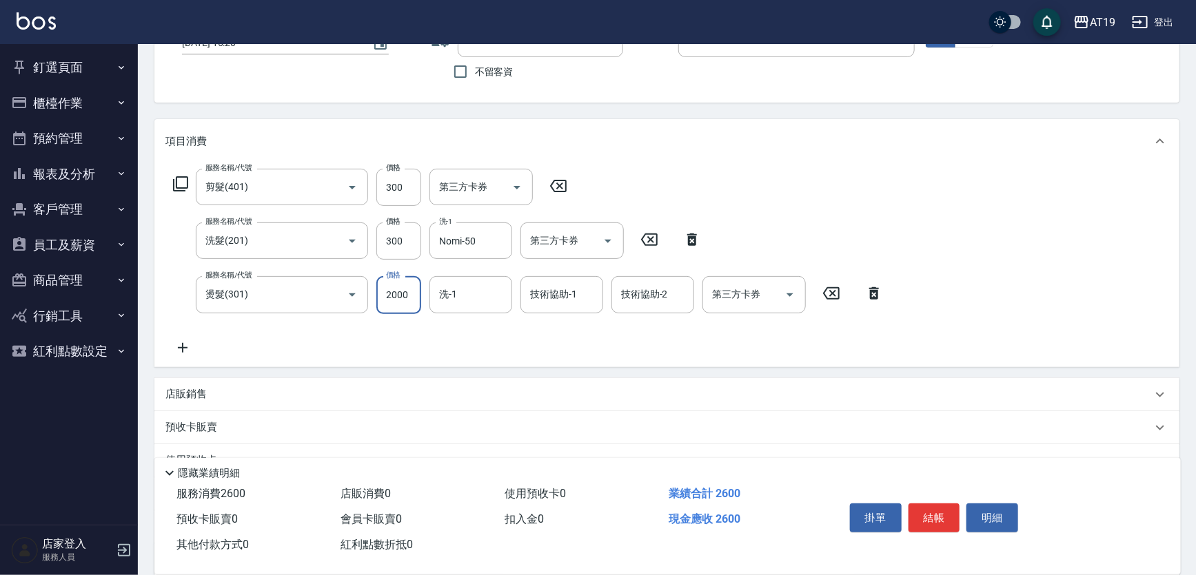
scroll to position [236, 0]
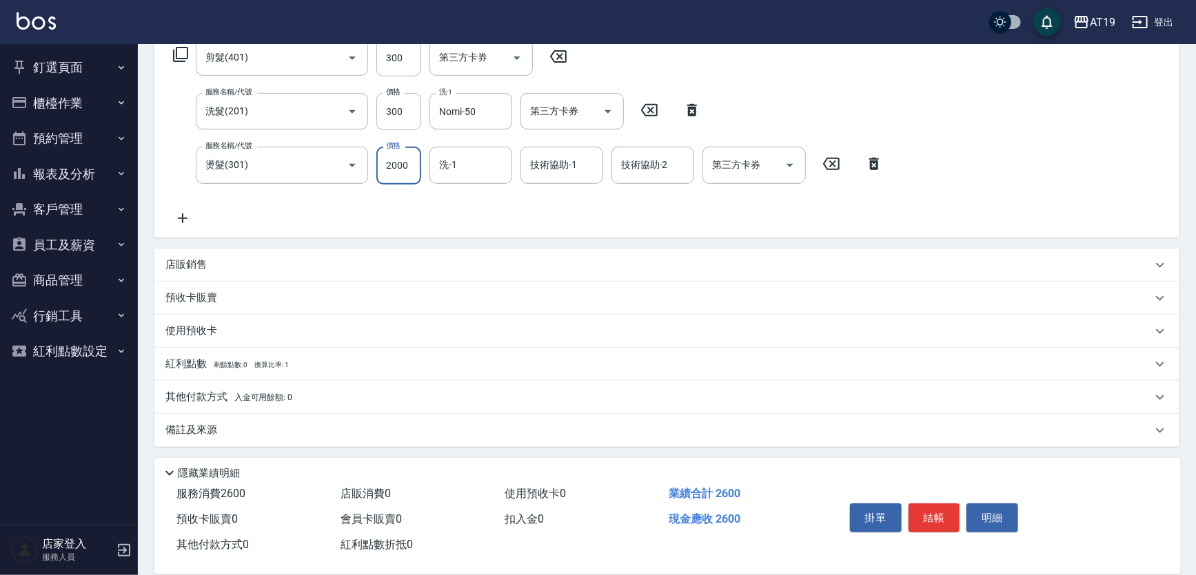
type input "2000"
click at [207, 274] on div "店販銷售" at bounding box center [666, 265] width 1025 height 33
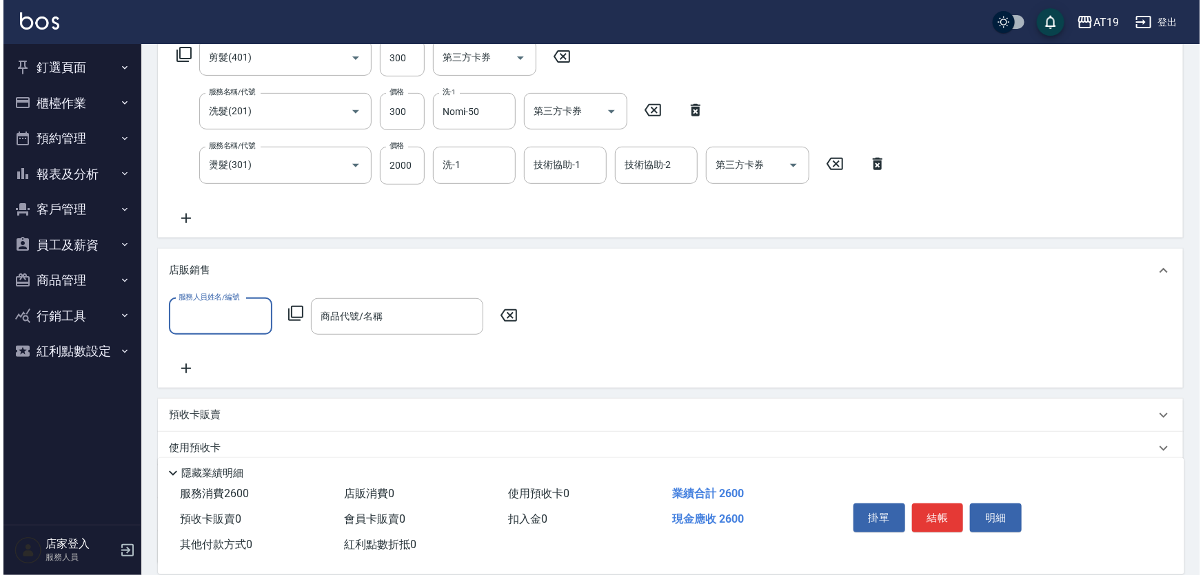
scroll to position [0, 0]
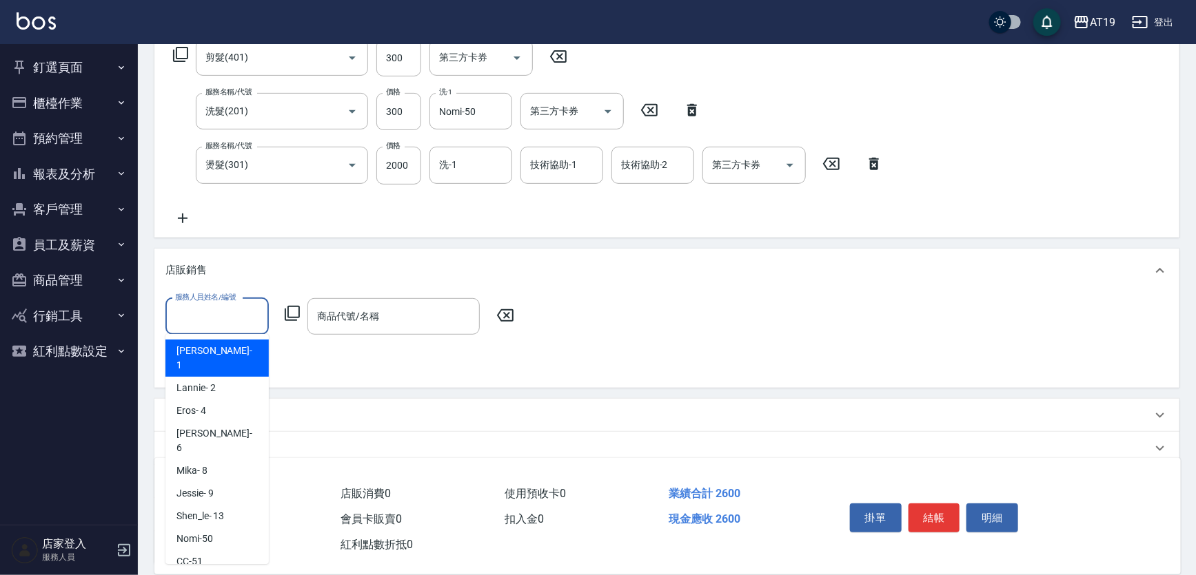
click at [202, 320] on input "服務人員姓名/編號" at bounding box center [217, 317] width 91 height 24
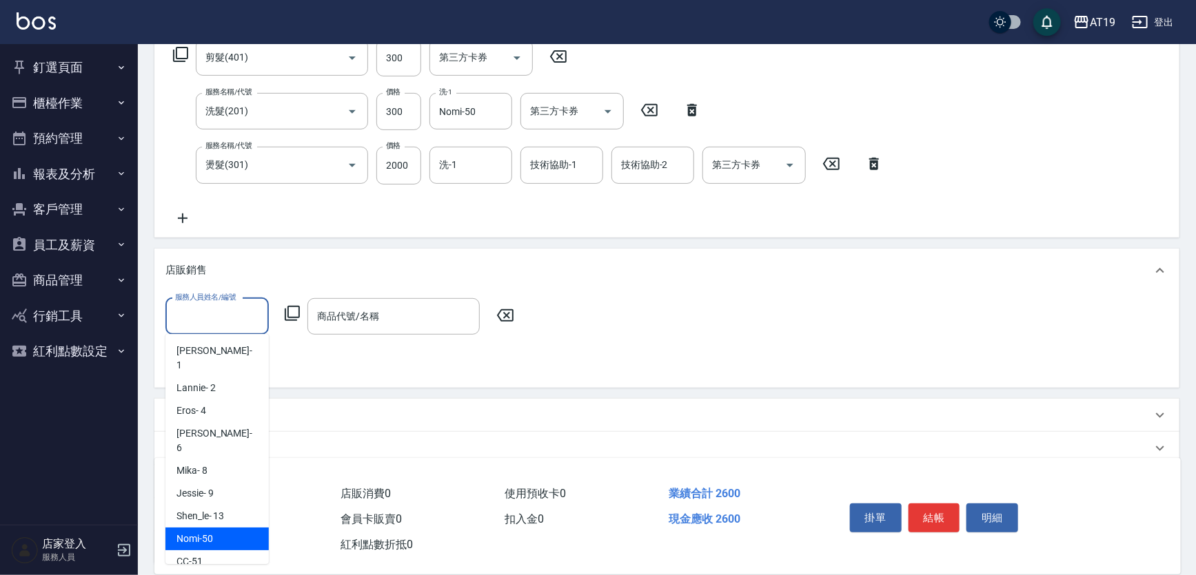
click at [204, 532] on span "Nomi -50" at bounding box center [194, 539] width 37 height 14
type input "Nomi-50"
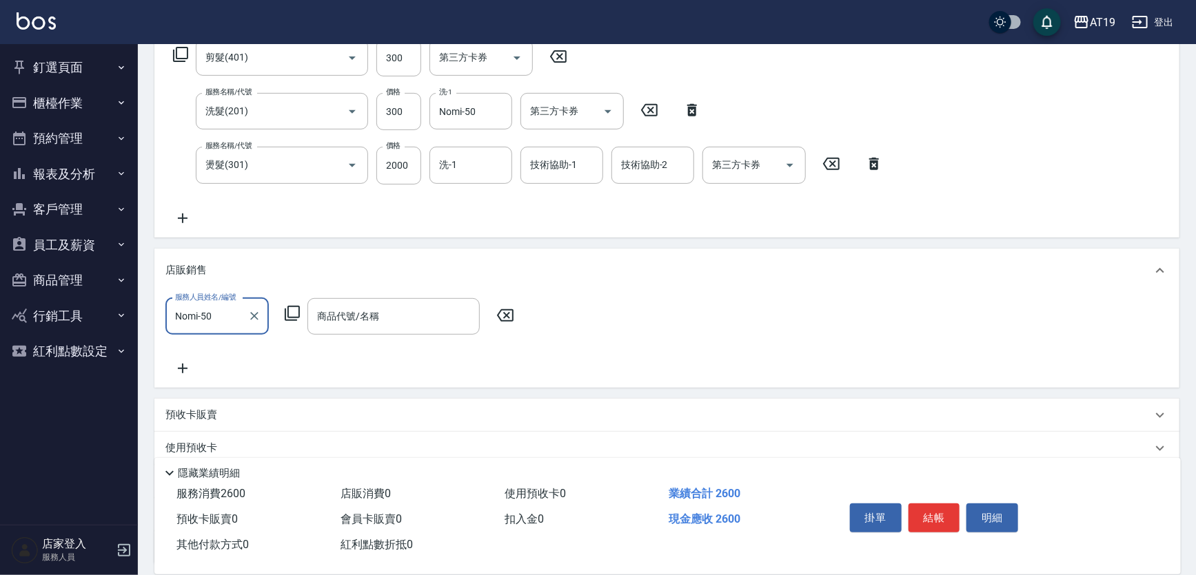
click at [290, 309] on icon at bounding box center [292, 313] width 17 height 17
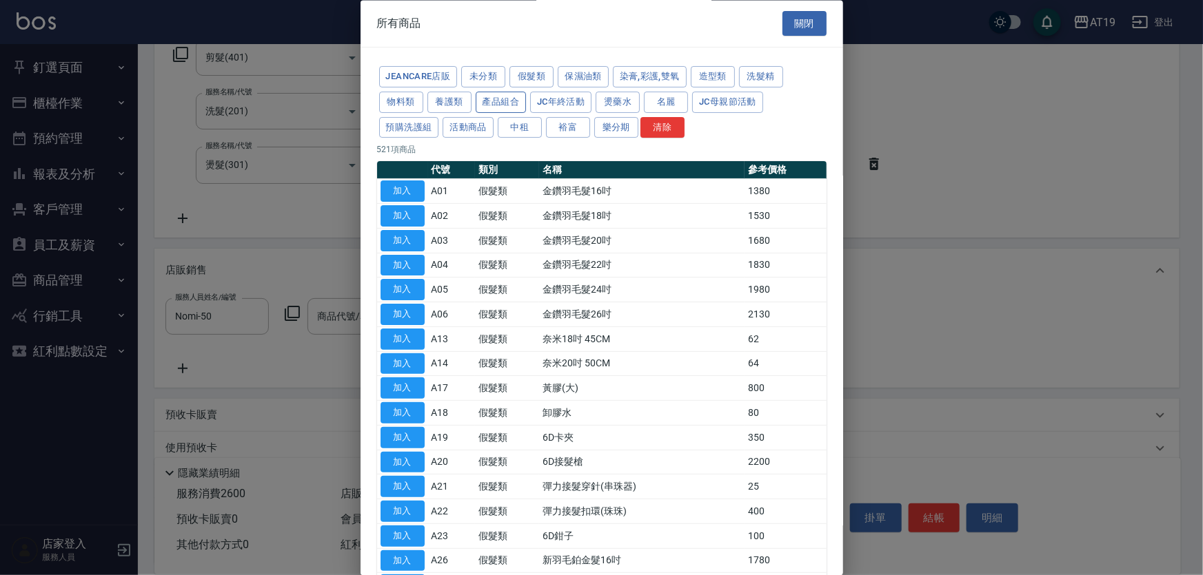
click at [520, 108] on button "產品組合" at bounding box center [501, 102] width 51 height 21
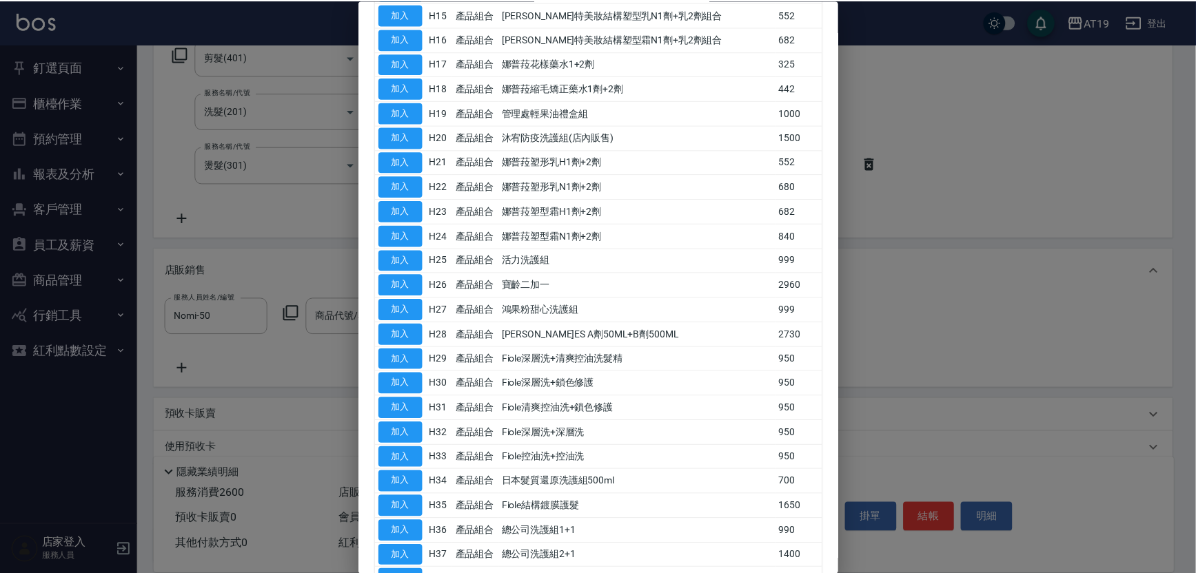
scroll to position [710, 0]
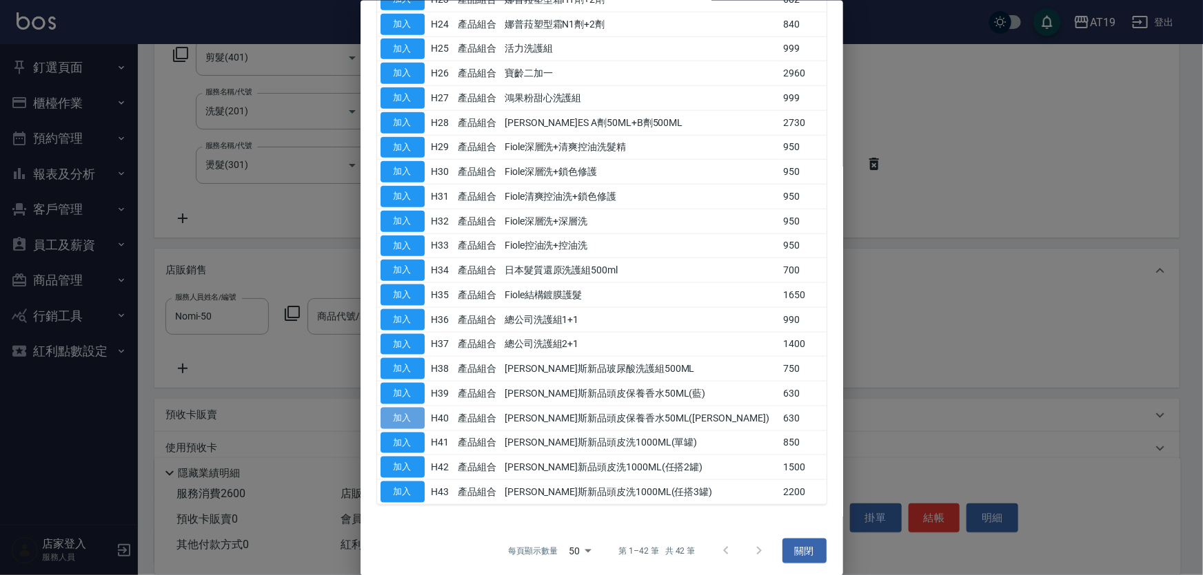
click at [406, 416] on button "加入" at bounding box center [402, 417] width 44 height 21
type input "喬娜斯新品頭皮保養香水50ML(橘)"
type input "320"
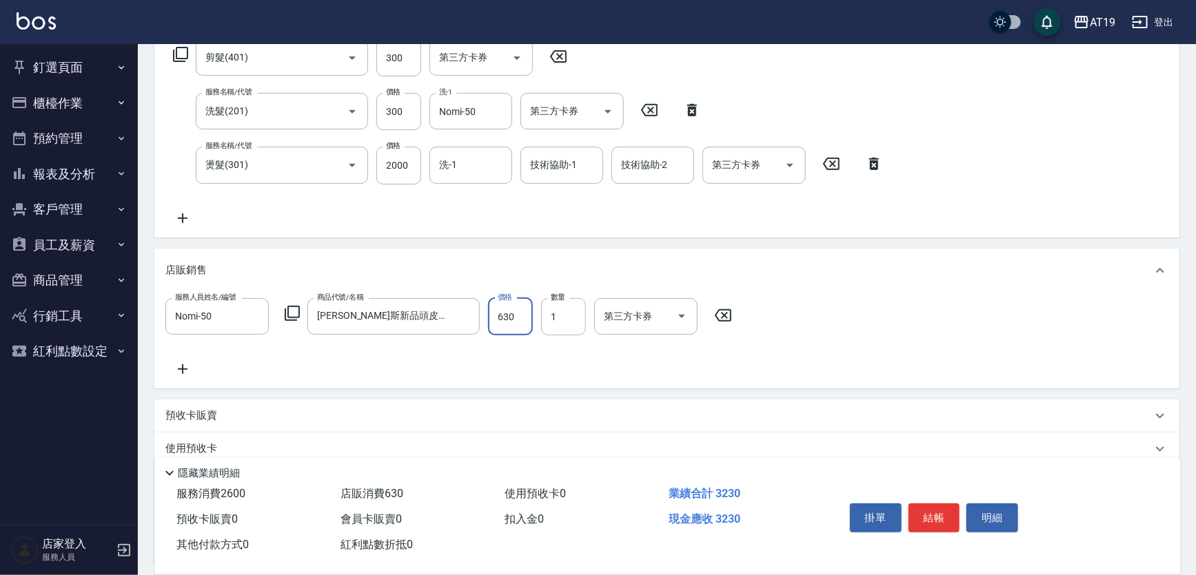
click at [528, 316] on input "630" at bounding box center [510, 316] width 45 height 37
type input "5"
type input "260"
type input "50"
type input "310"
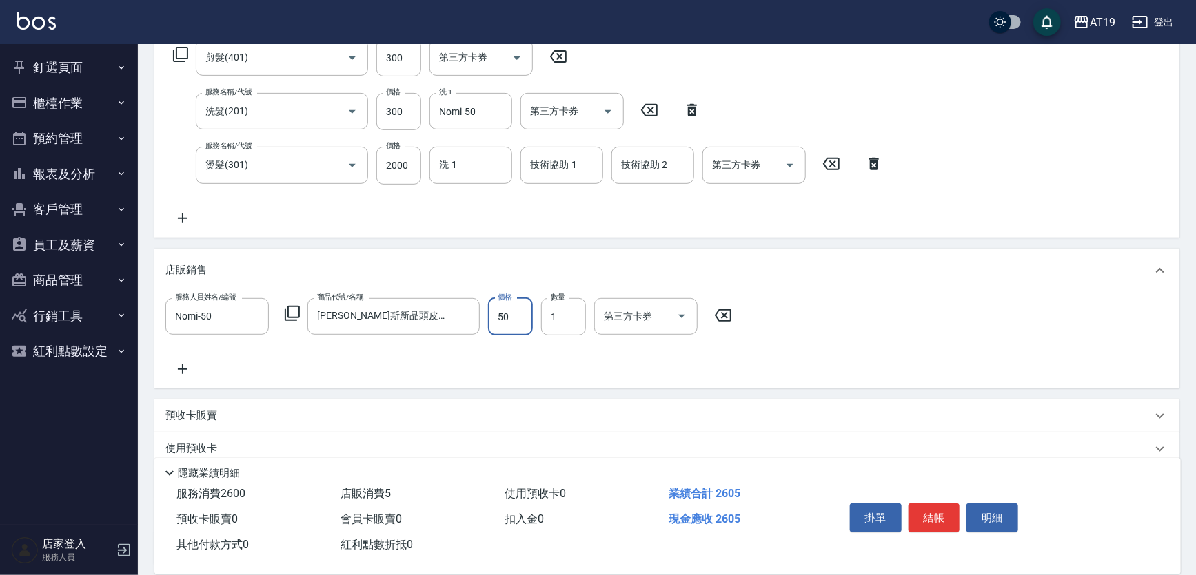
type input "500"
type input "2025/09/05 16:21"
type input "0"
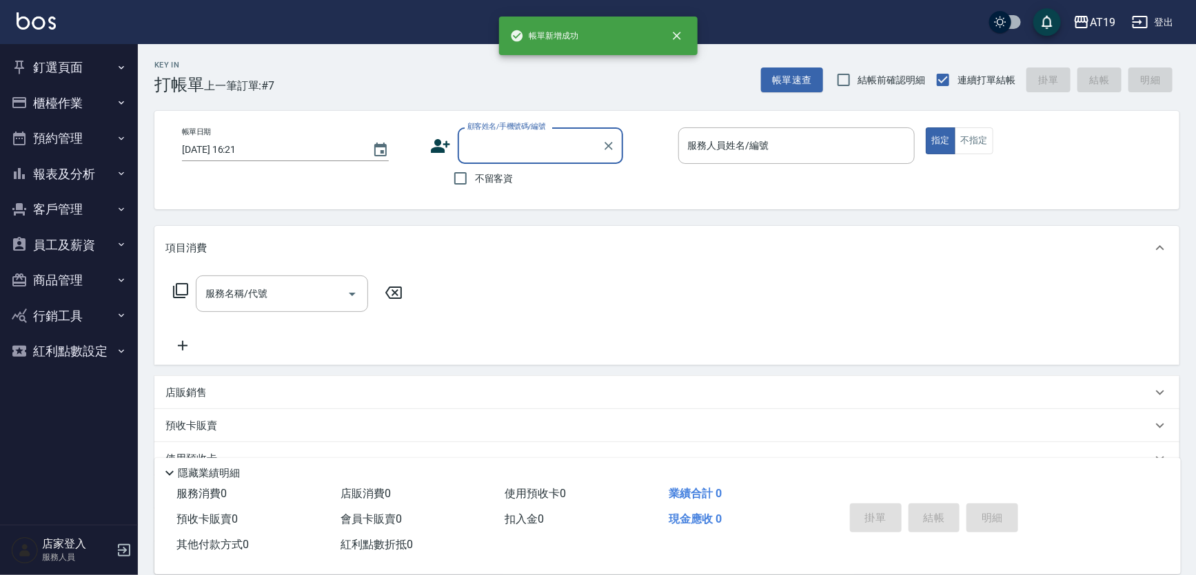
scroll to position [0, 0]
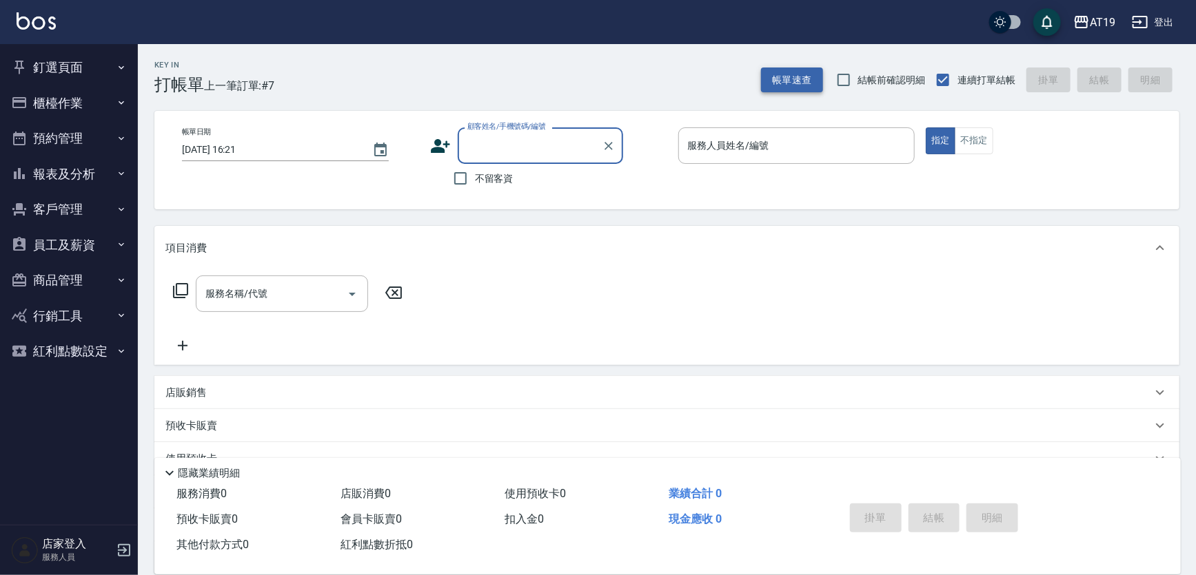
click at [785, 77] on button "帳單速查" at bounding box center [792, 81] width 62 height 26
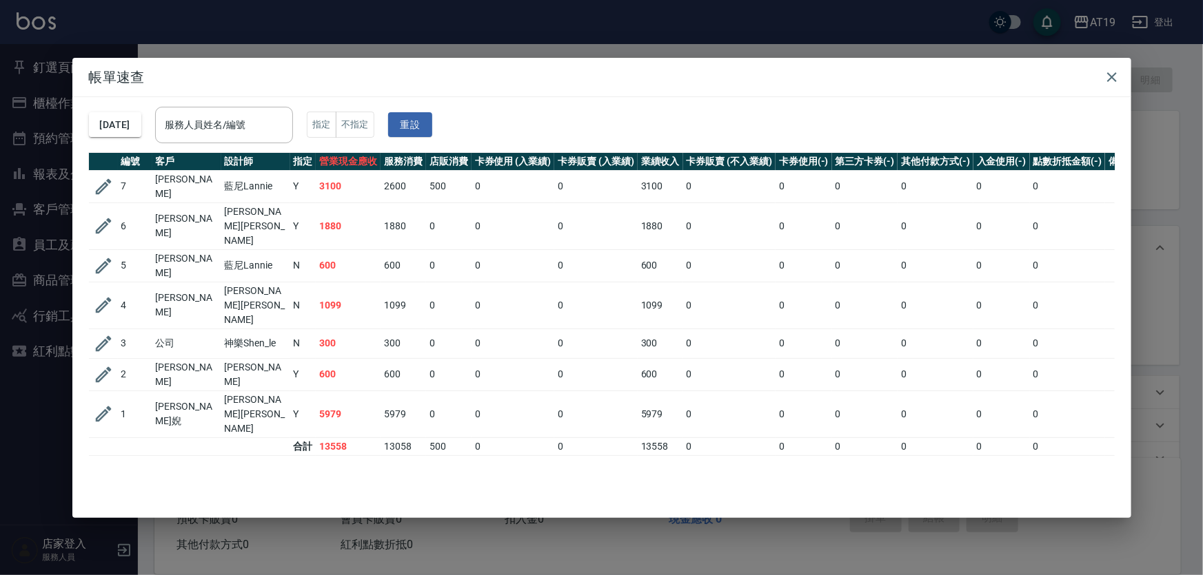
click at [105, 404] on icon "button" at bounding box center [103, 414] width 21 height 21
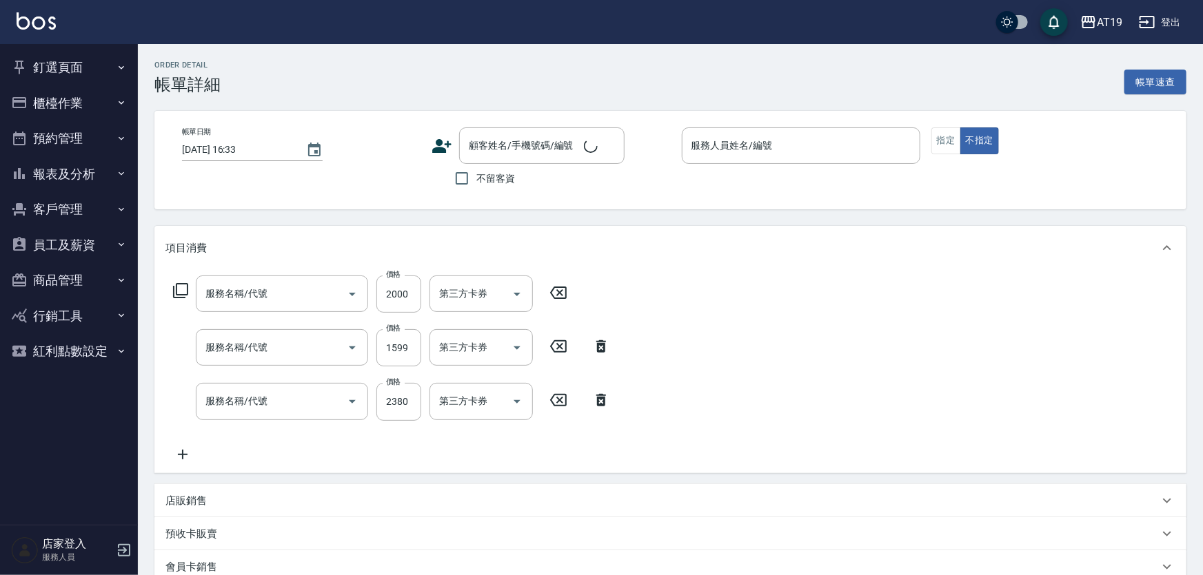
type input "2025/09/05 16:01"
type input "Jessie- 9"
type input "590"
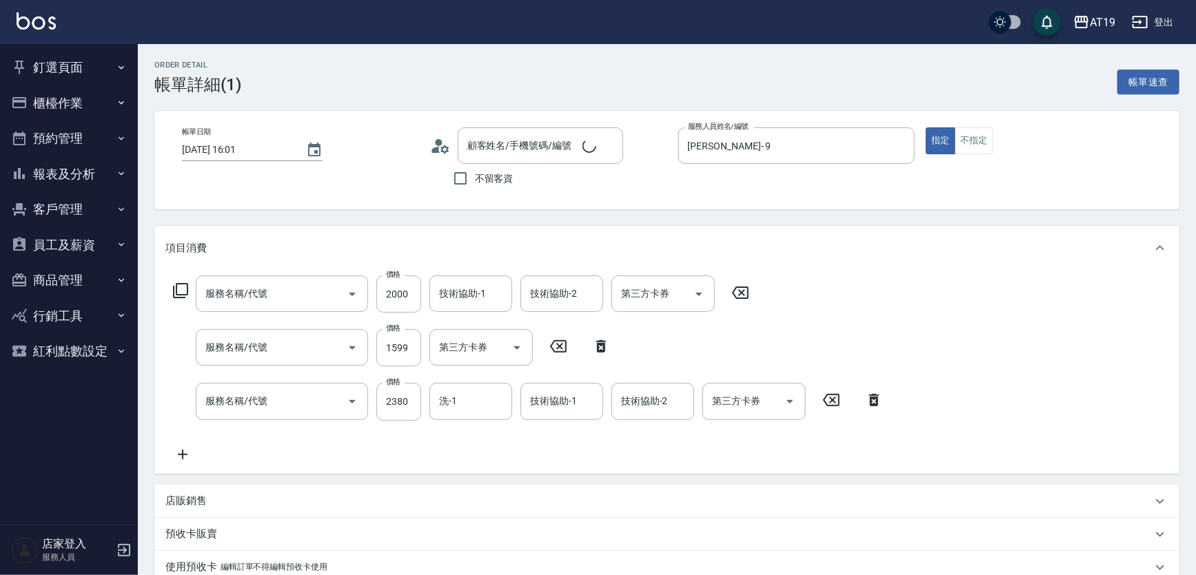
type input "曹筠婗/0911392742/0911392742"
type input "自備護髮(601)"
type input "染髮(501)"
type input "燙髮(301)"
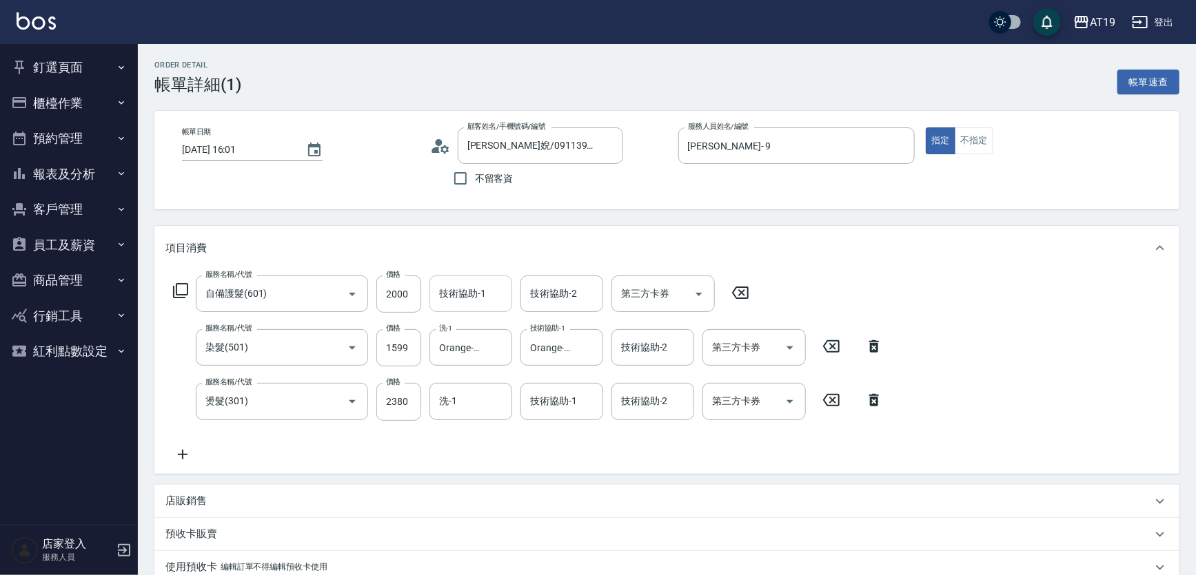
click at [493, 294] on input "技術協助-1" at bounding box center [471, 294] width 70 height 24
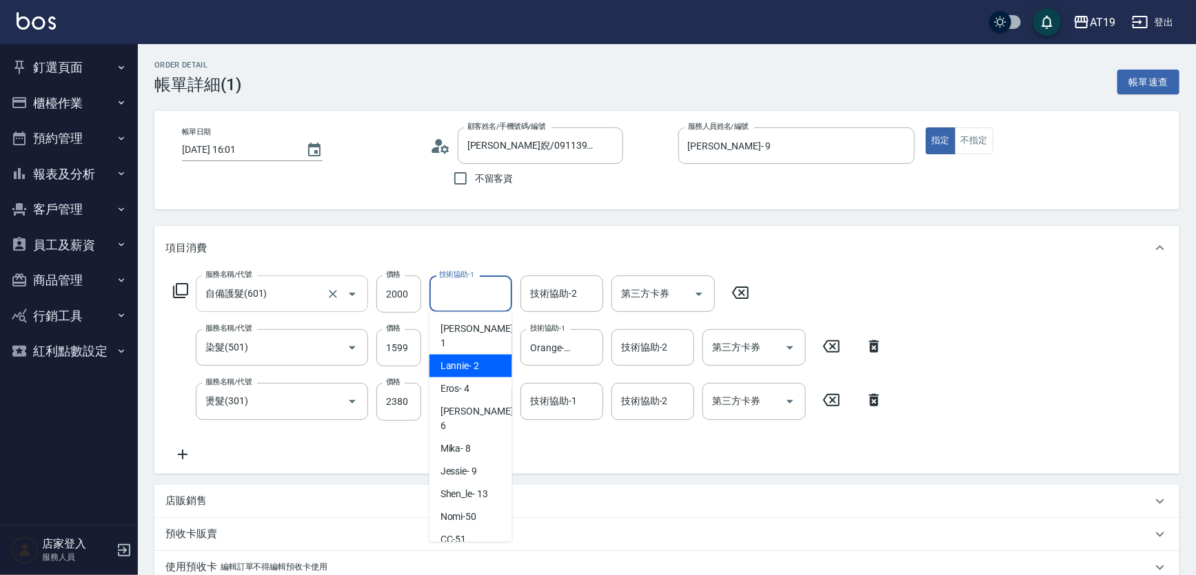
click at [309, 300] on input "自備護髮(601)" at bounding box center [262, 294] width 121 height 24
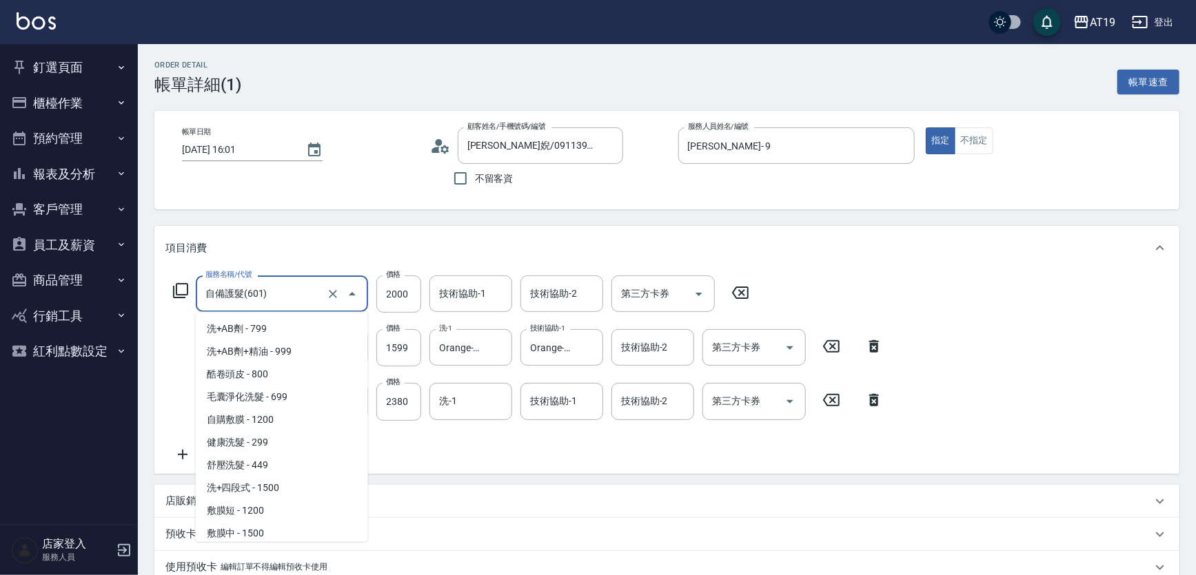
scroll to position [972, 0]
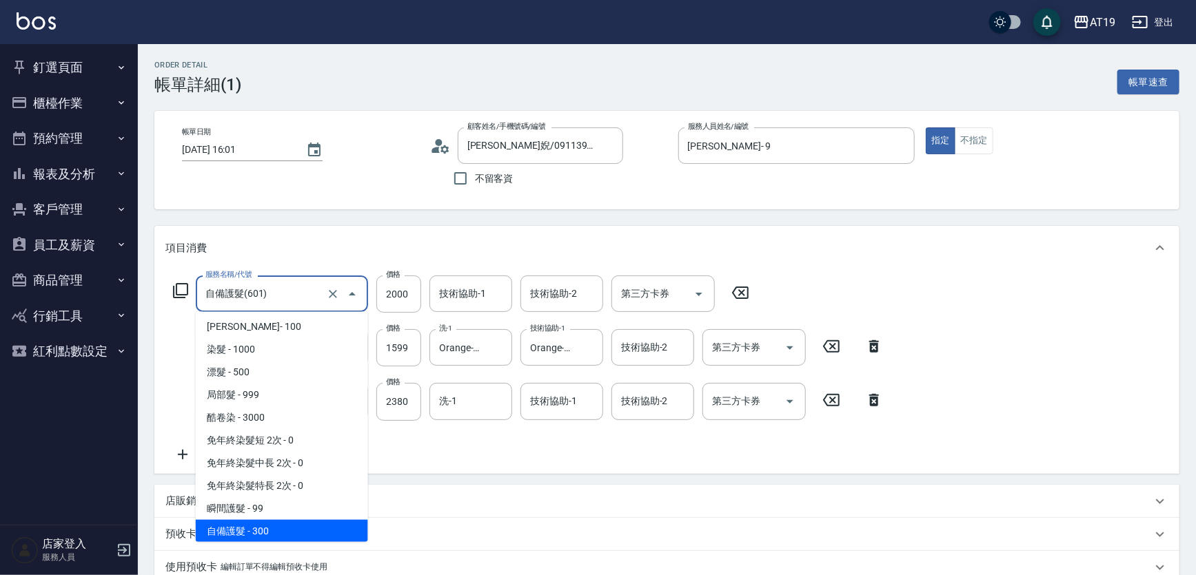
type input "6"
type input "390"
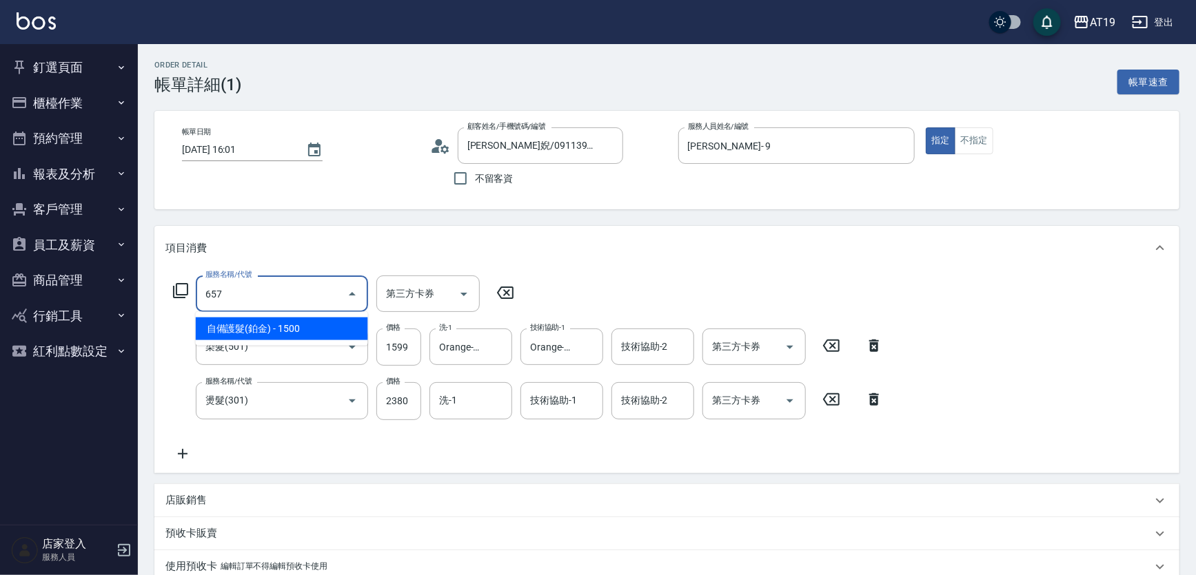
type input "657"
type input "540"
type input "自備護髮(鉑金)(657)"
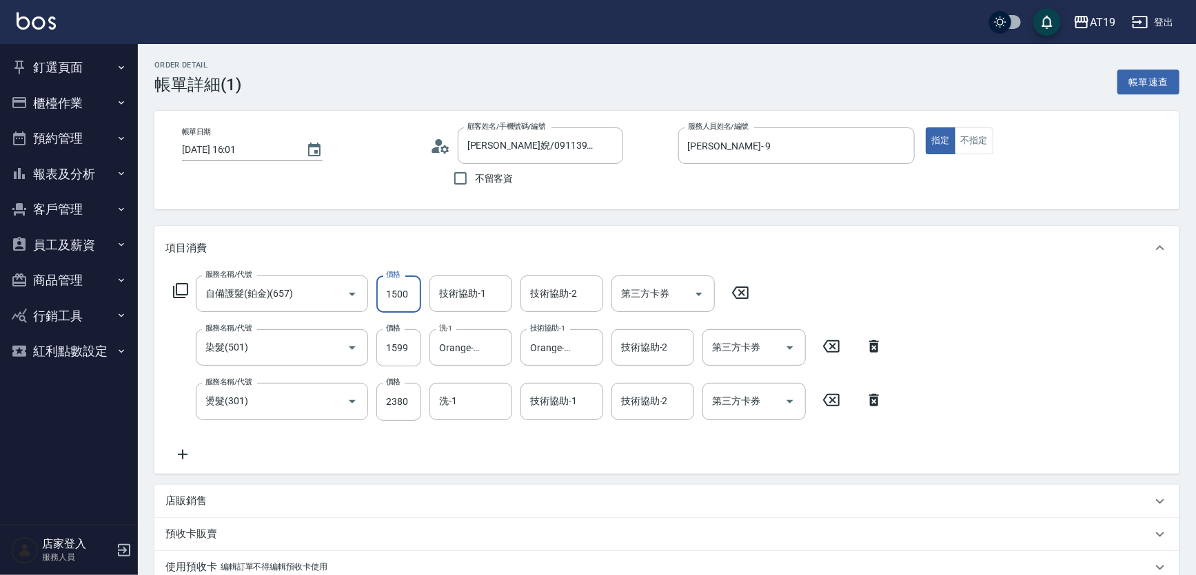
type input "2"
type input "390"
type input "20"
type input "410"
type input "2000"
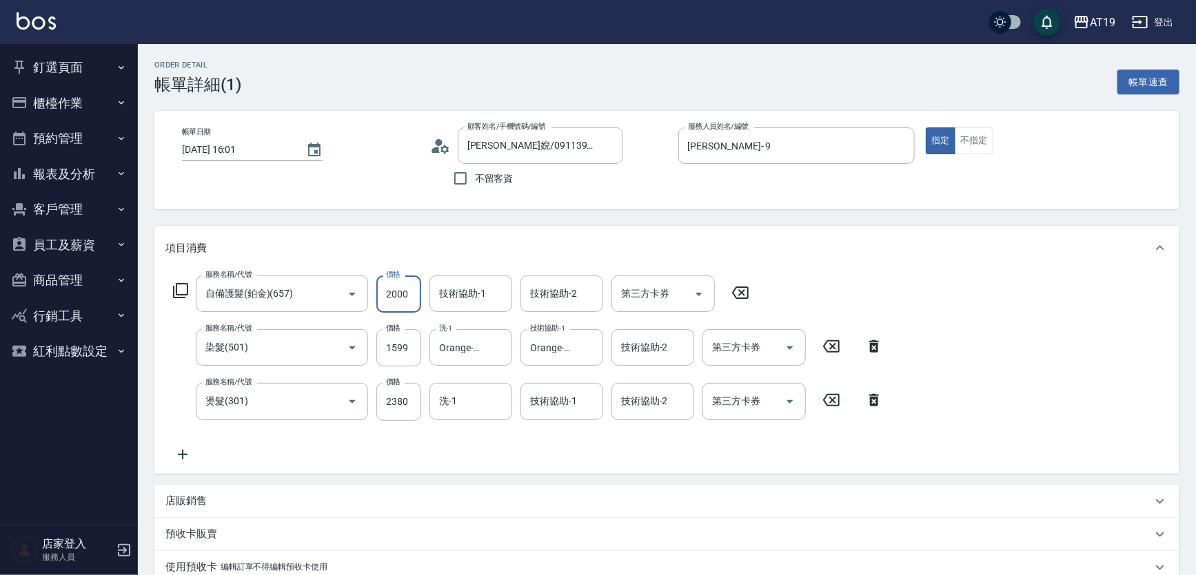
type input "590"
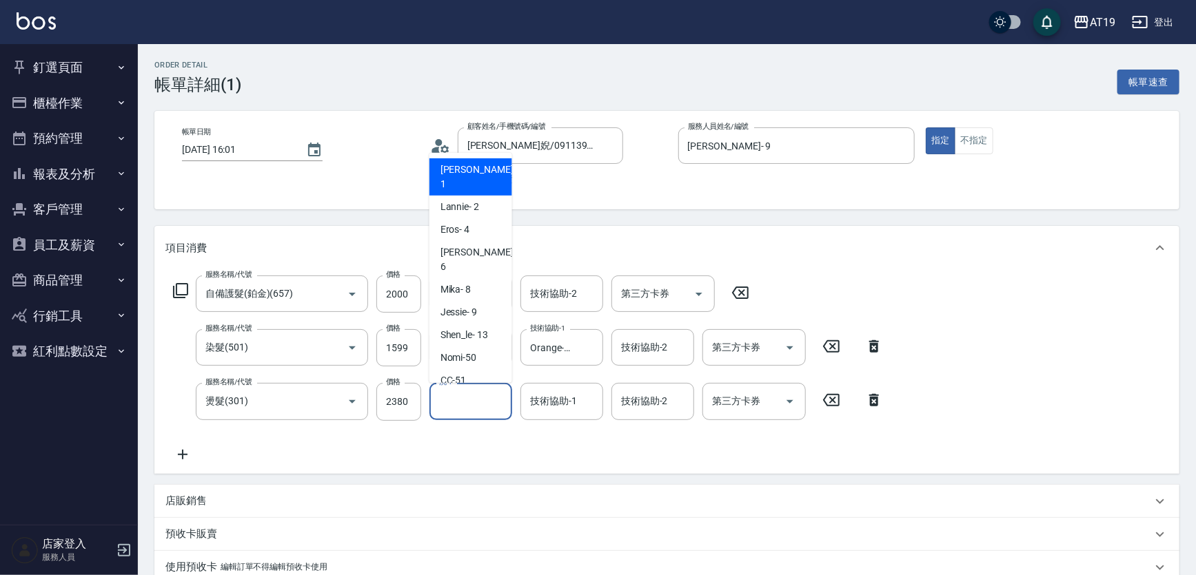
click at [452, 409] on input "洗-1" at bounding box center [471, 401] width 70 height 24
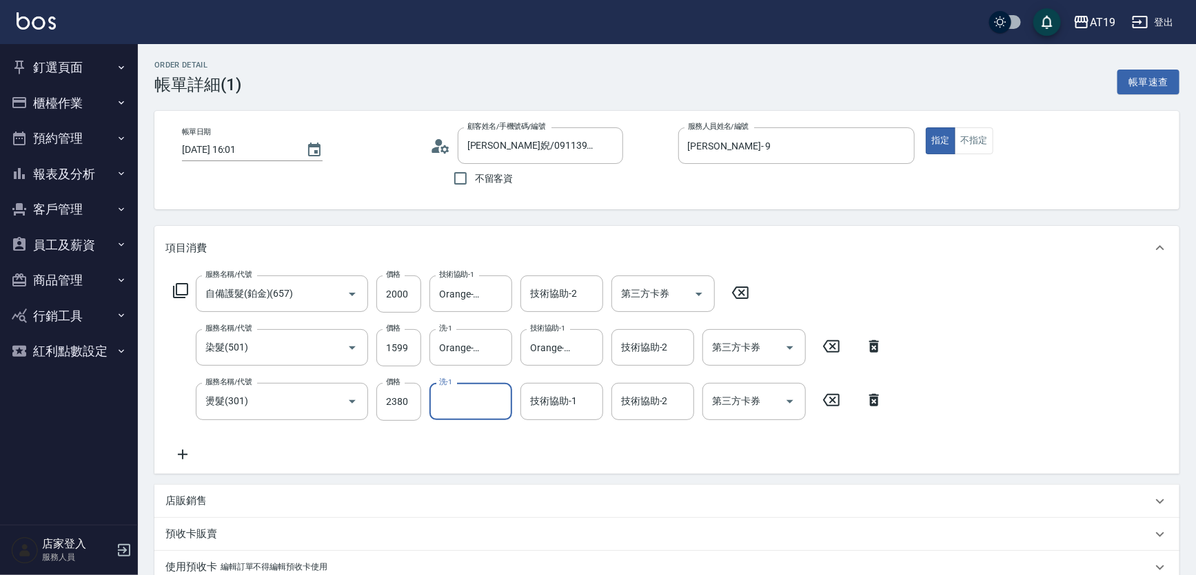
click at [462, 404] on input "洗-1" at bounding box center [471, 401] width 70 height 24
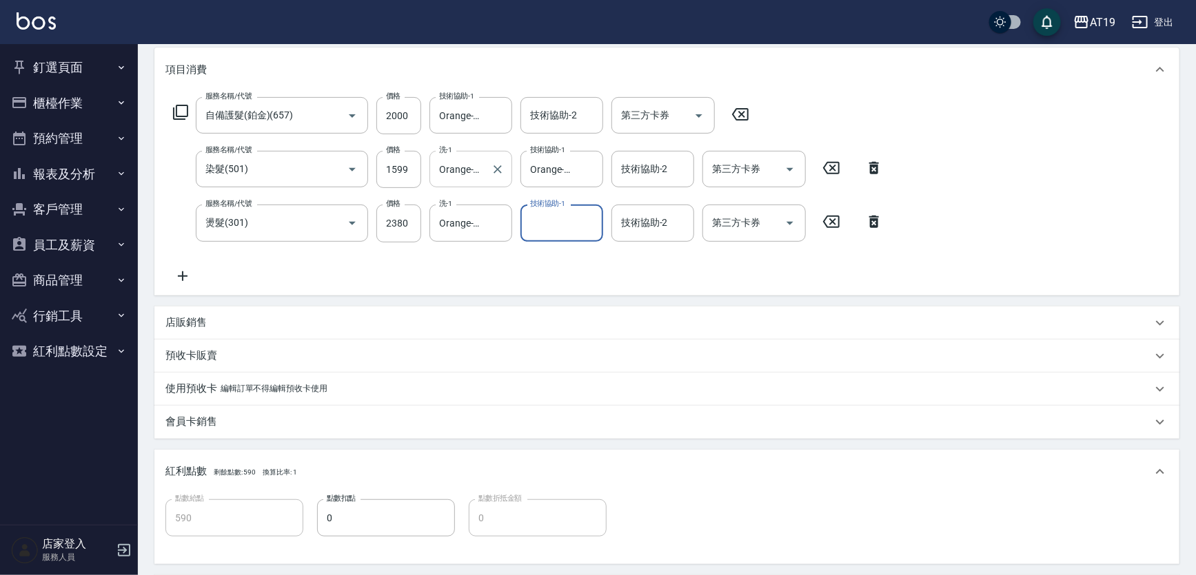
scroll to position [376, 0]
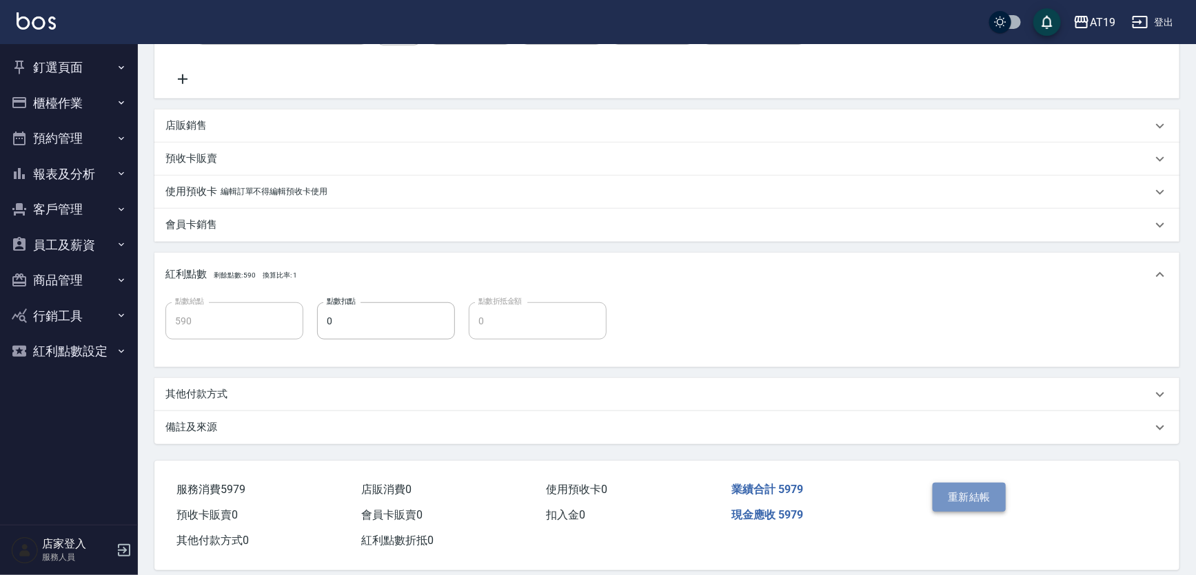
click at [949, 496] on button "重新結帳" at bounding box center [968, 497] width 73 height 29
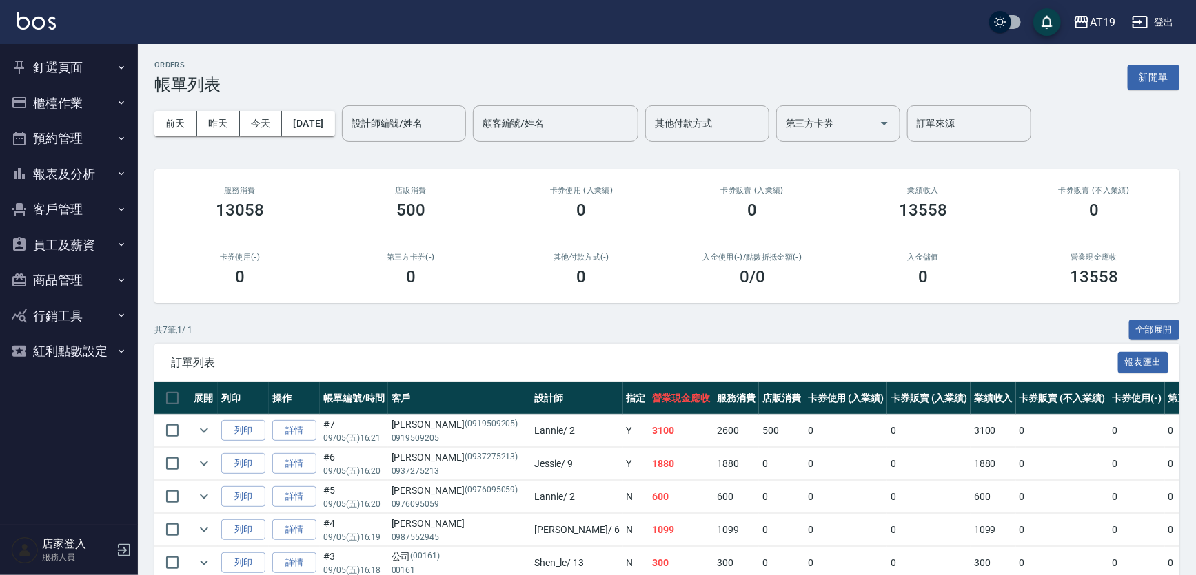
click at [78, 351] on button "紅利點數設定" at bounding box center [69, 352] width 127 height 36
click at [72, 386] on link "紅利點數紀錄" at bounding box center [69, 391] width 127 height 32
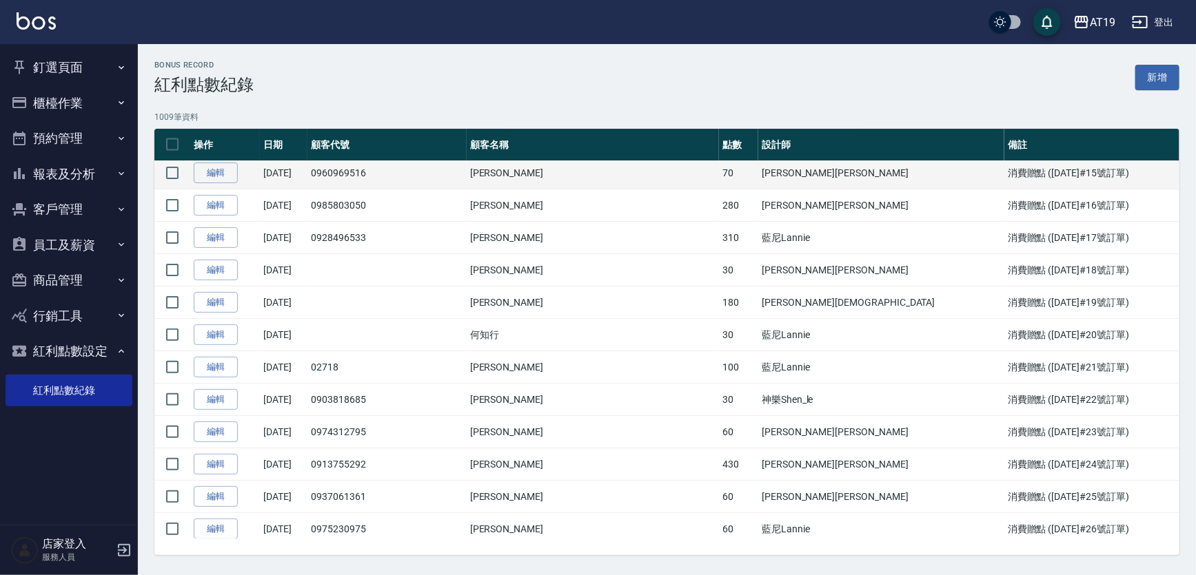
scroll to position [3508, 0]
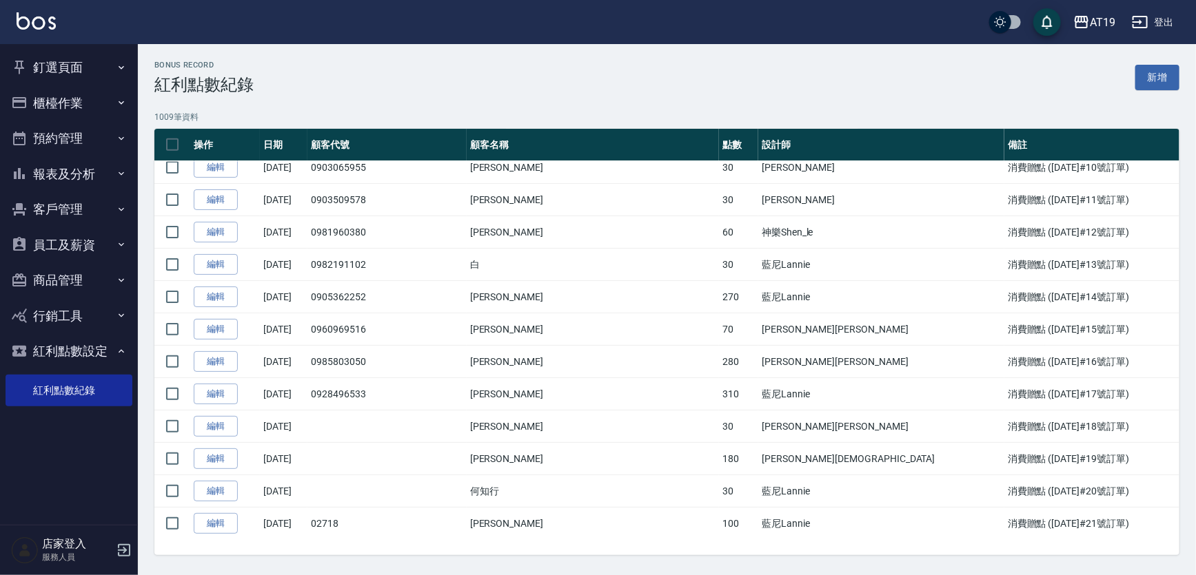
click at [86, 347] on button "紅利點數設定" at bounding box center [69, 352] width 127 height 36
click at [52, 74] on button "釘選頁面" at bounding box center [69, 68] width 127 height 36
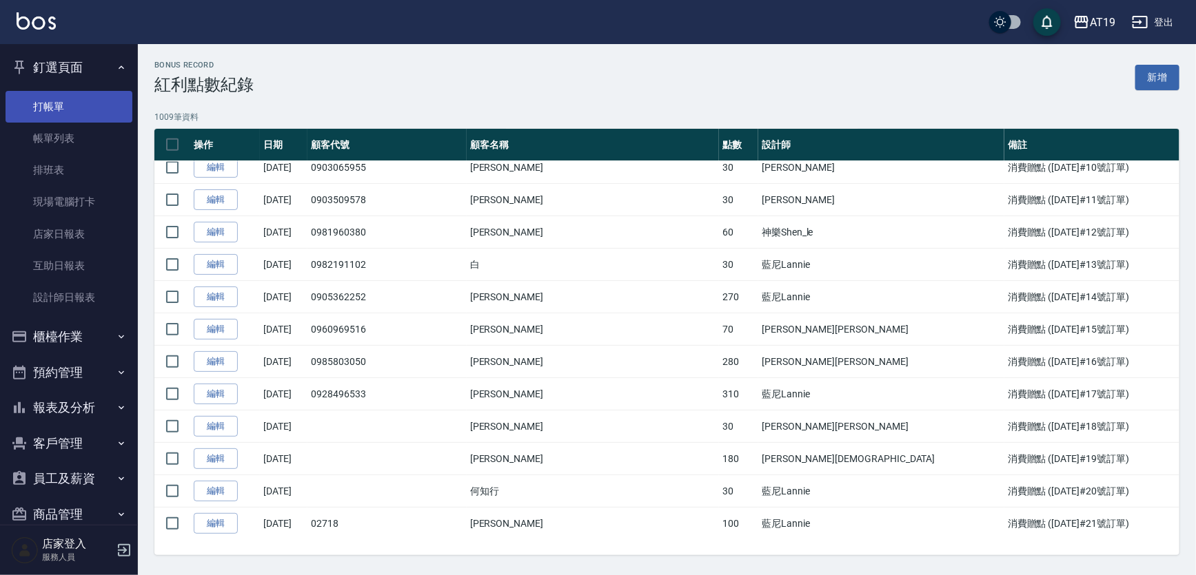
click at [63, 110] on link "打帳單" at bounding box center [69, 107] width 127 height 32
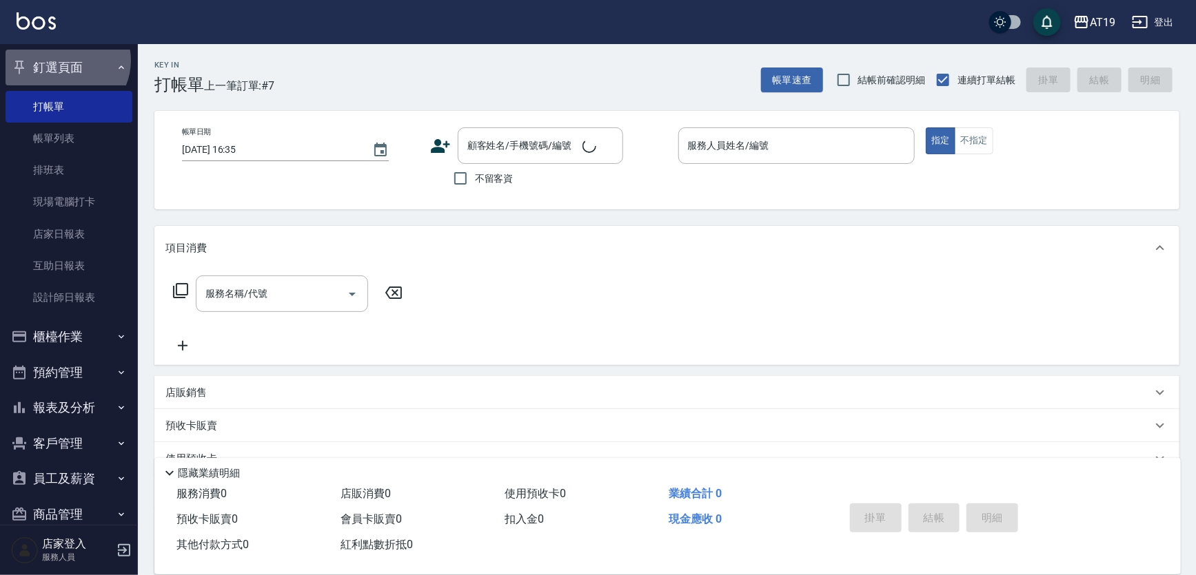
click at [65, 61] on button "釘選頁面" at bounding box center [69, 68] width 127 height 36
